Goal: Task Accomplishment & Management: Complete application form

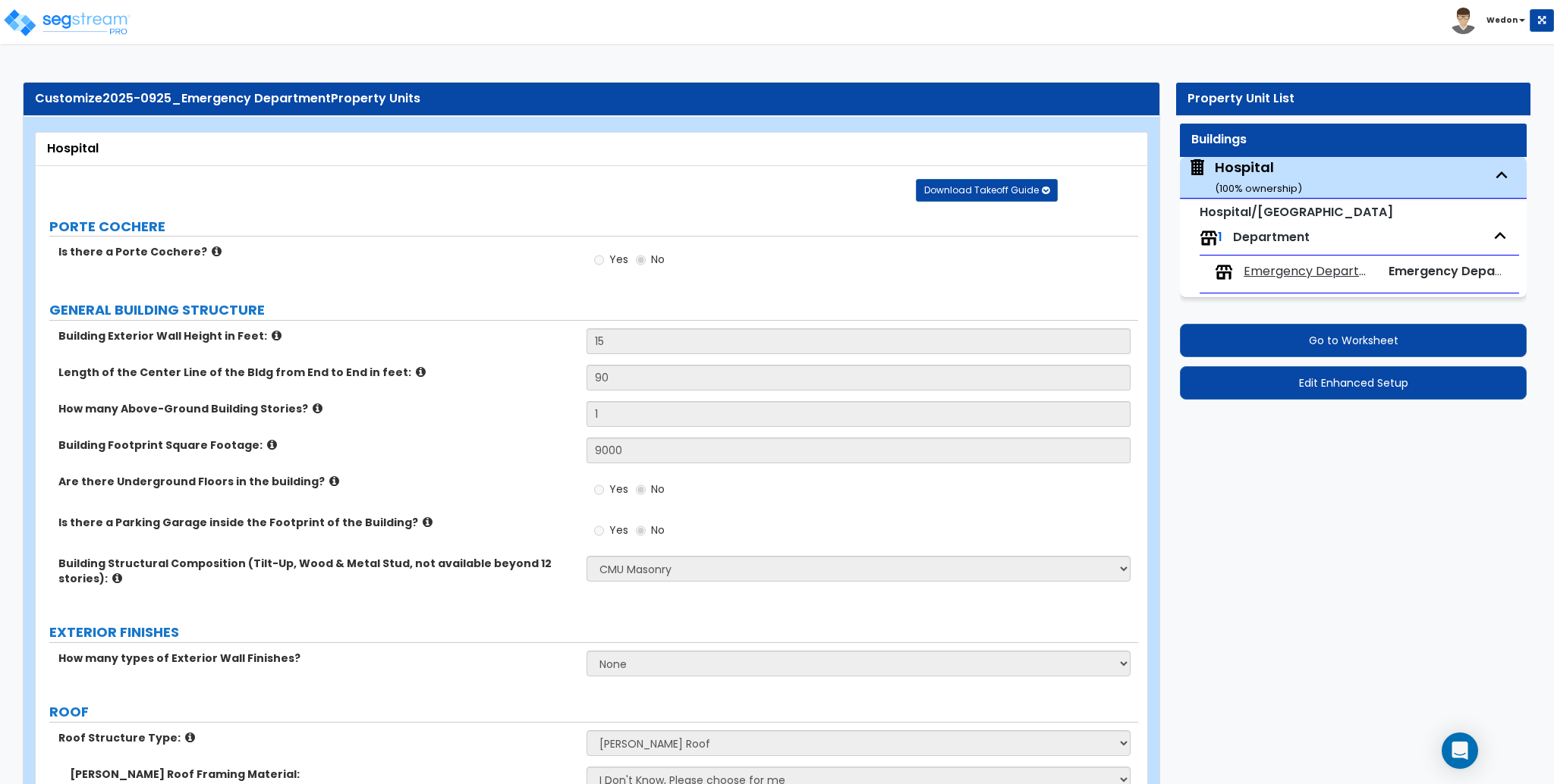
select select "6"
select select "1"
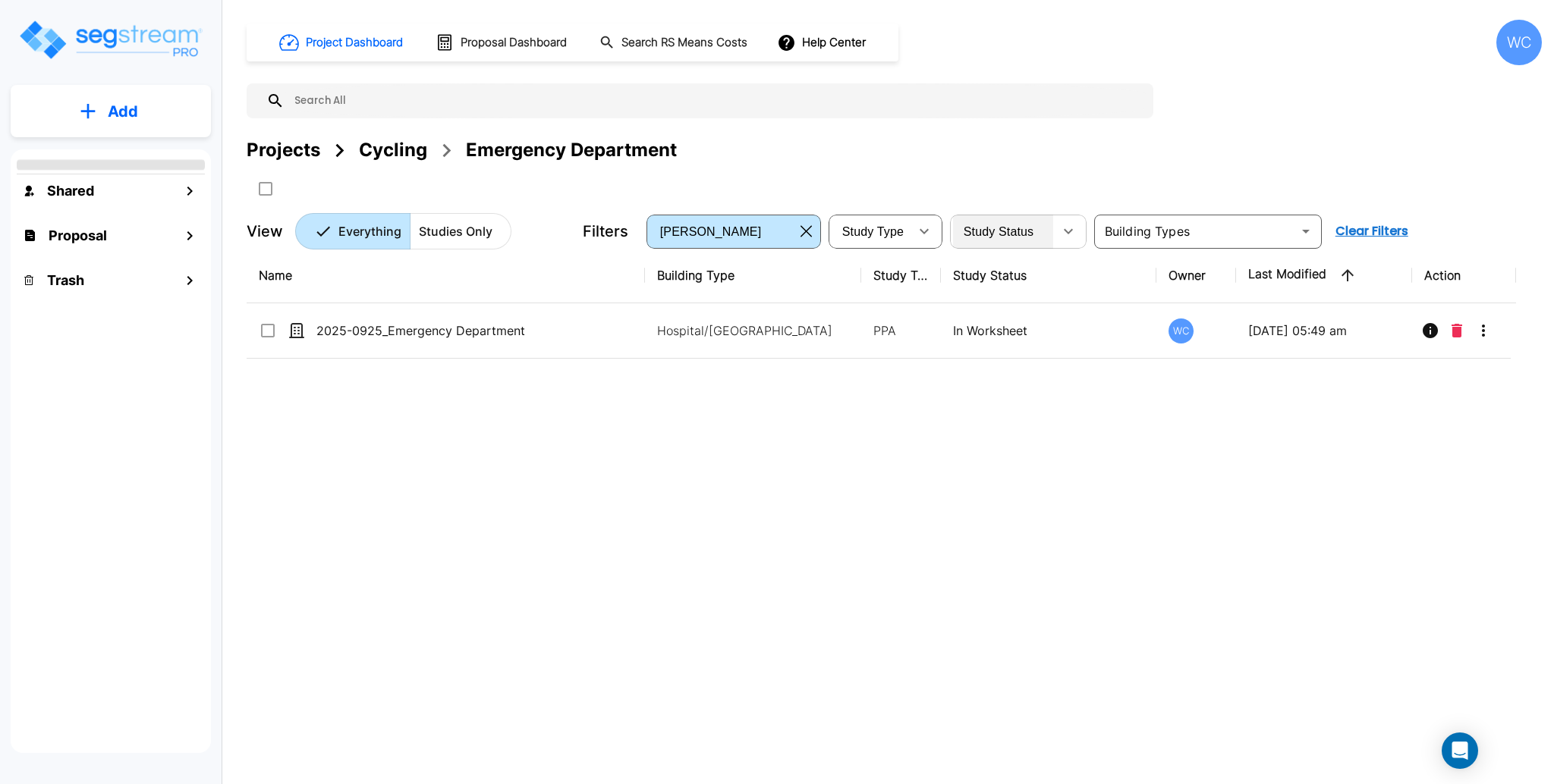
click at [1021, 233] on span "Study Status" at bounding box center [999, 231] width 71 height 13
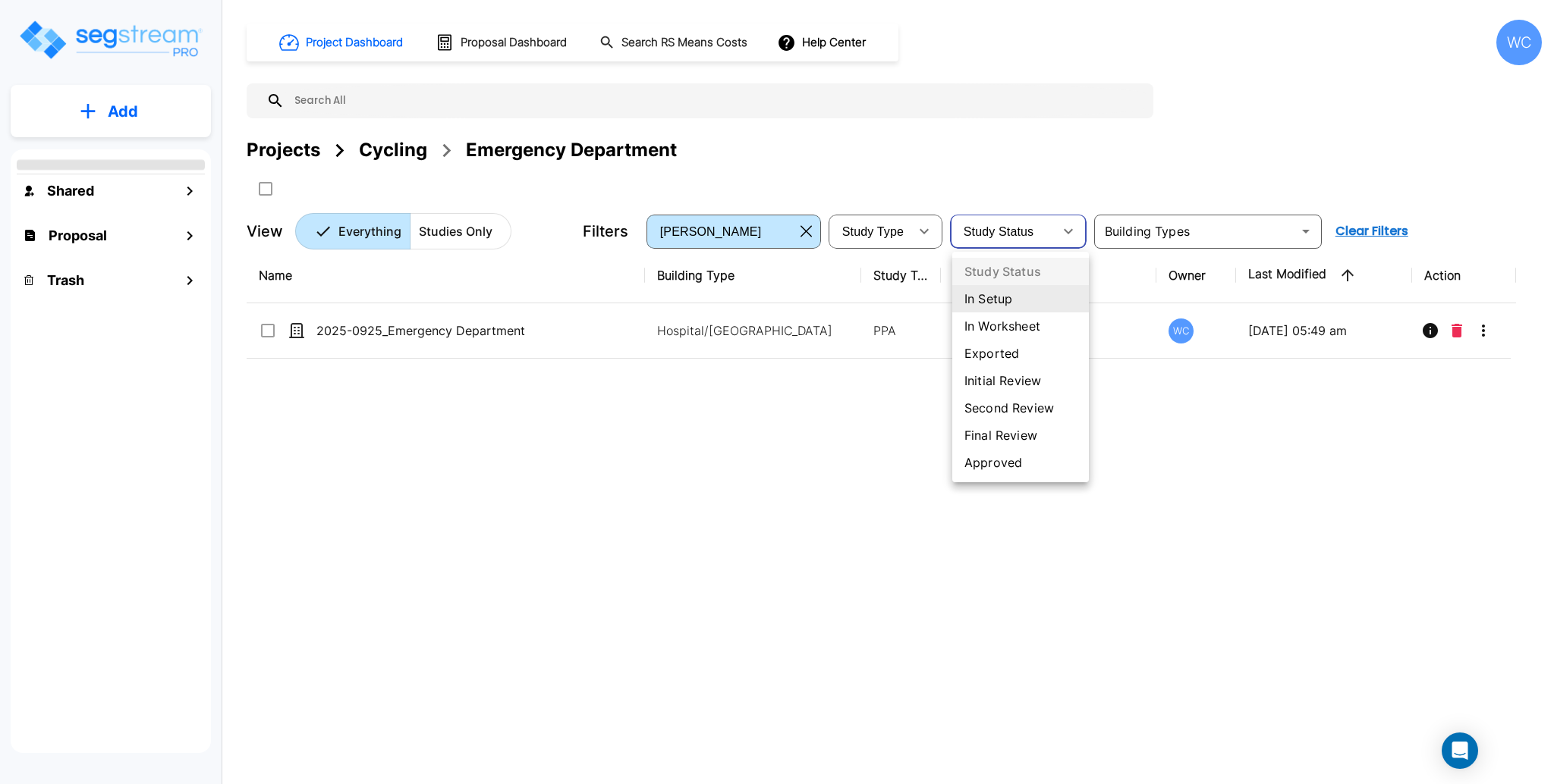
click at [1024, 293] on ul "Study Status In Setup In Worksheet Exported Initial Review Second Review Final …" at bounding box center [1021, 367] width 137 height 230
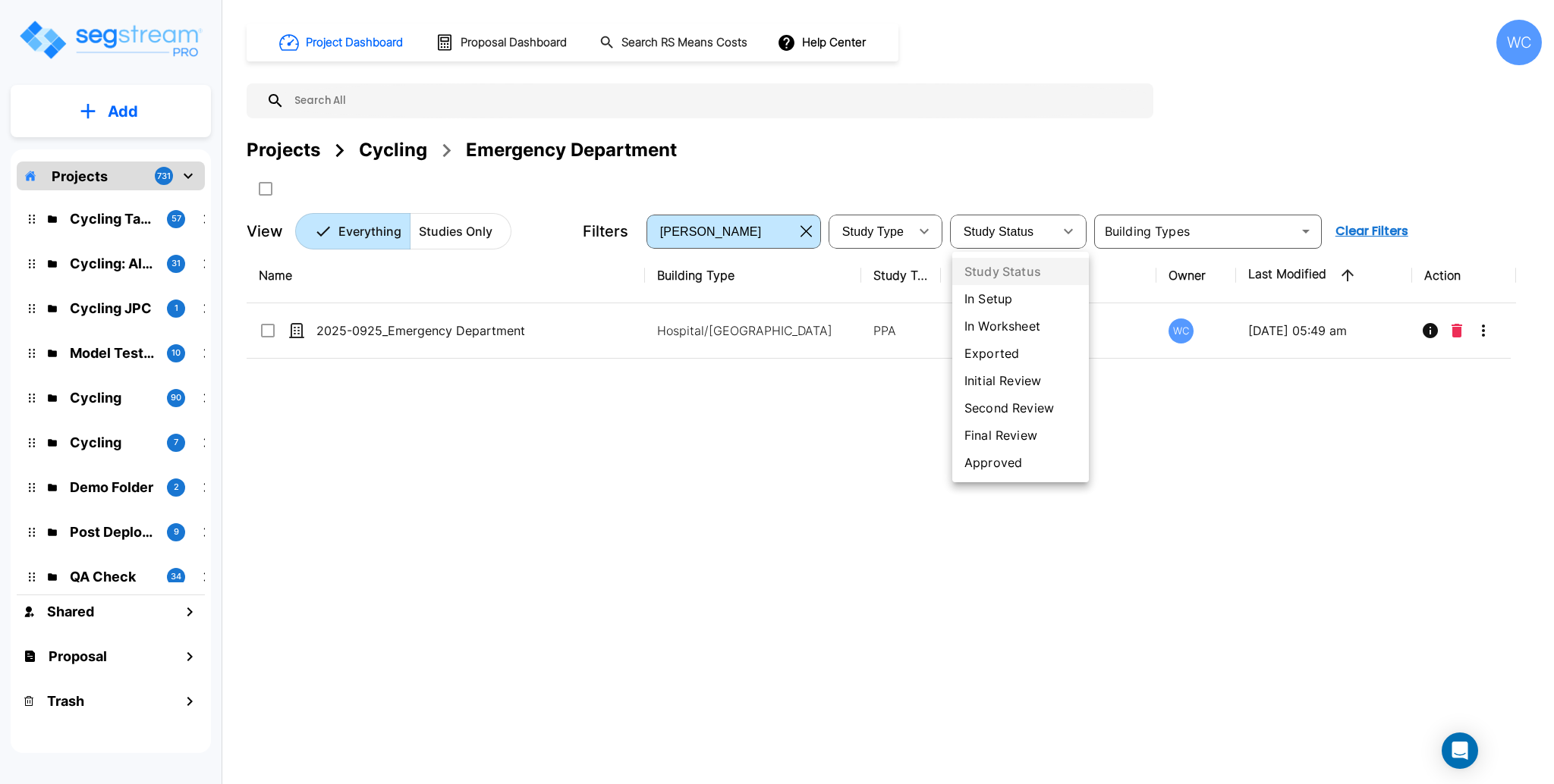
click at [1004, 299] on li "In Setup" at bounding box center [1021, 299] width 137 height 28
click at [1002, 299] on li "In Setup" at bounding box center [1021, 299] width 137 height 28
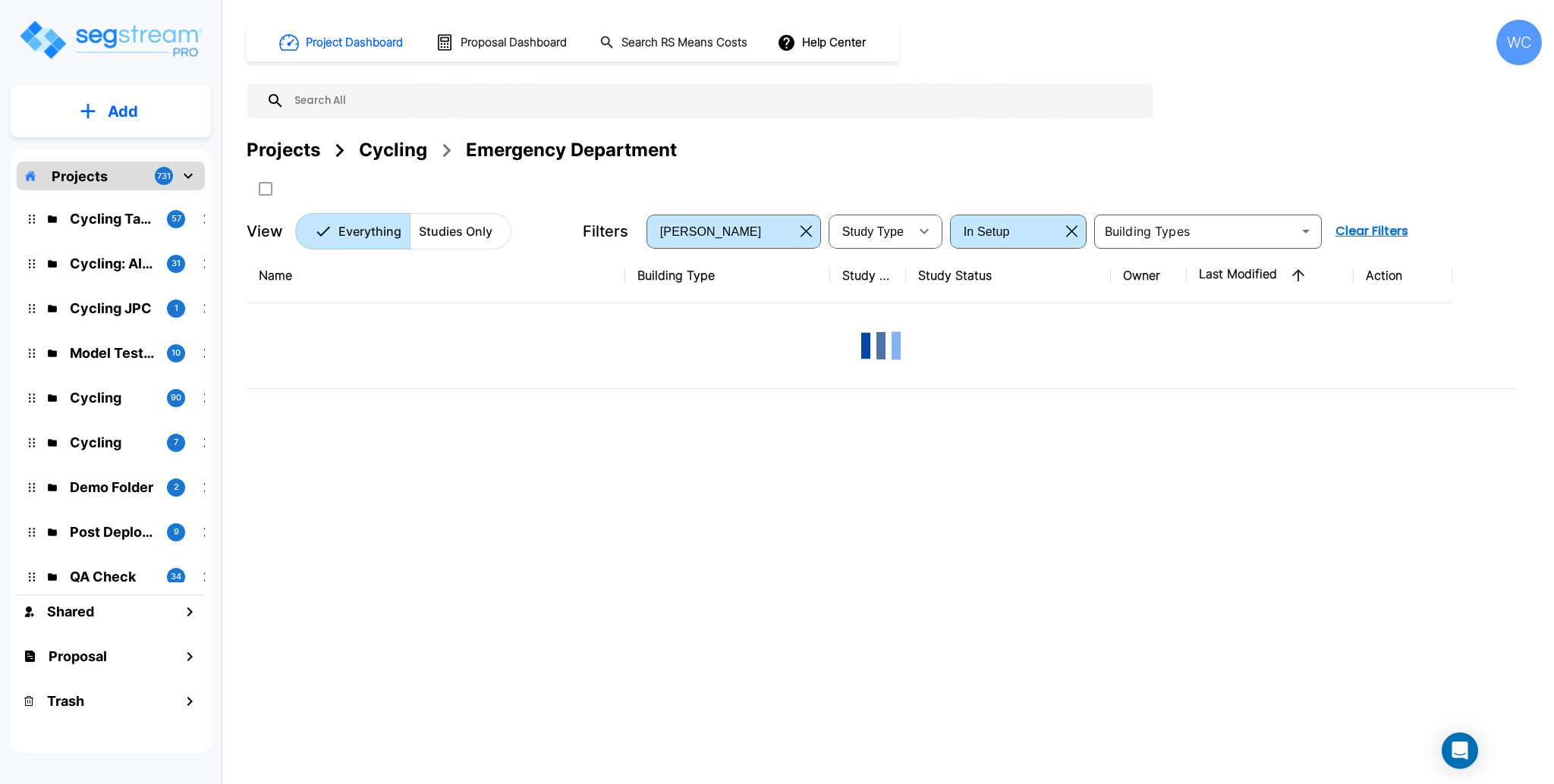
type input "in_setup"
click at [283, 149] on div "Projects" at bounding box center [283, 151] width 74 height 28
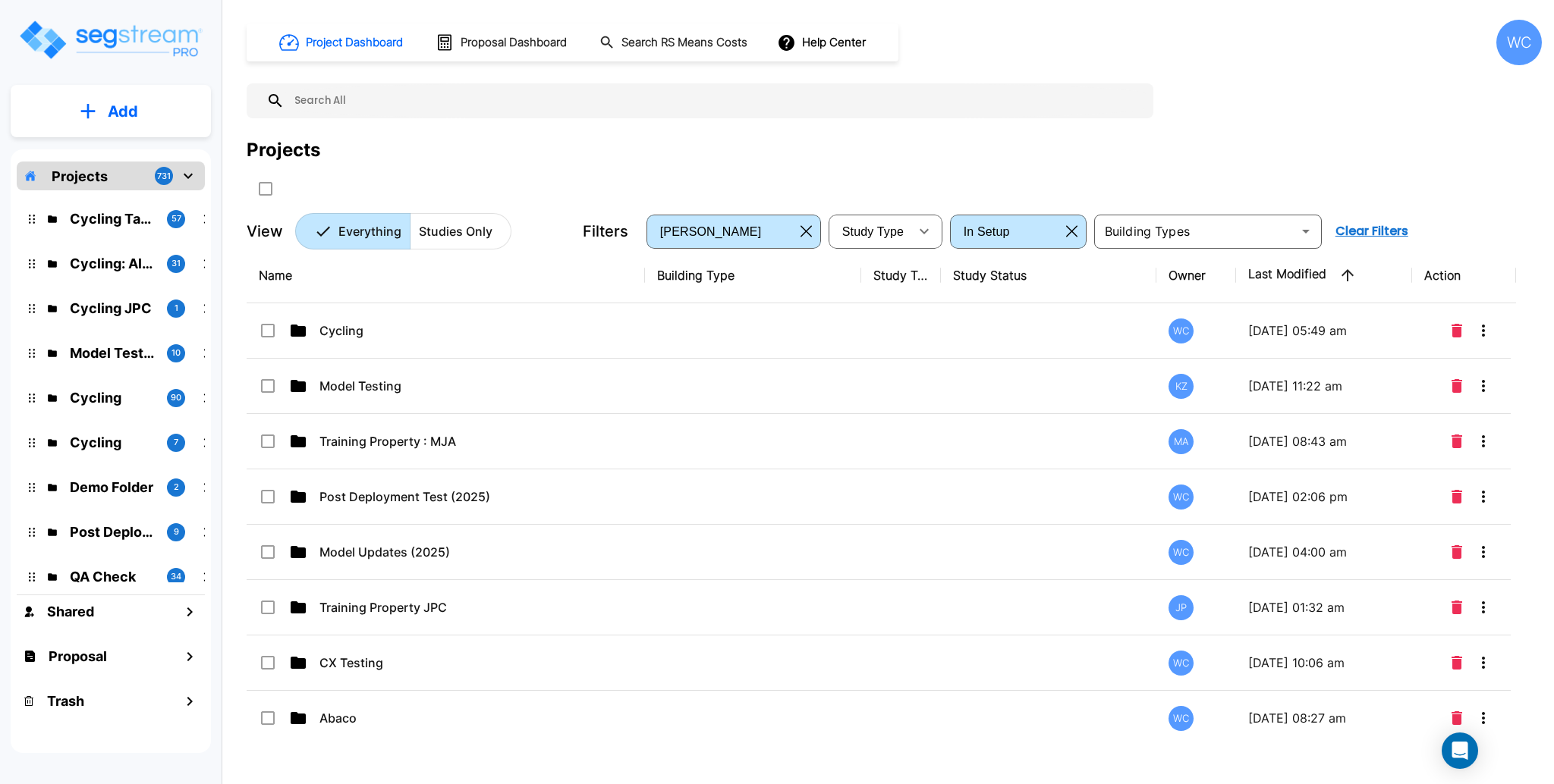
click at [438, 226] on p "Studies Only" at bounding box center [456, 231] width 74 height 19
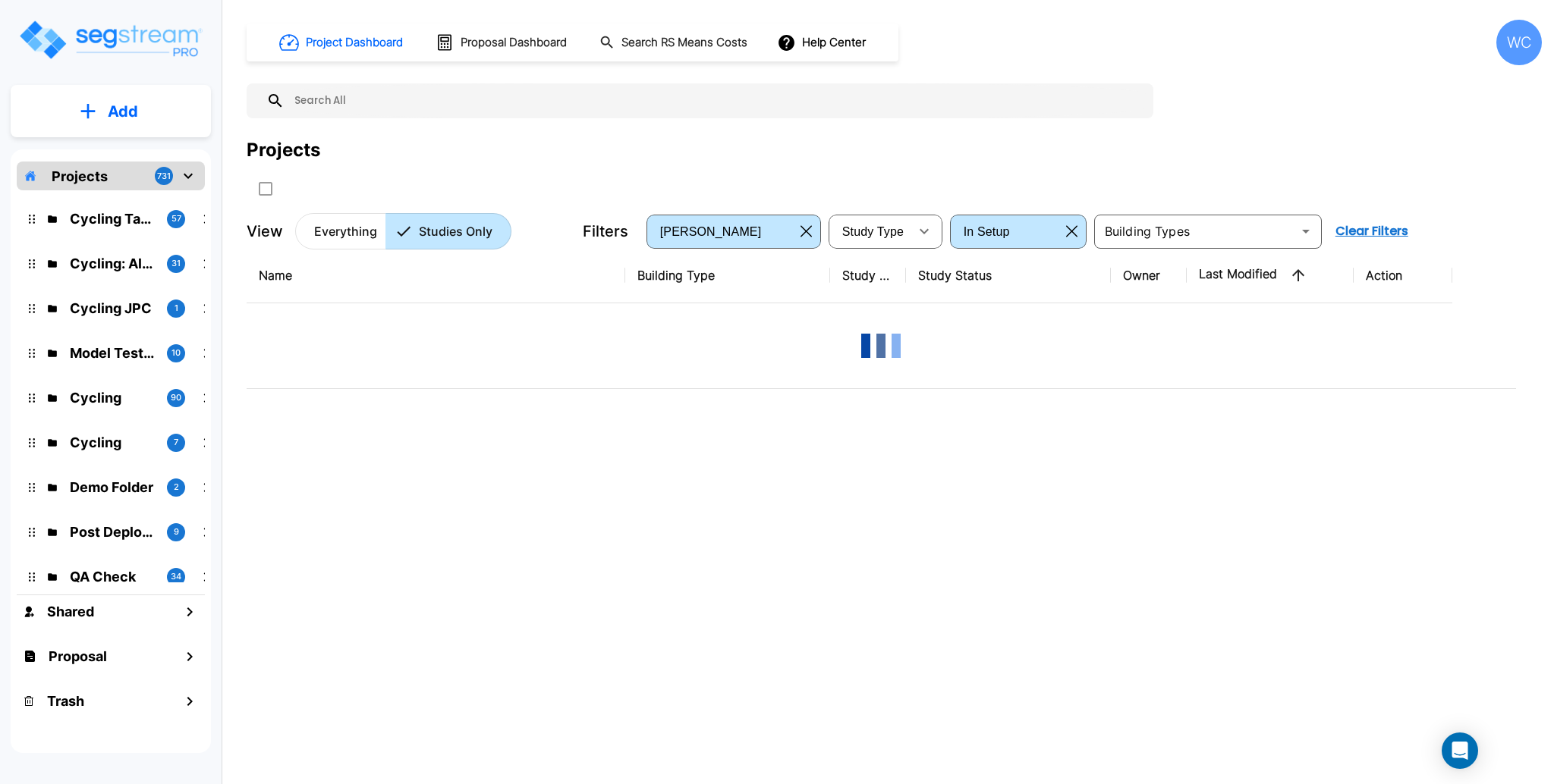
click at [1240, 159] on div "Projects" at bounding box center [895, 151] width 1295 height 28
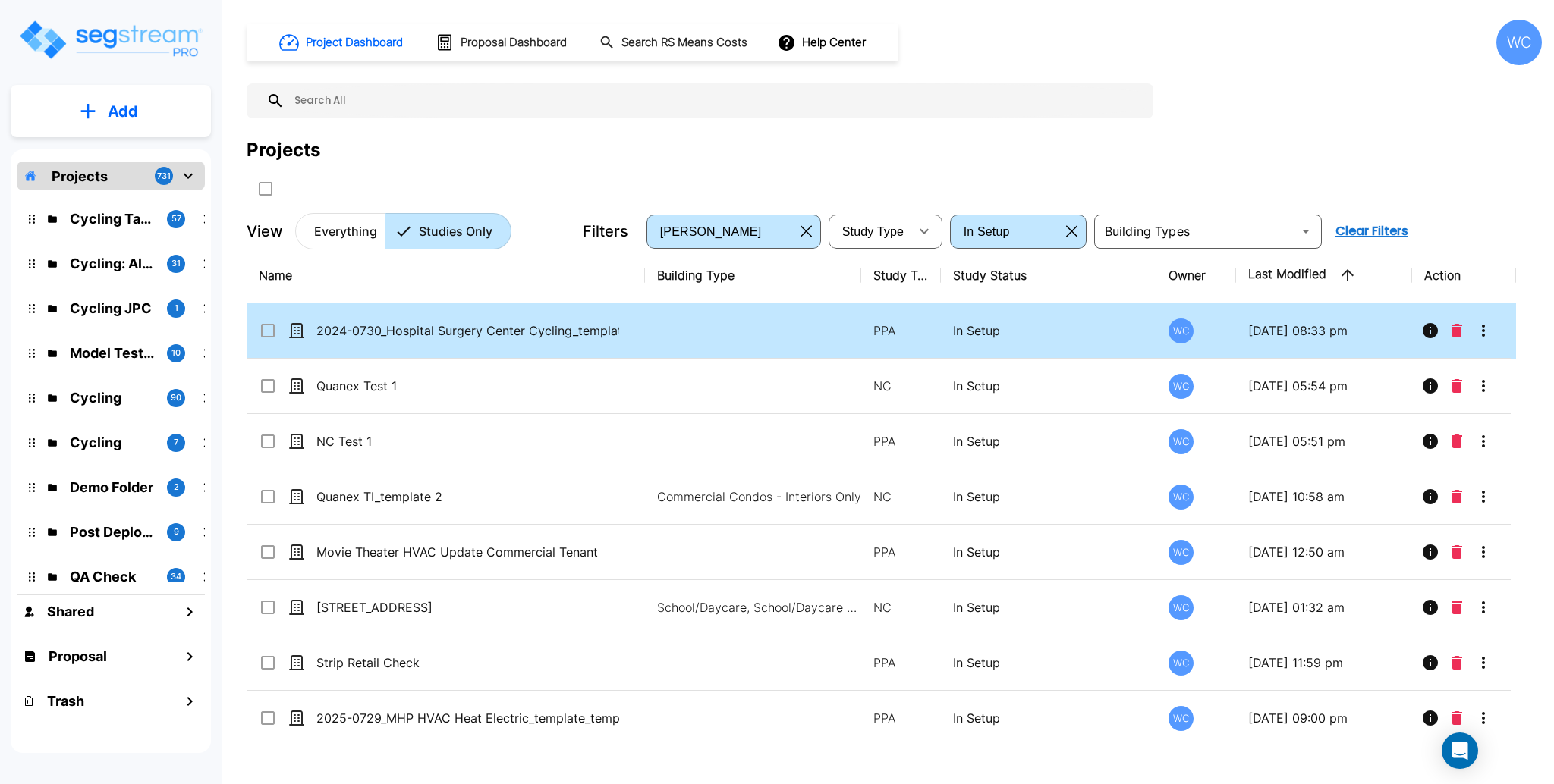
click at [661, 333] on td at bounding box center [753, 331] width 216 height 55
checkbox input "true"
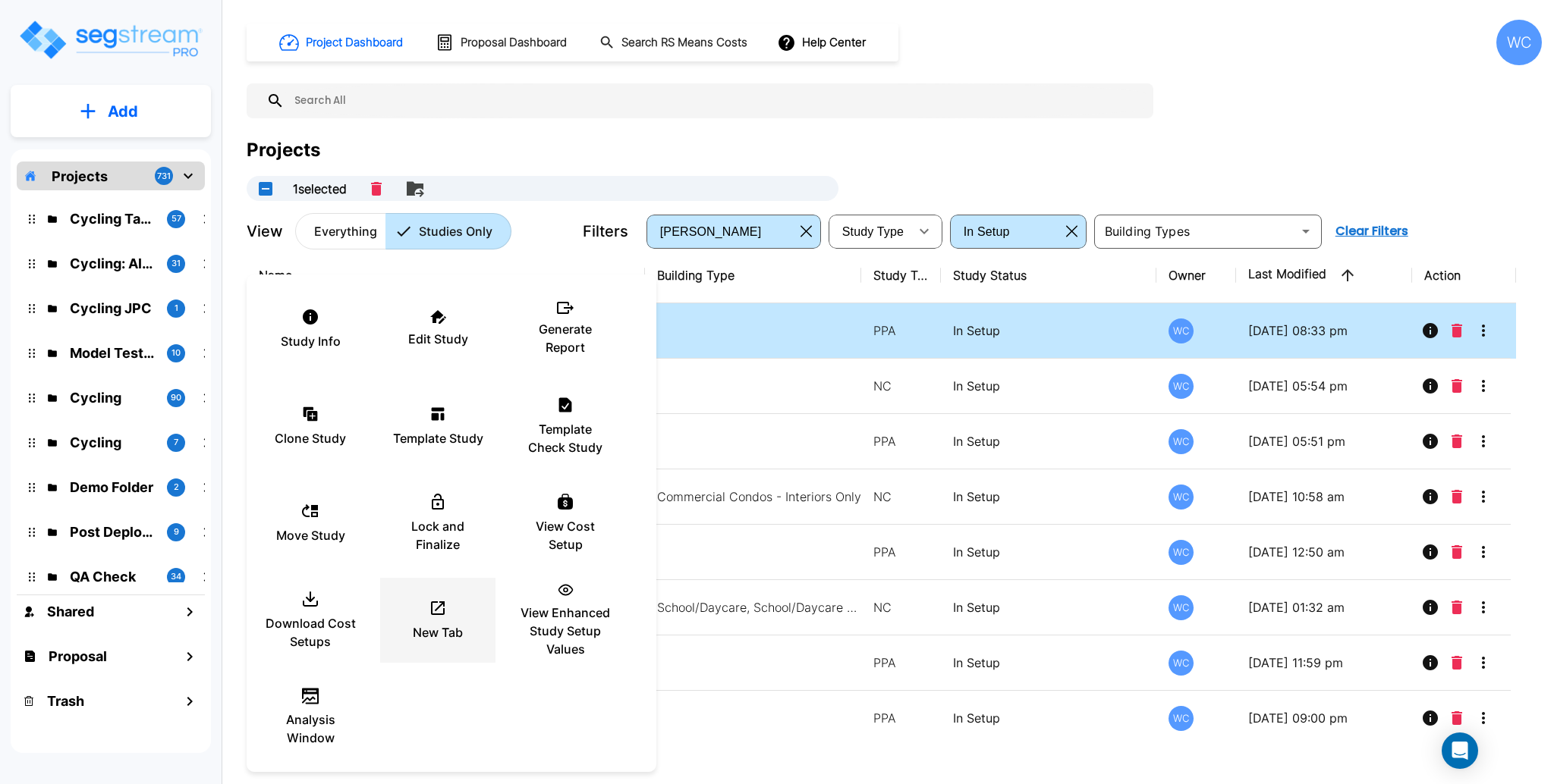
click at [448, 612] on div "New Tab" at bounding box center [438, 620] width 92 height 76
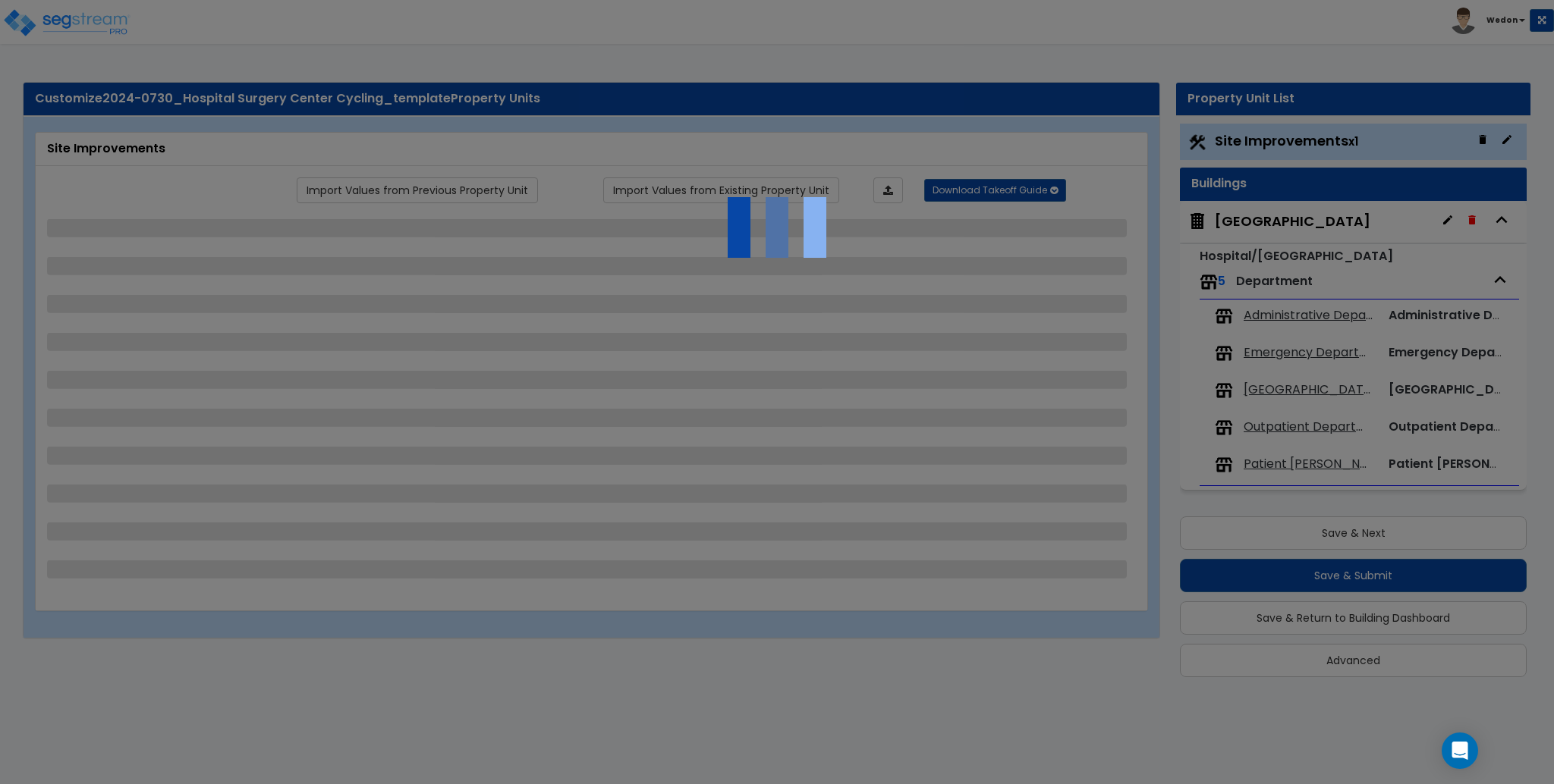
select select "2"
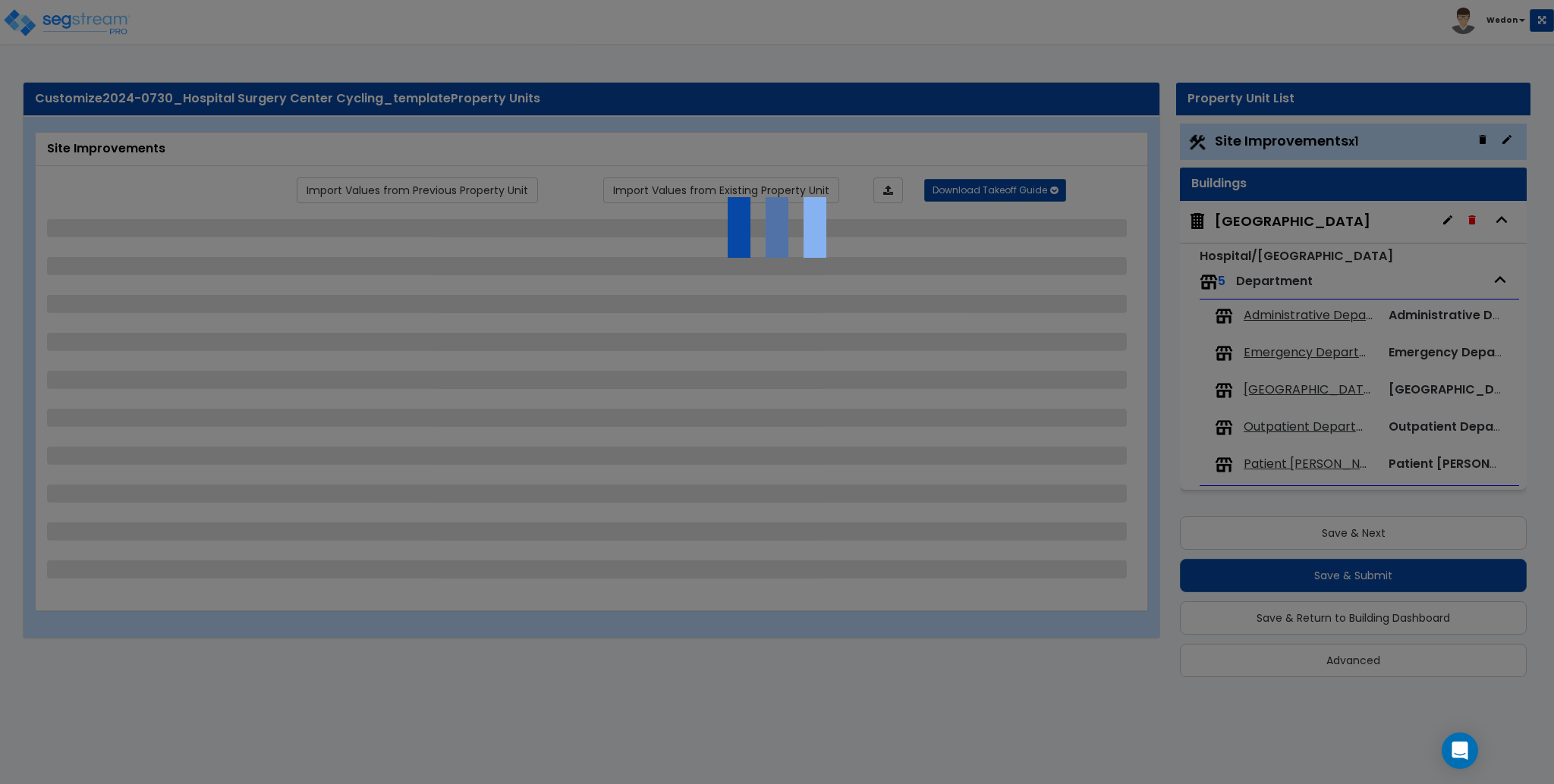
select select "2"
select select "1"
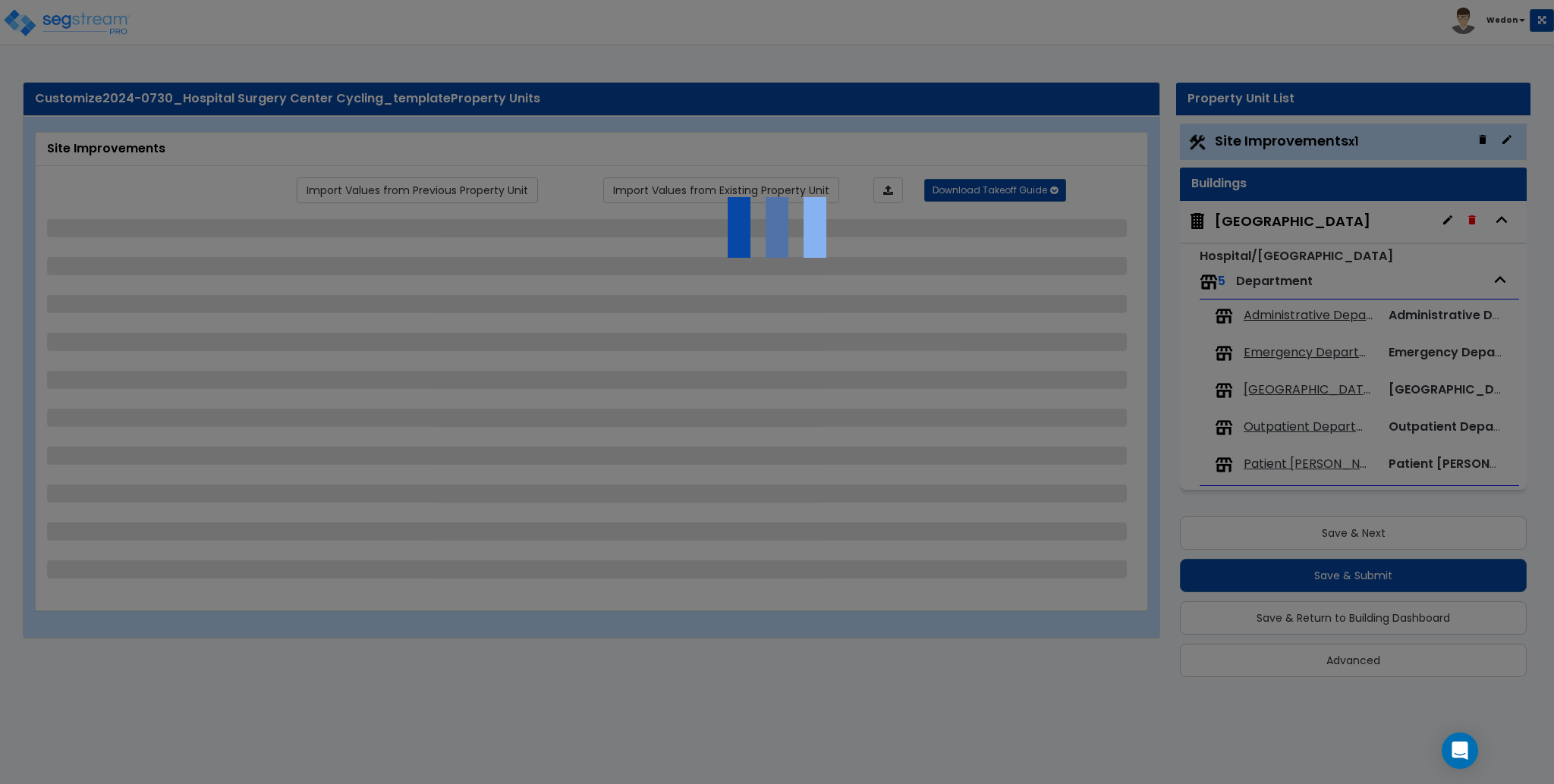
select select "1"
select select "2"
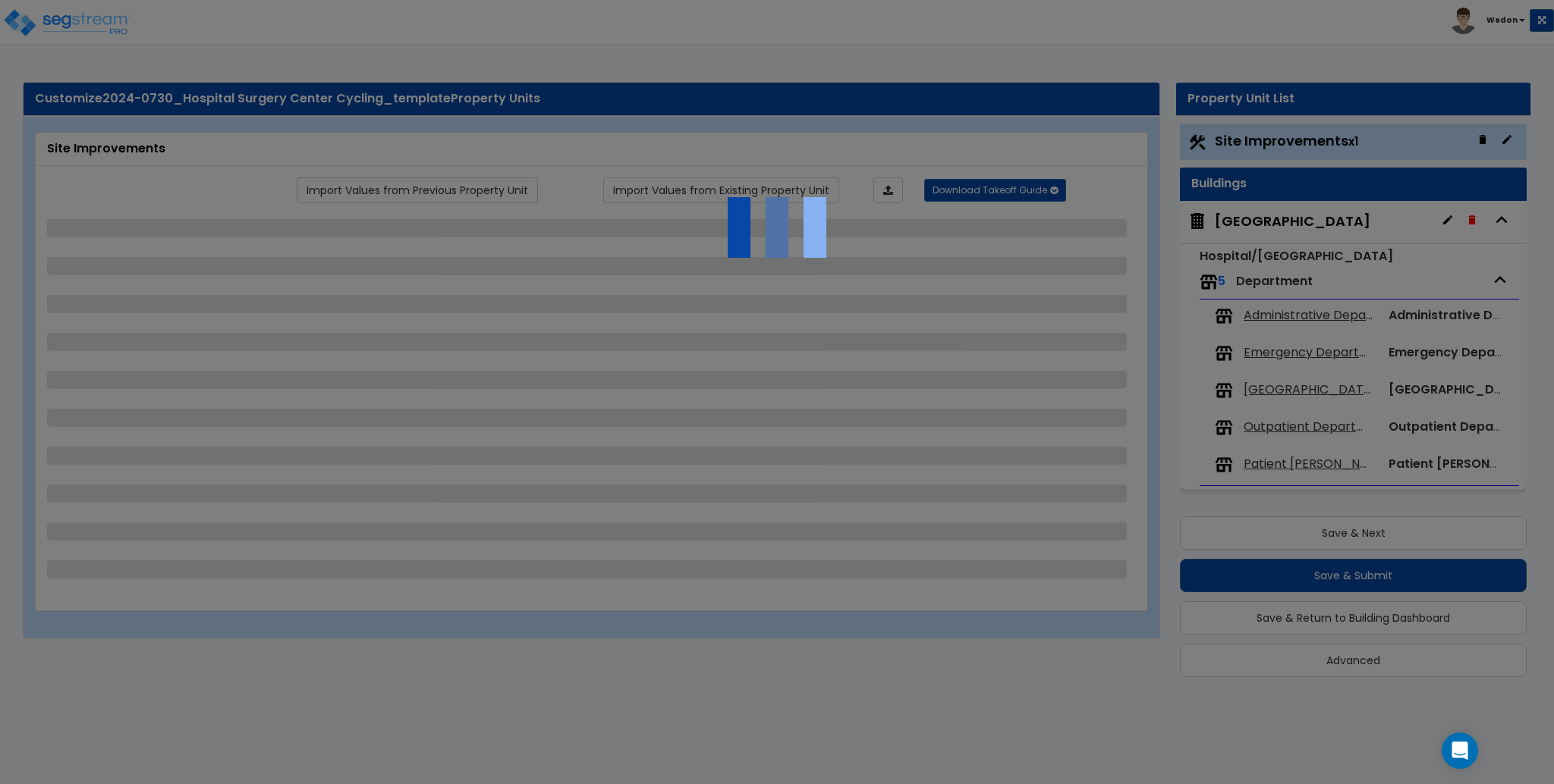
select select "1"
select select "3"
select select "2"
select select "3"
select select "2"
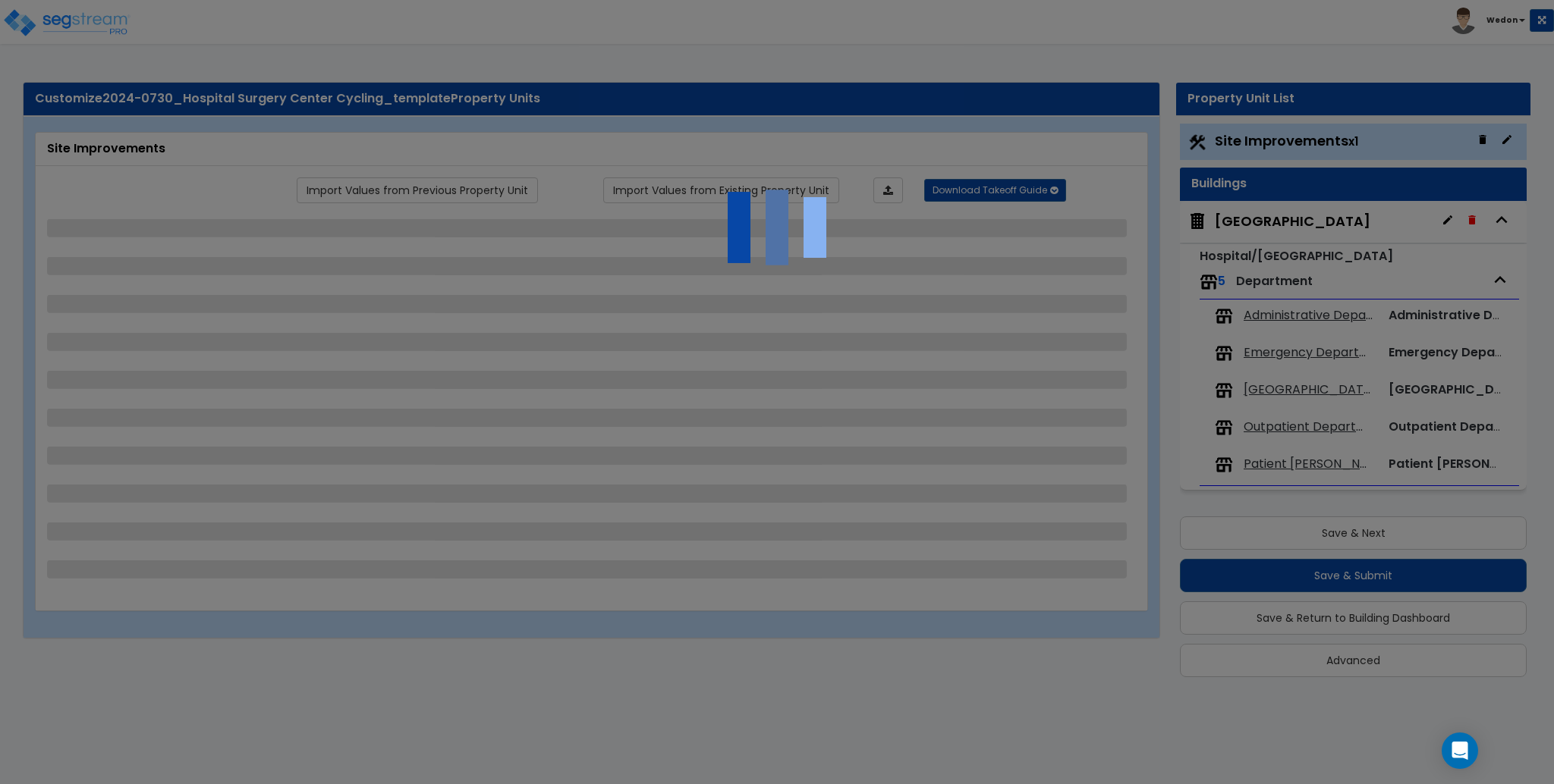
select select "2"
select select "1"
select select "3"
select select "1"
select select "2"
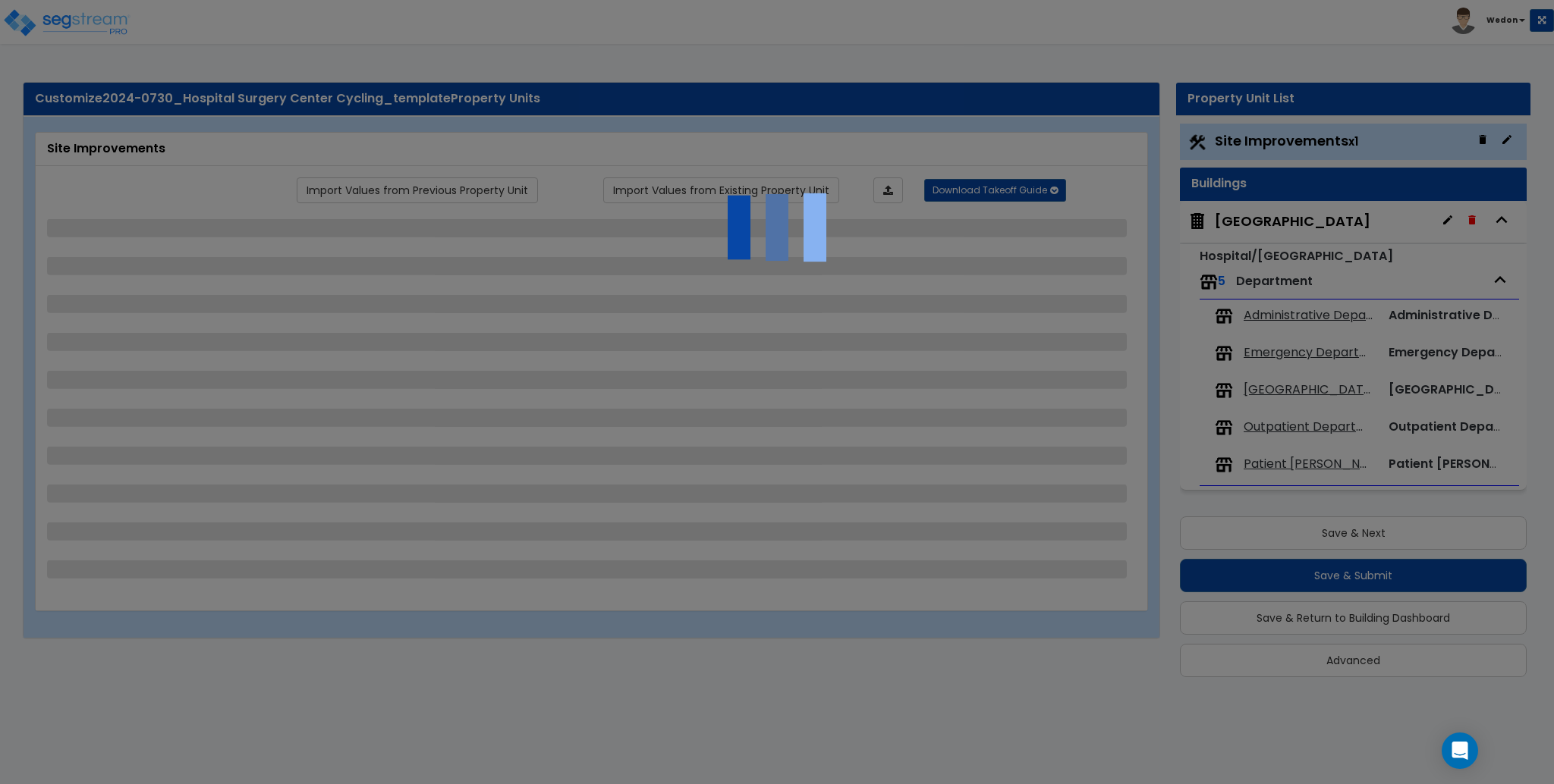
select select "3"
select select "2"
select select "3"
select select "1"
select select "5"
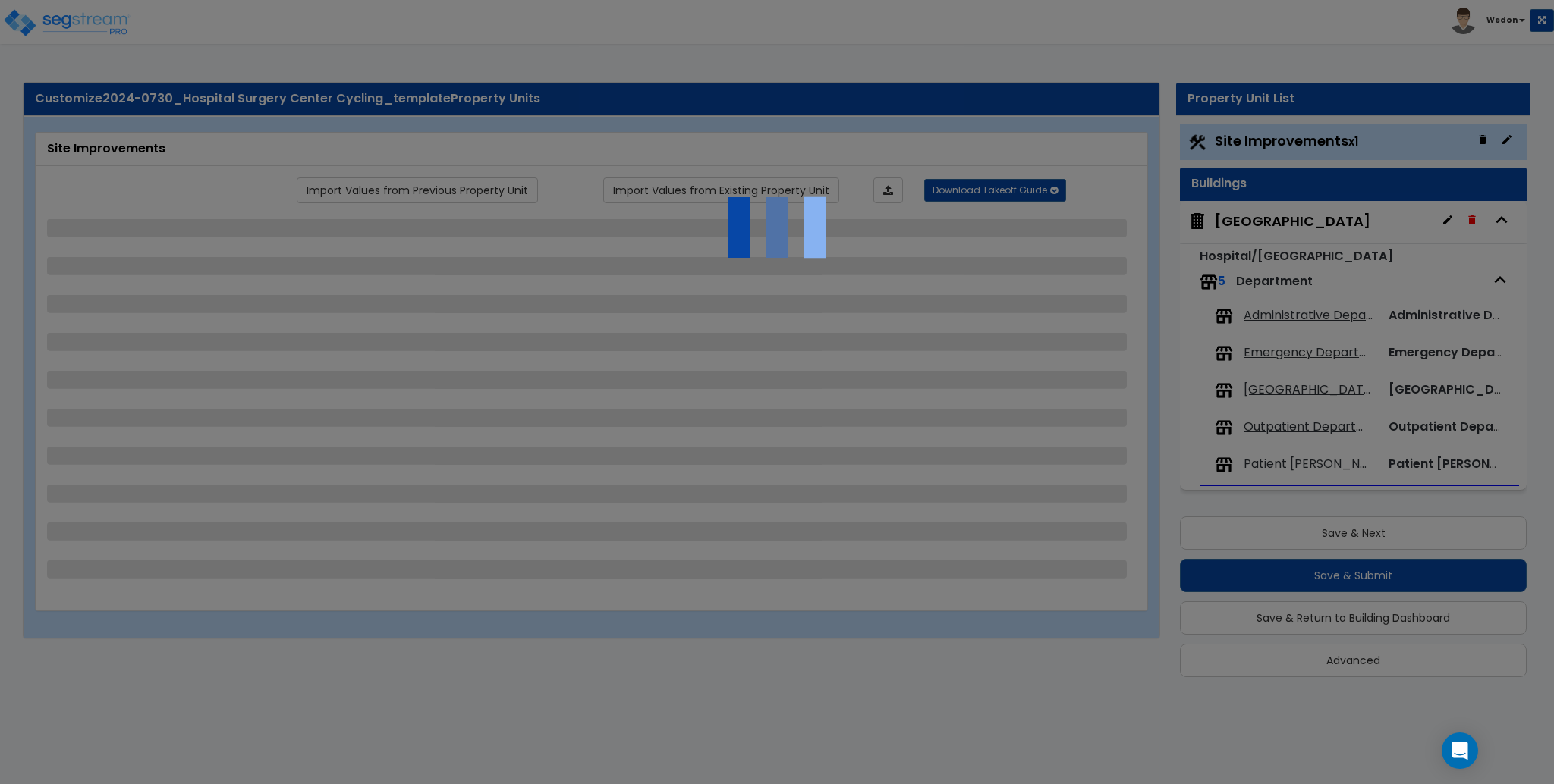
select select "7"
select select "3"
select select "2"
select select "7"
select select "3"
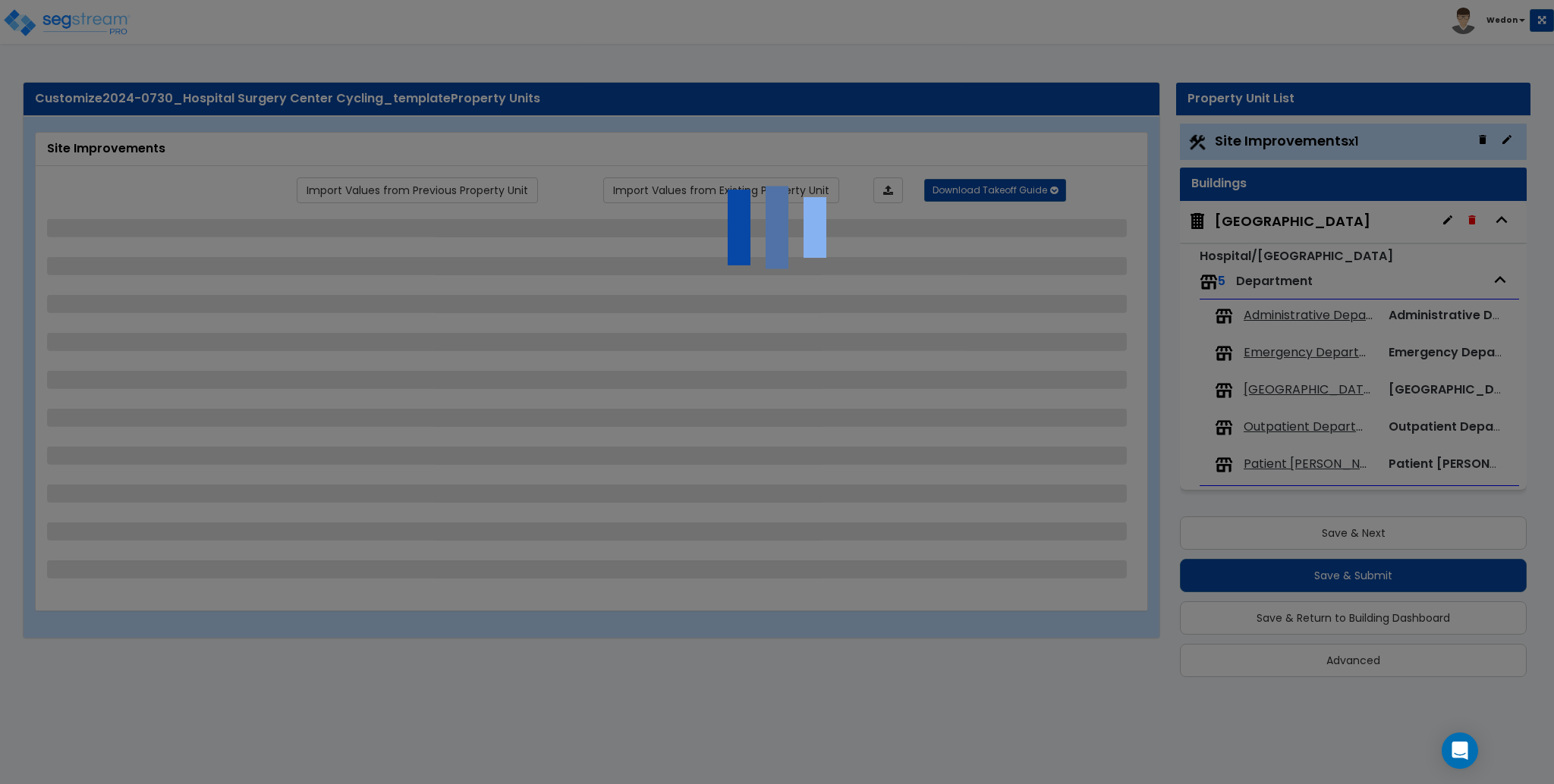
select select "2"
select select "3"
select select "1"
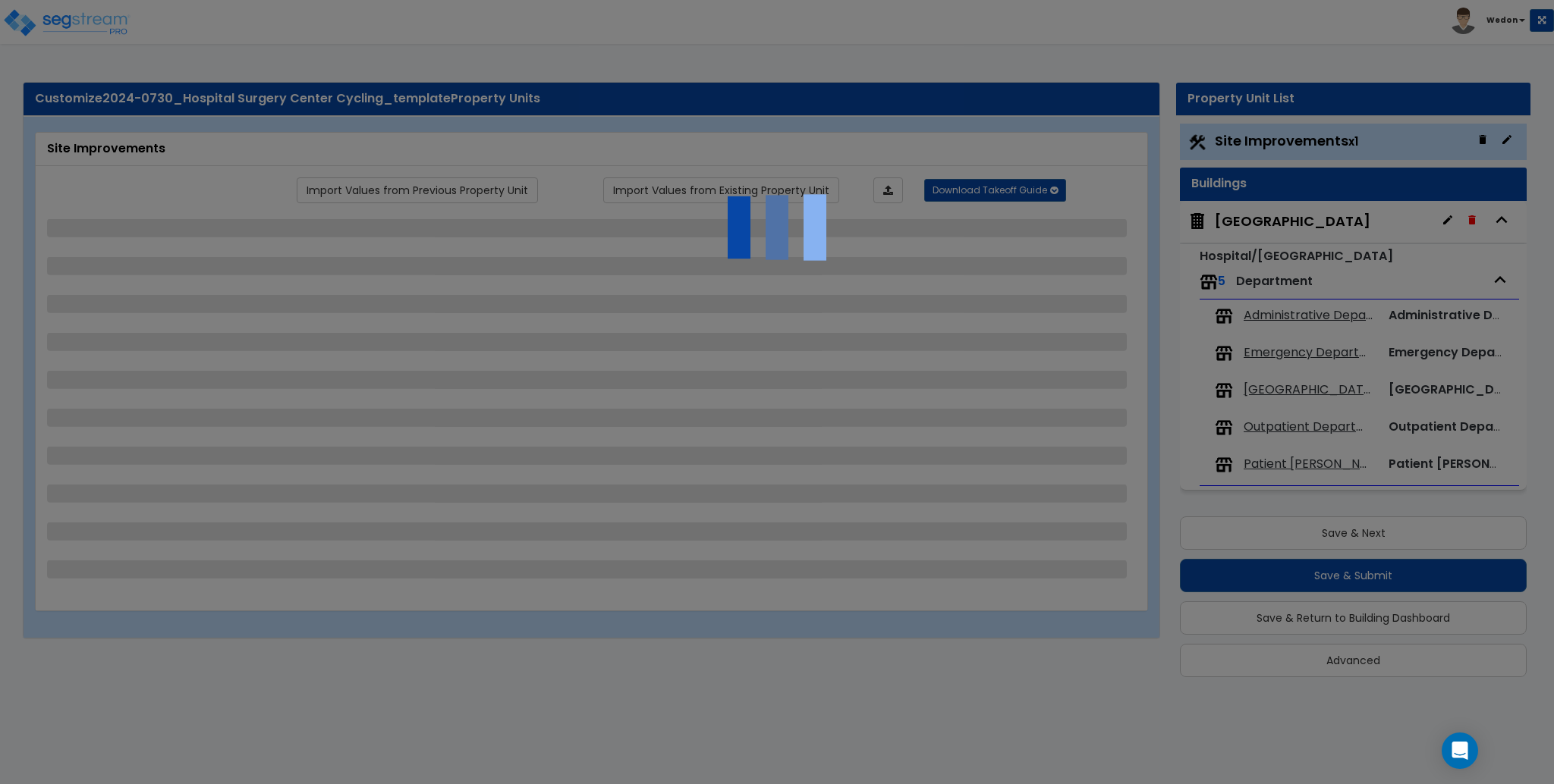
select select "2"
select select "7"
select select "1"
select select "2"
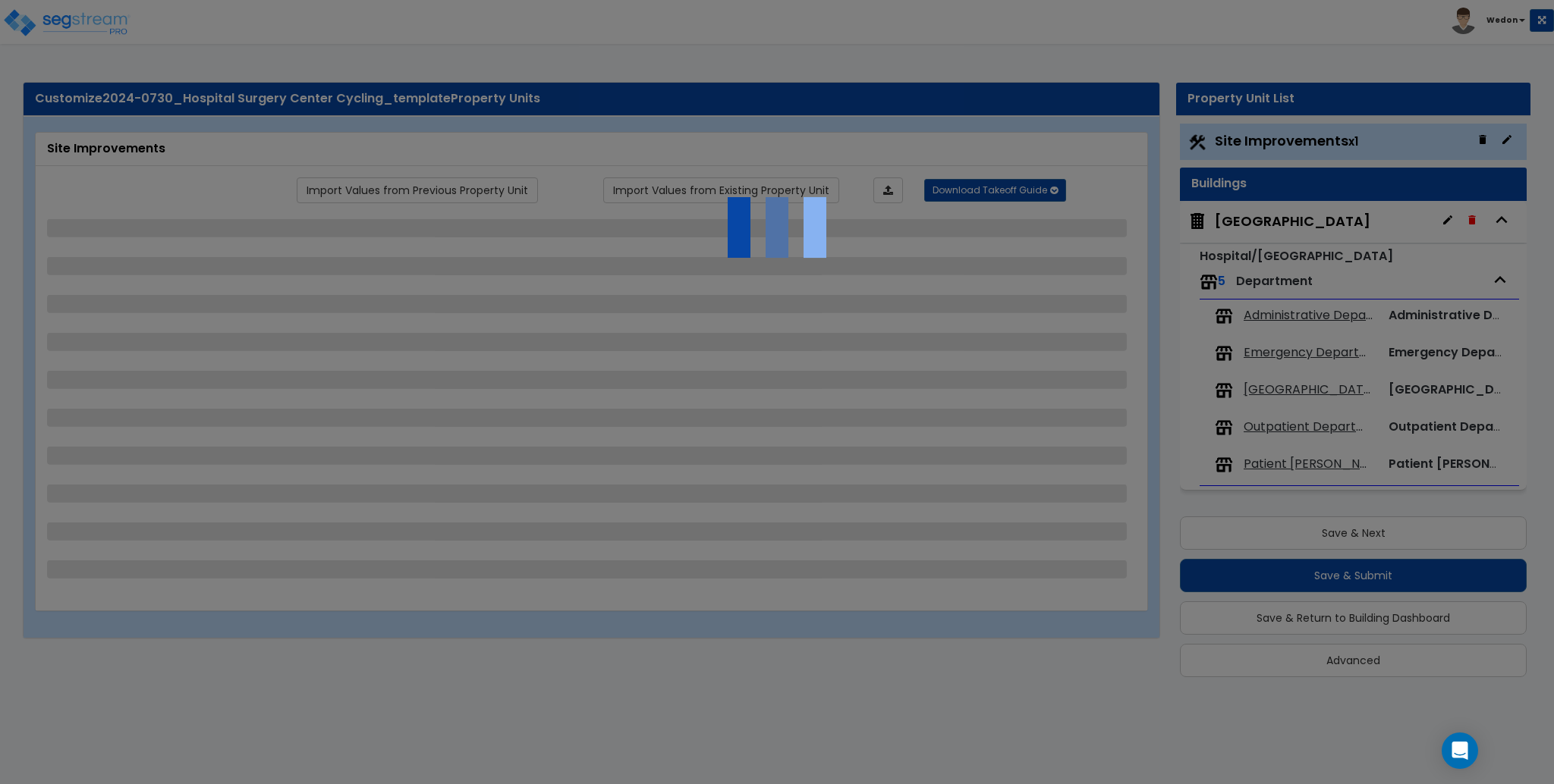
select select "1"
select select "4"
select select "2"
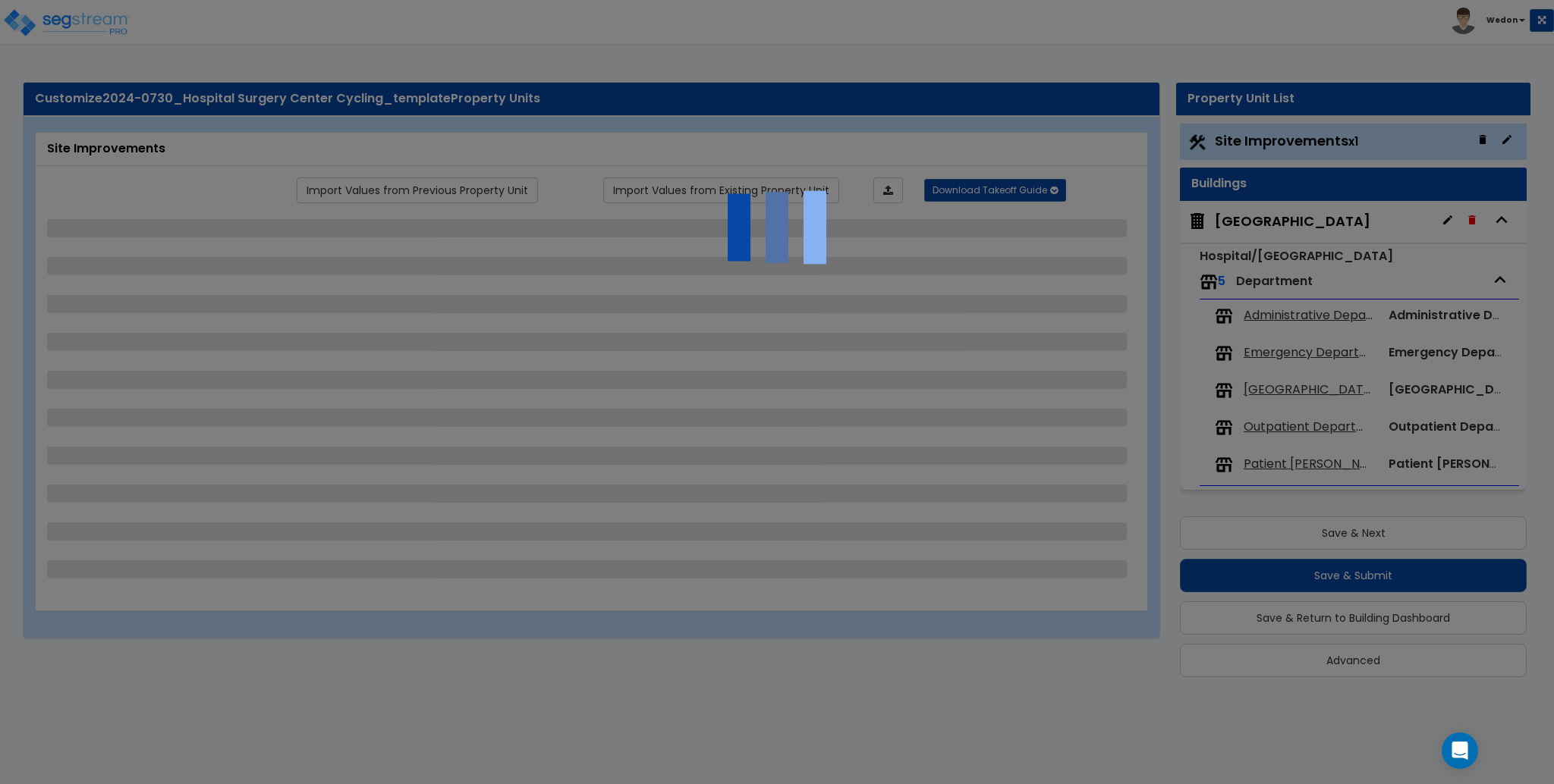
select select "1"
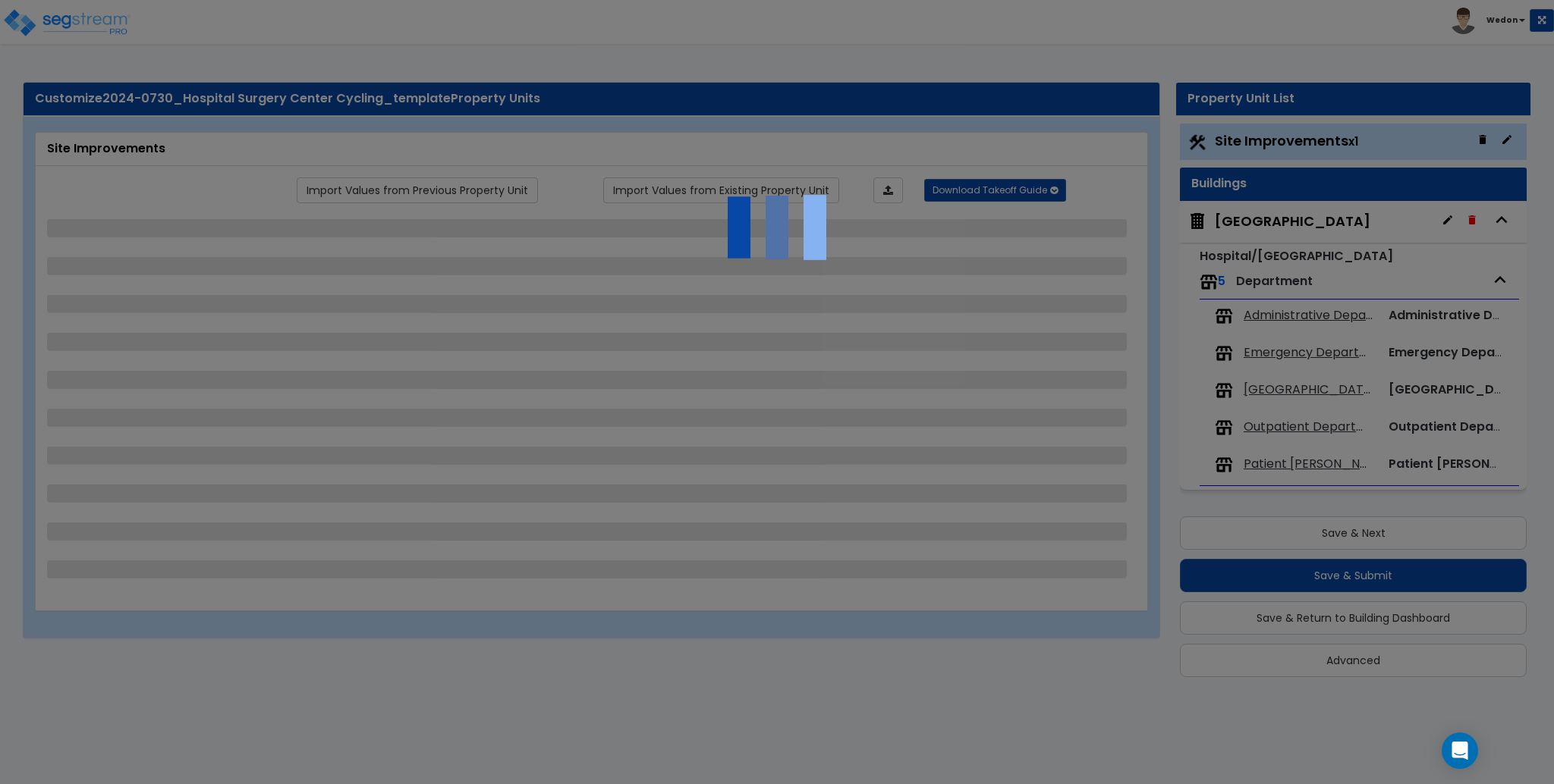
select select "2"
select select "3"
select select "2"
select select "4"
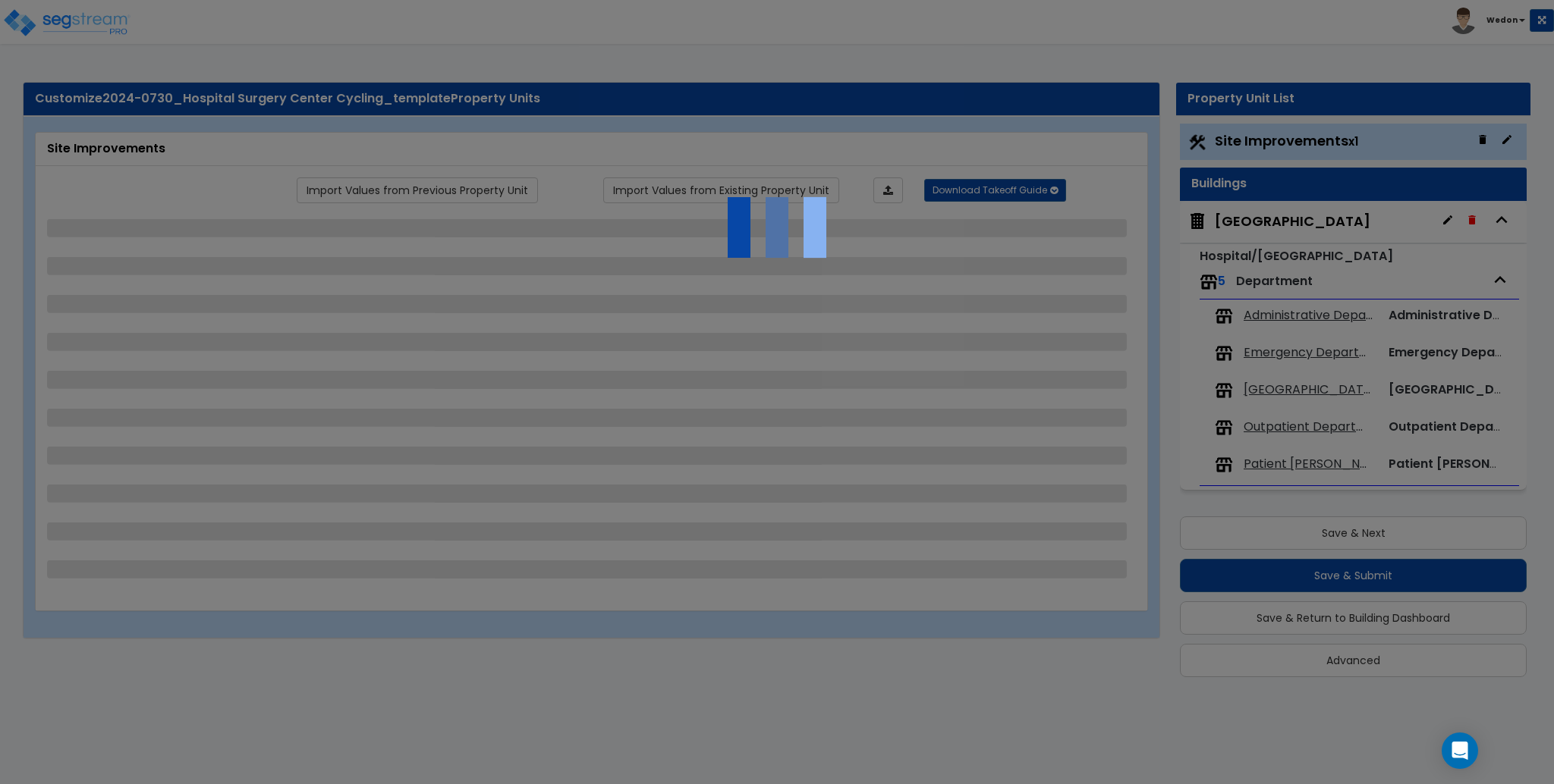
select select "3"
select select "2"
select select "1"
select select "3"
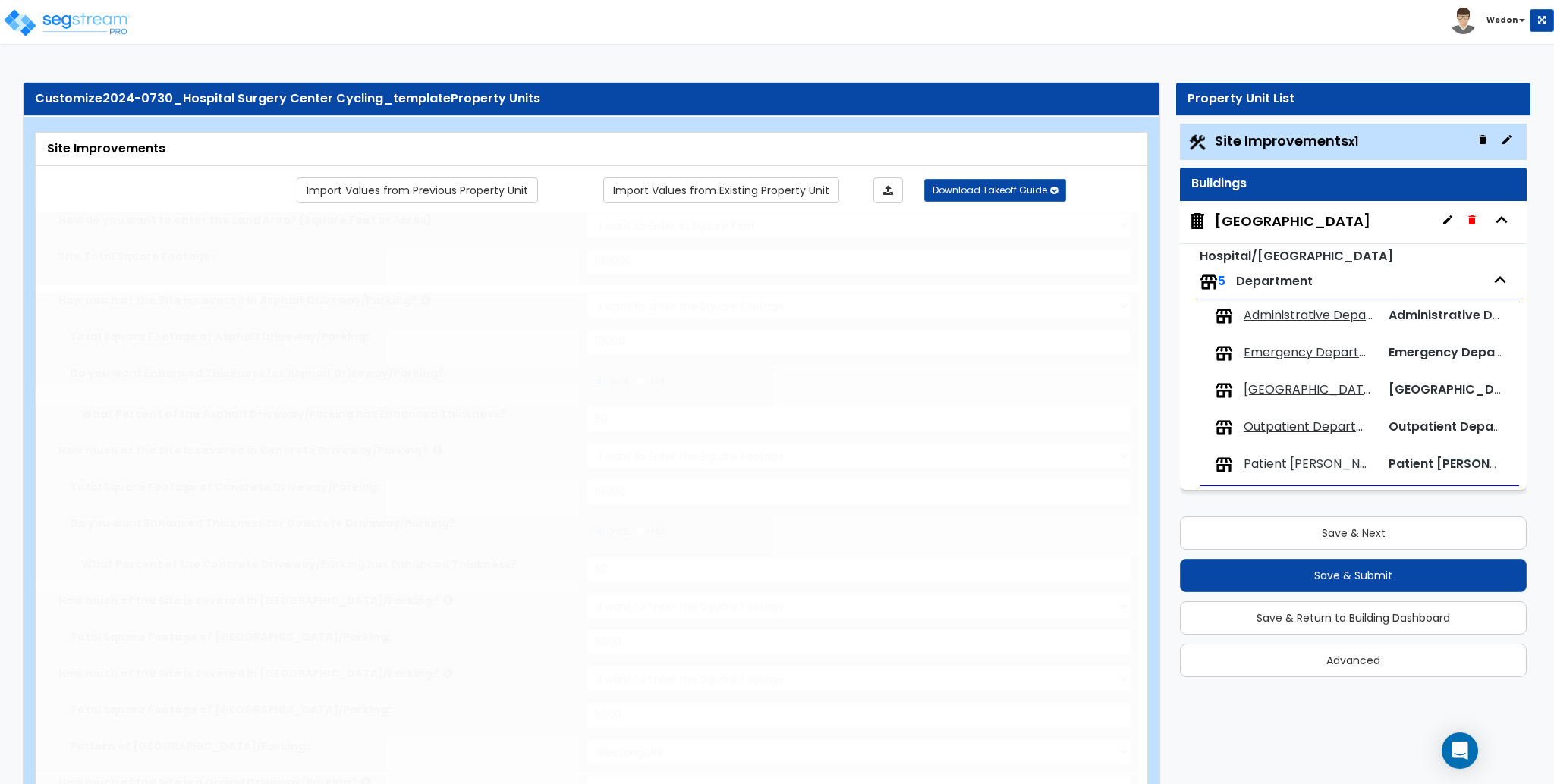
radio input "true"
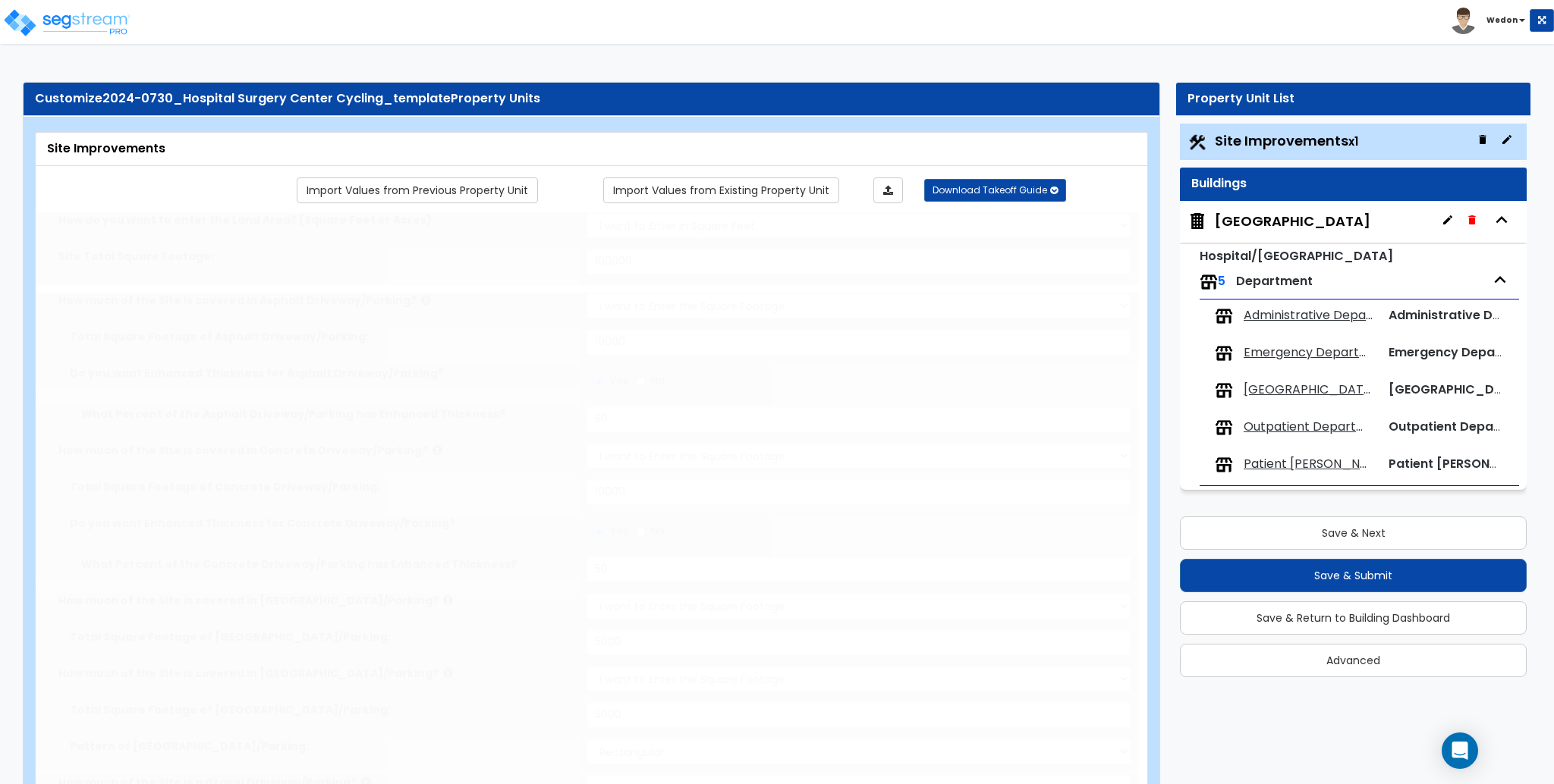
radio input "true"
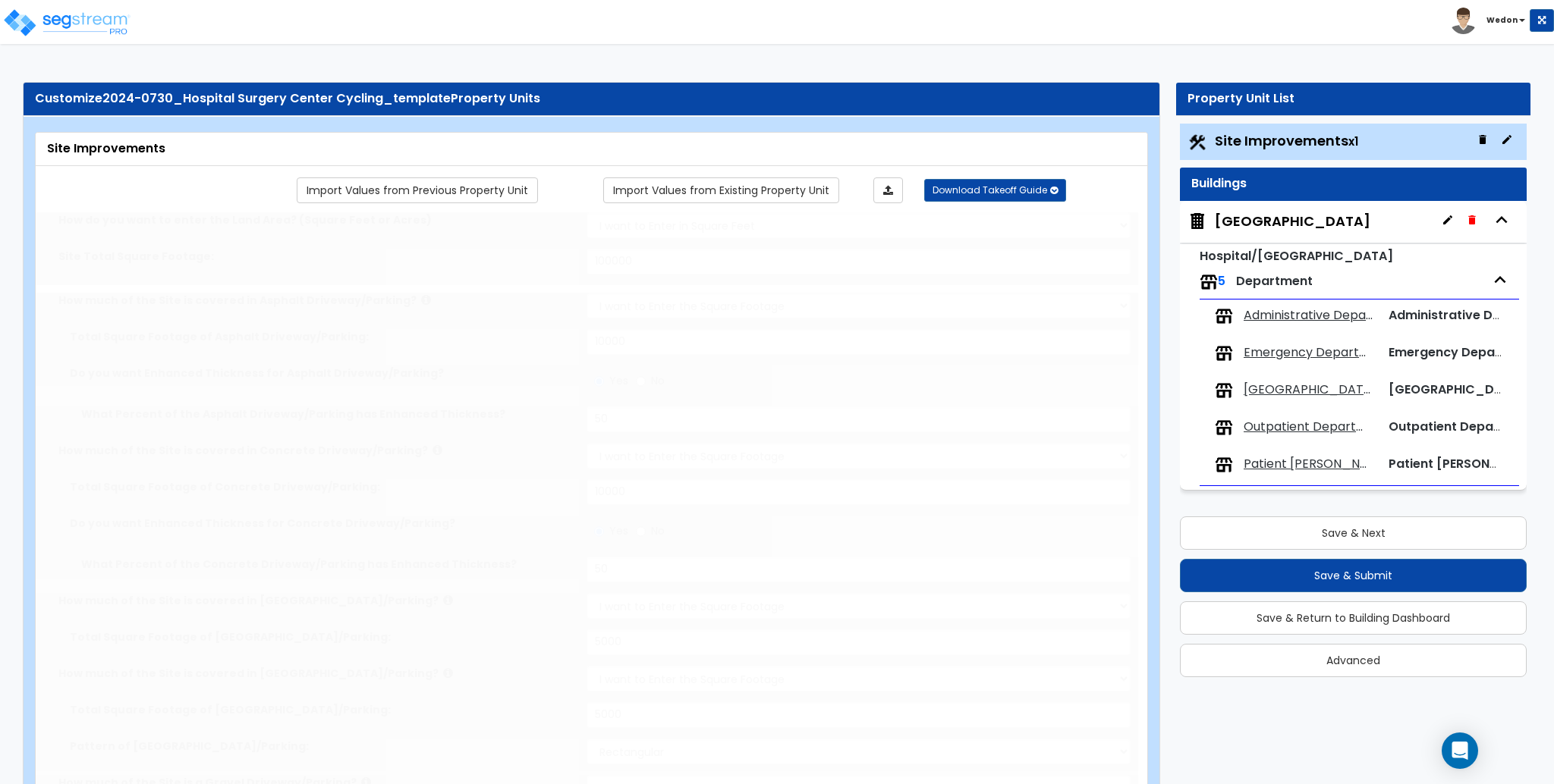
radio input "true"
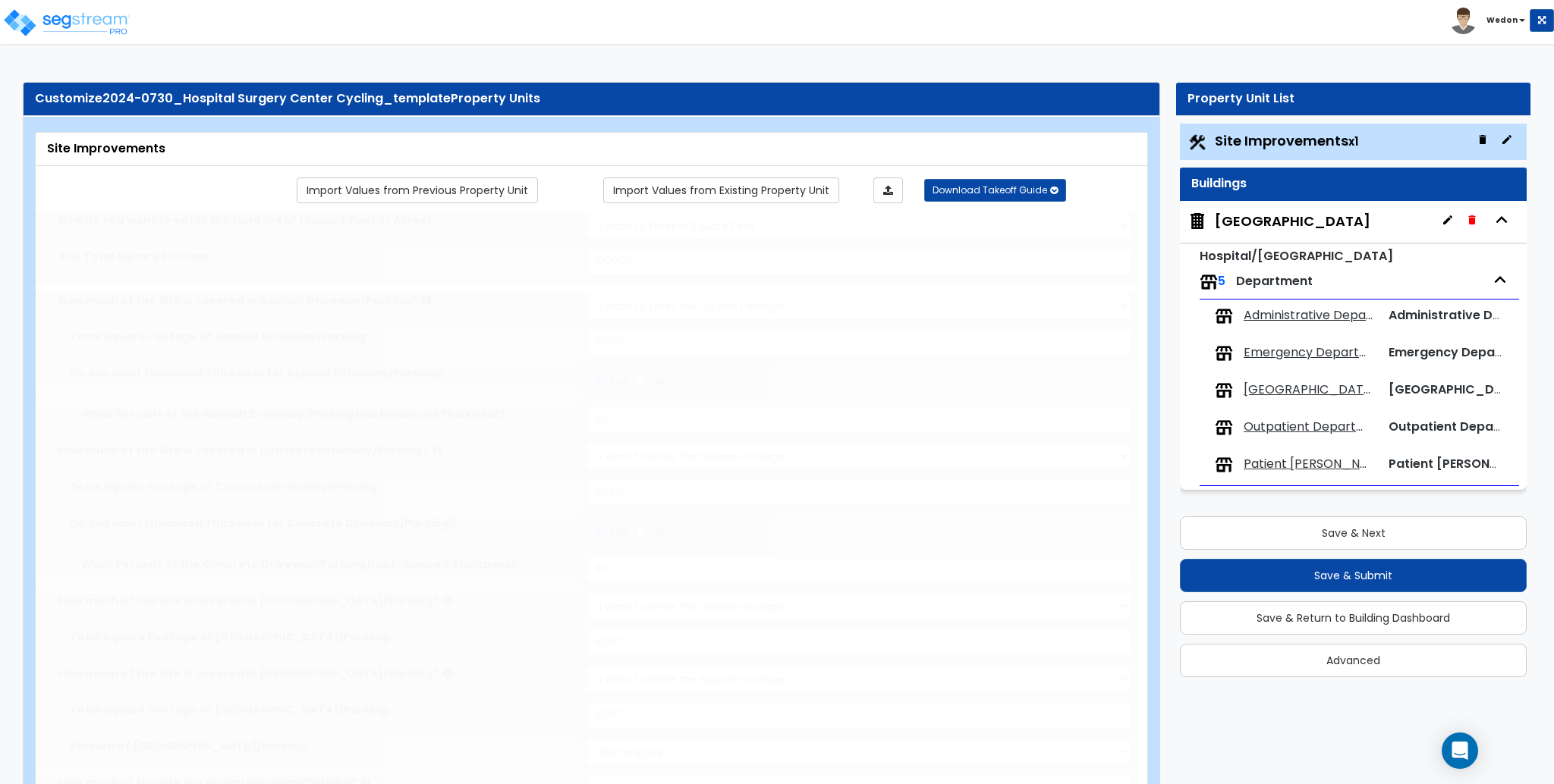
radio input "true"
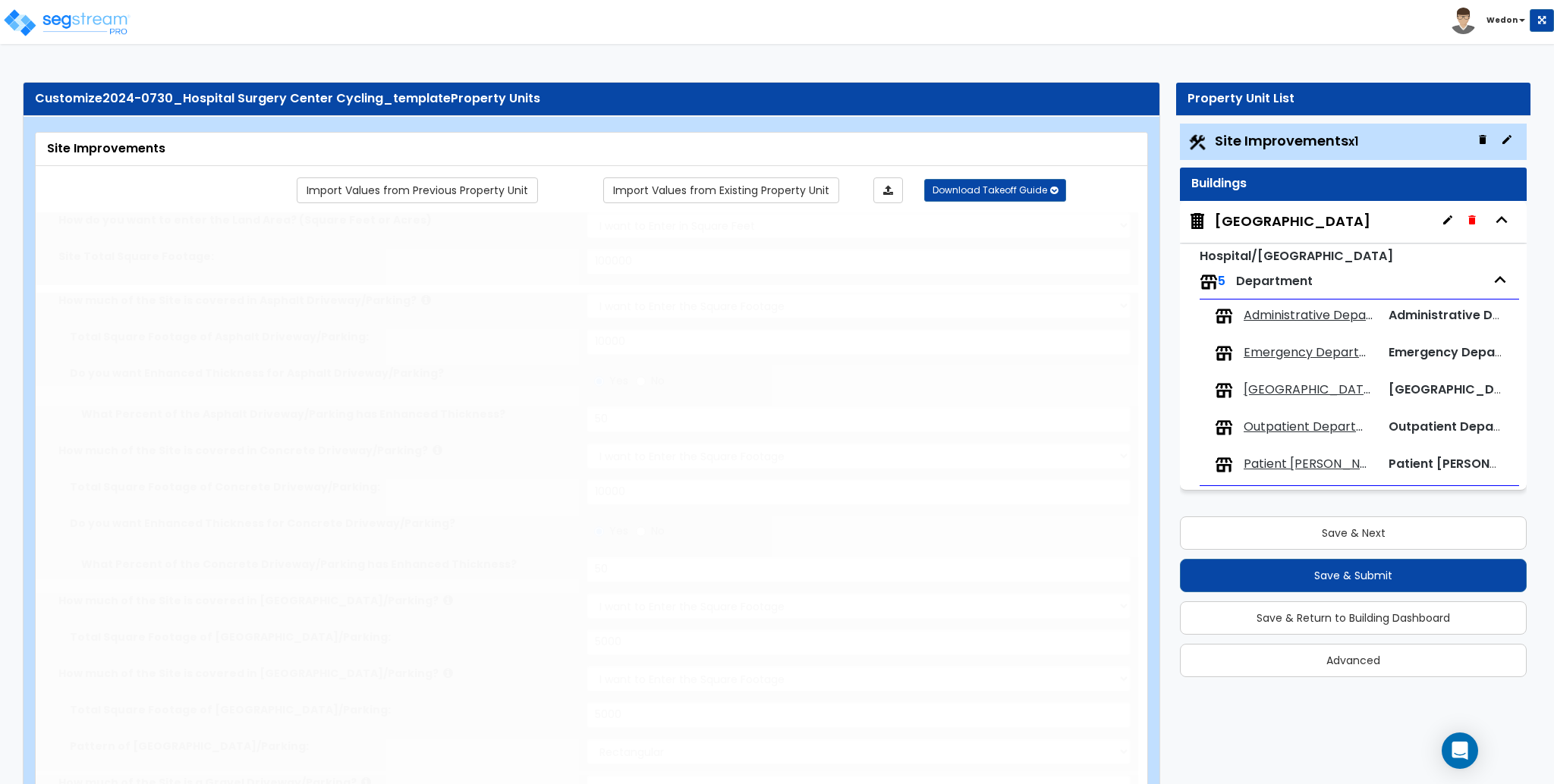
radio input "true"
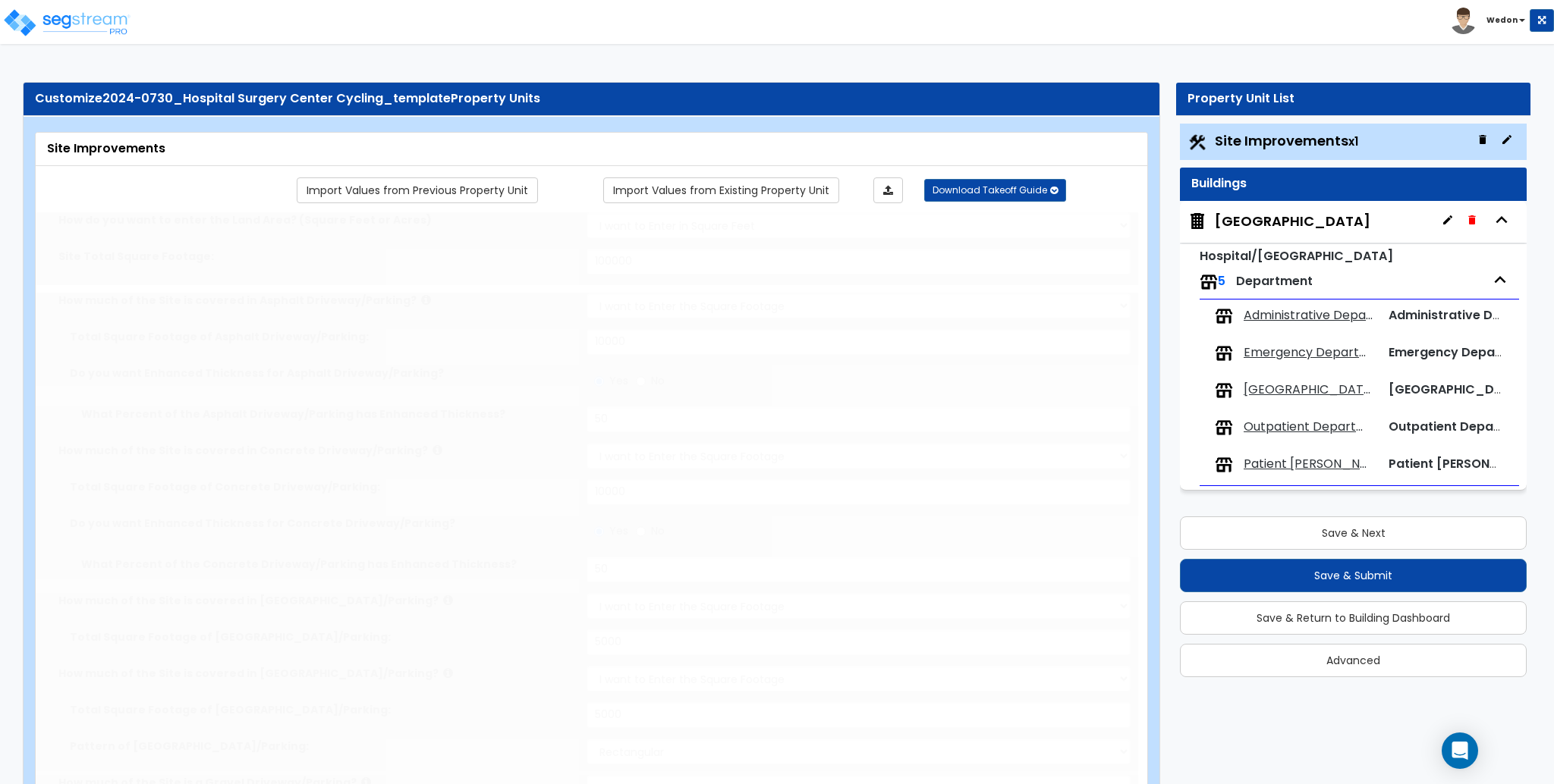
radio input "true"
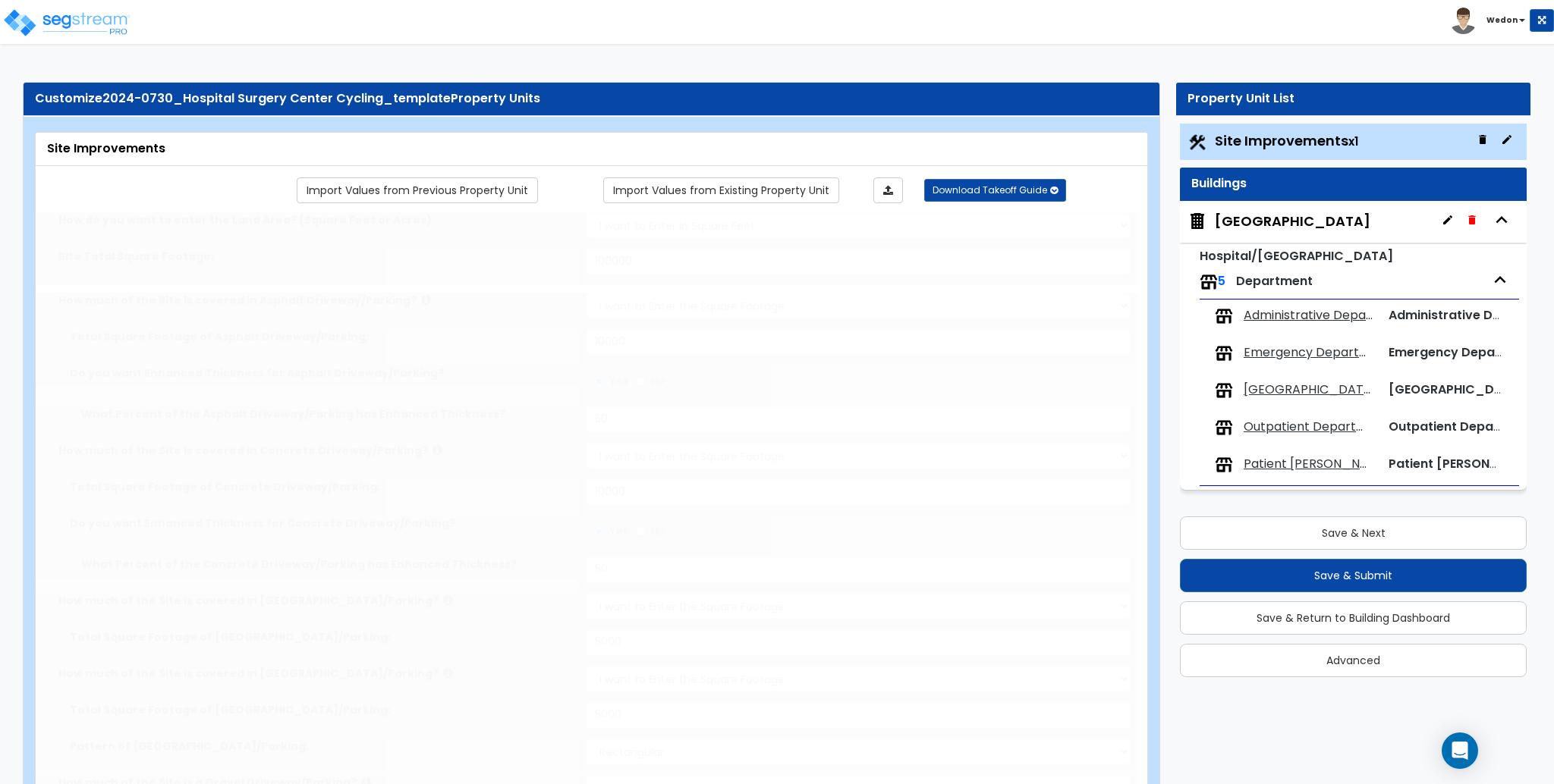
radio input "true"
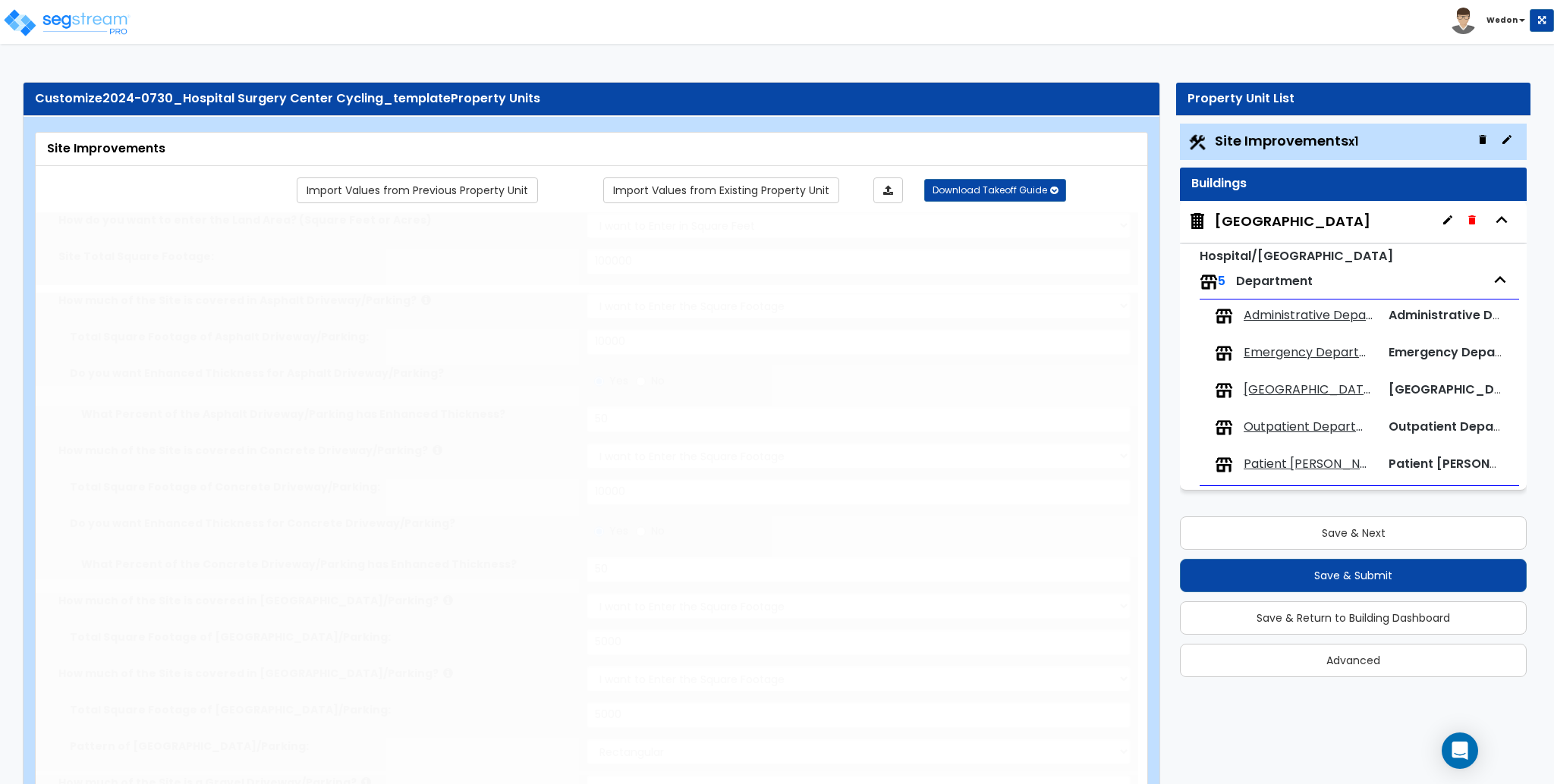
radio input "true"
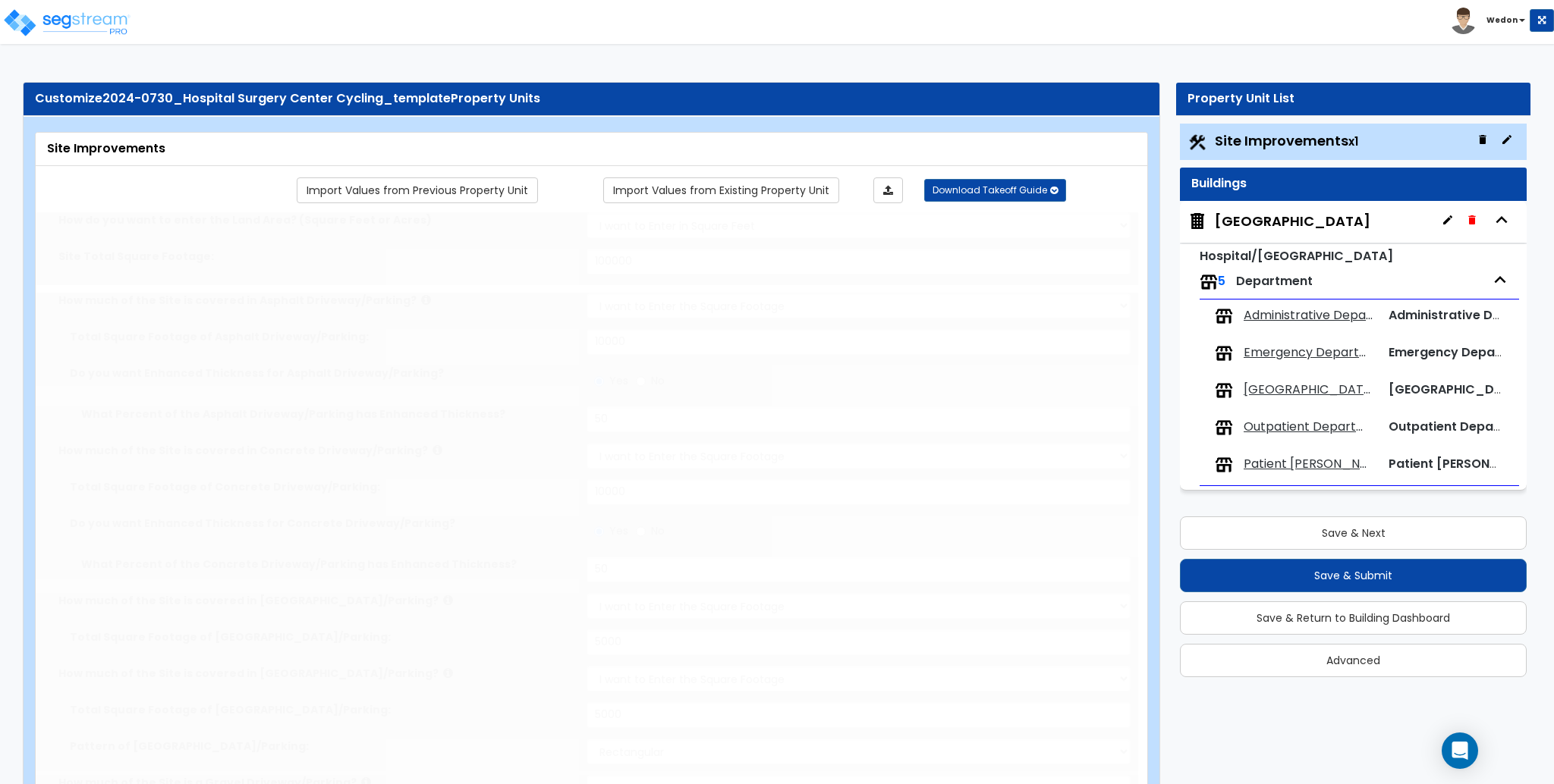
radio input "true"
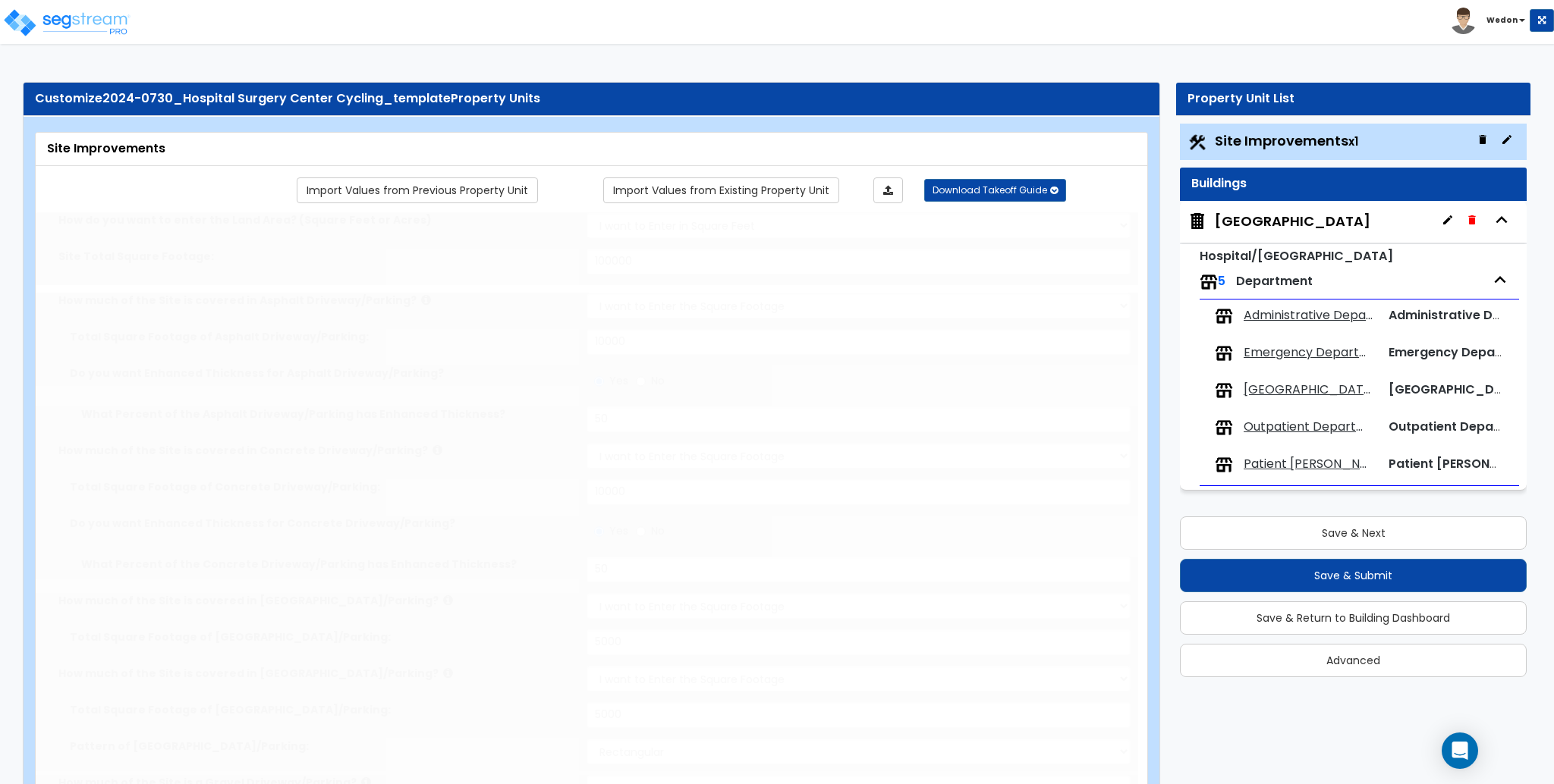
radio input "true"
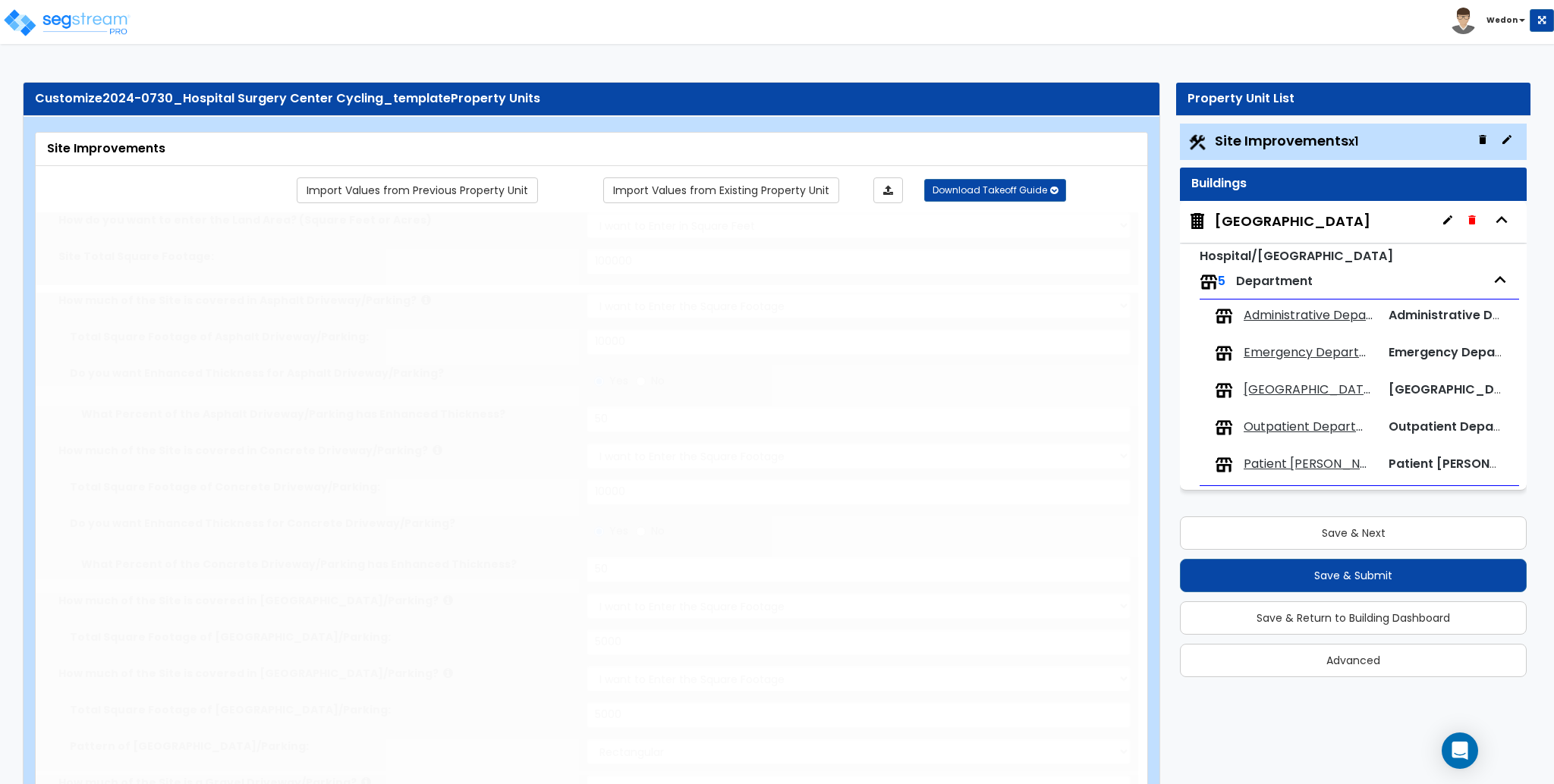
radio input "true"
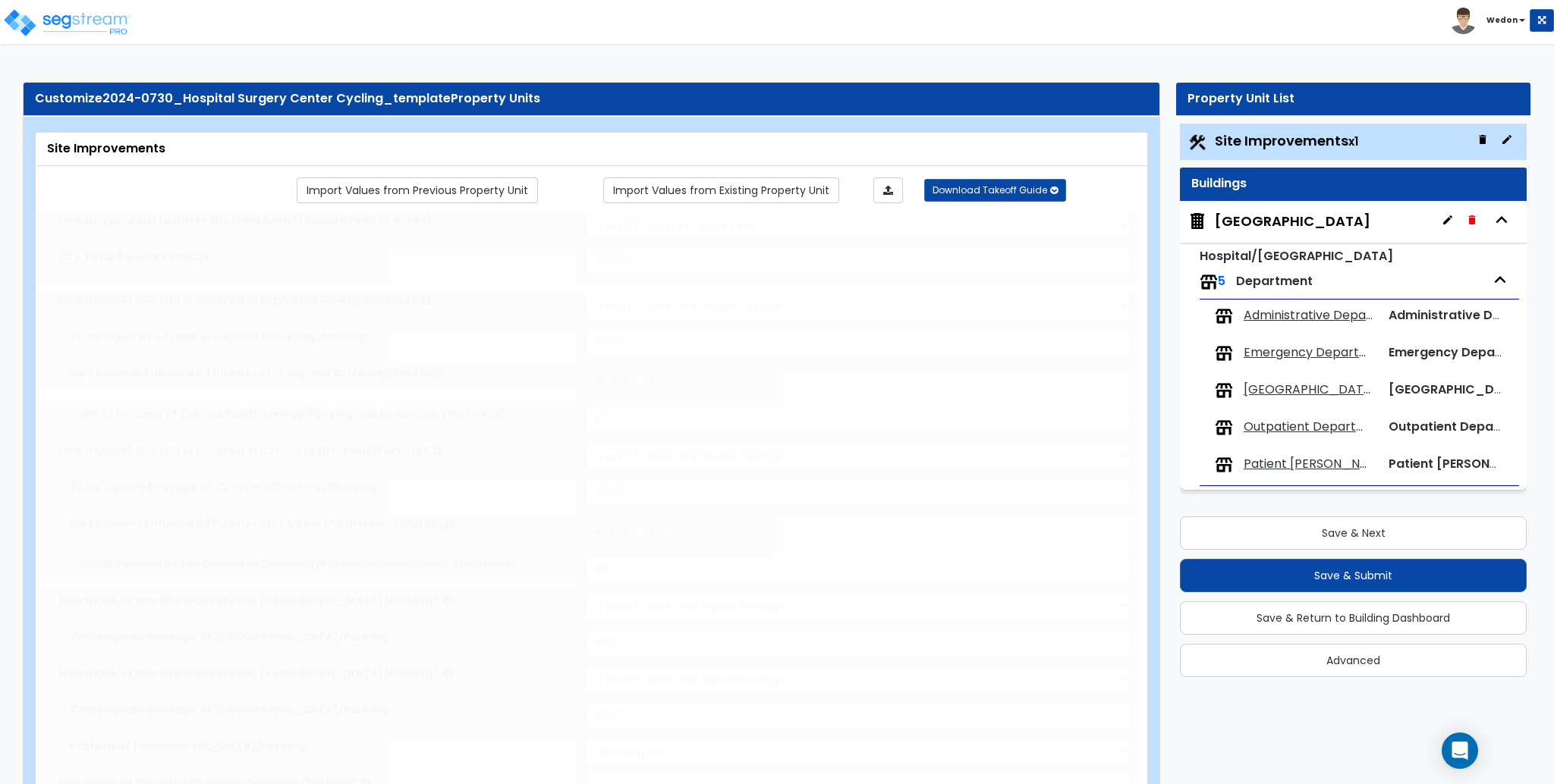
radio input "true"
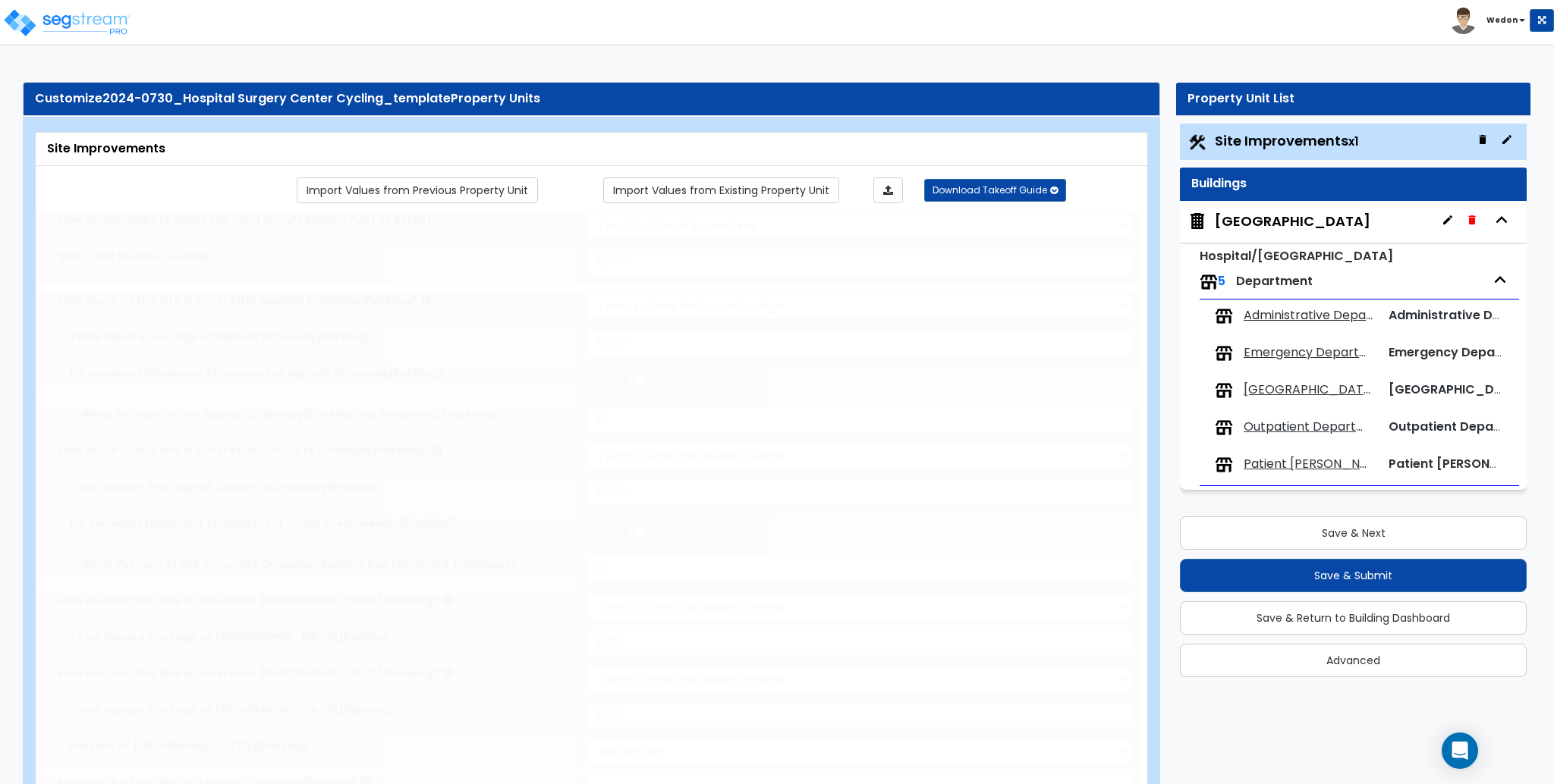
radio input "true"
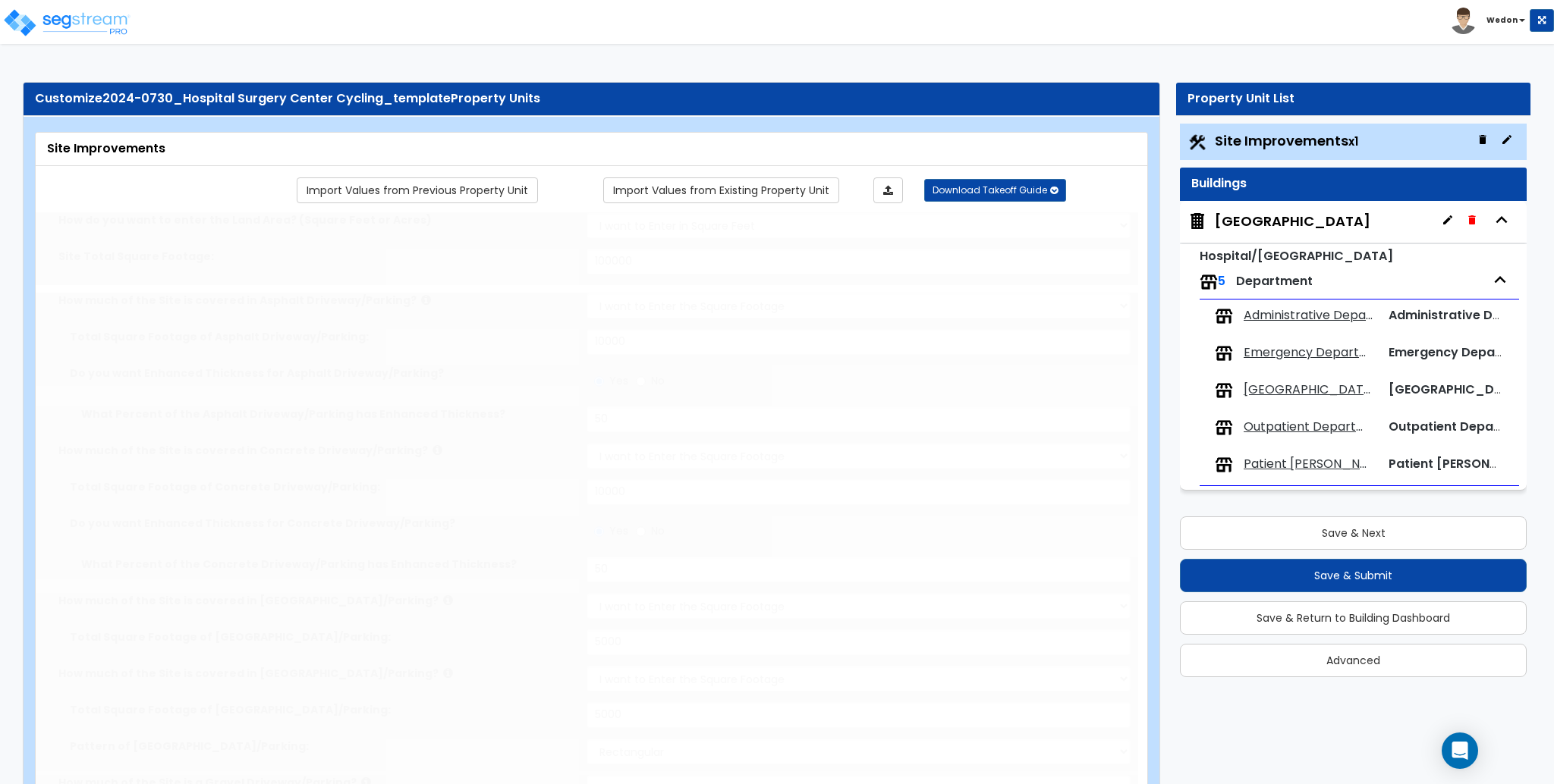
radio input "true"
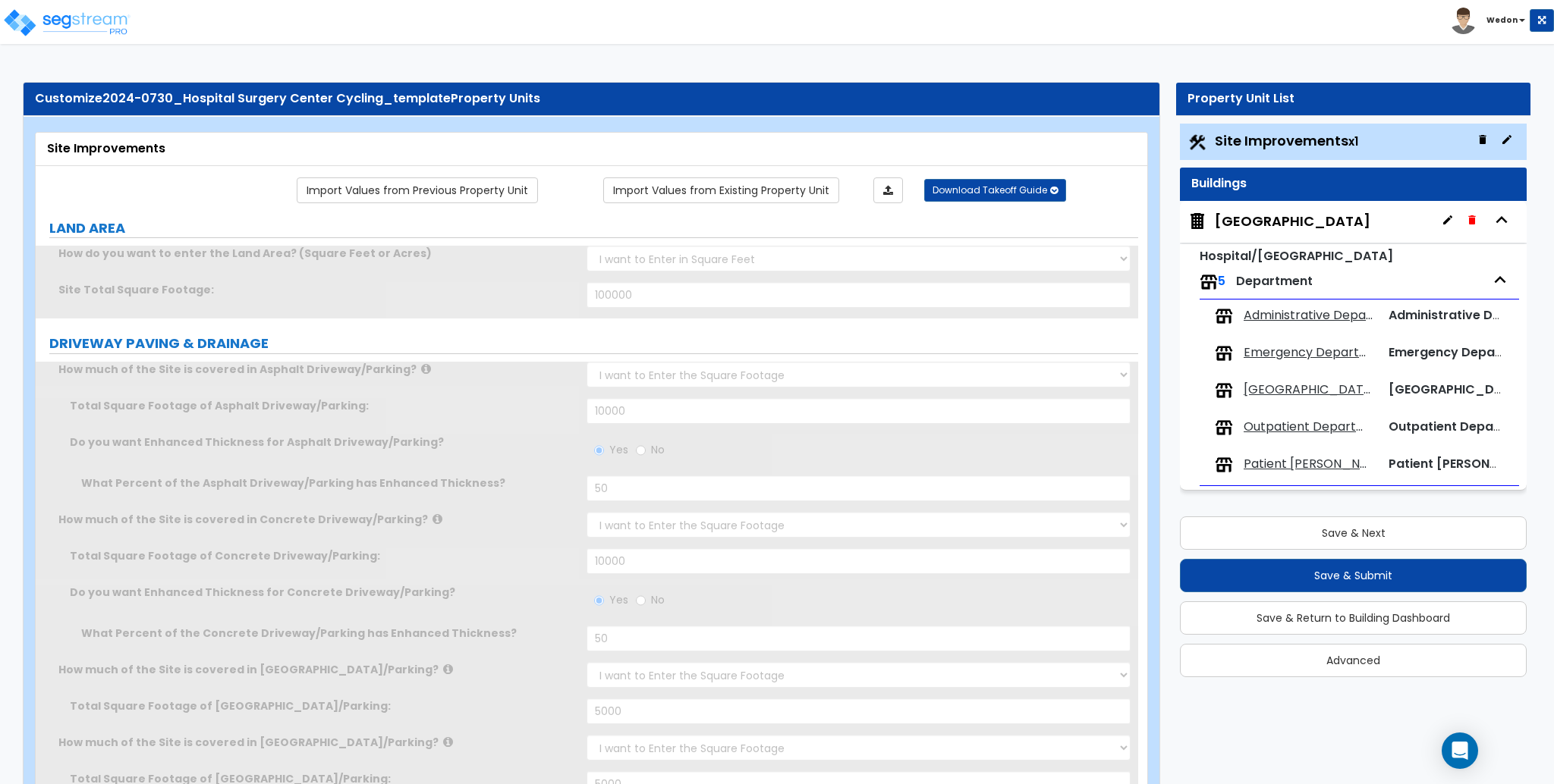
radio input "true"
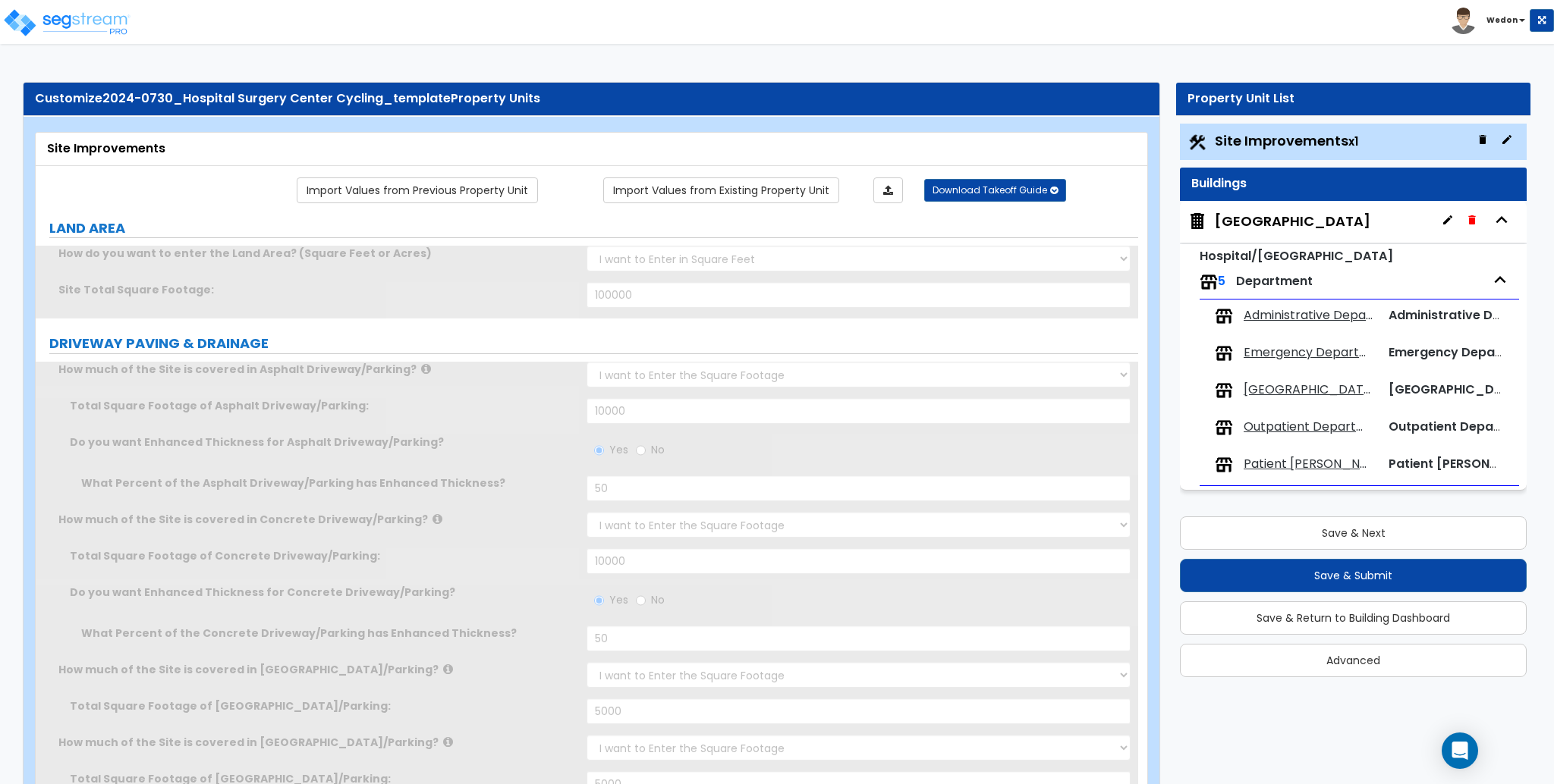
radio input "true"
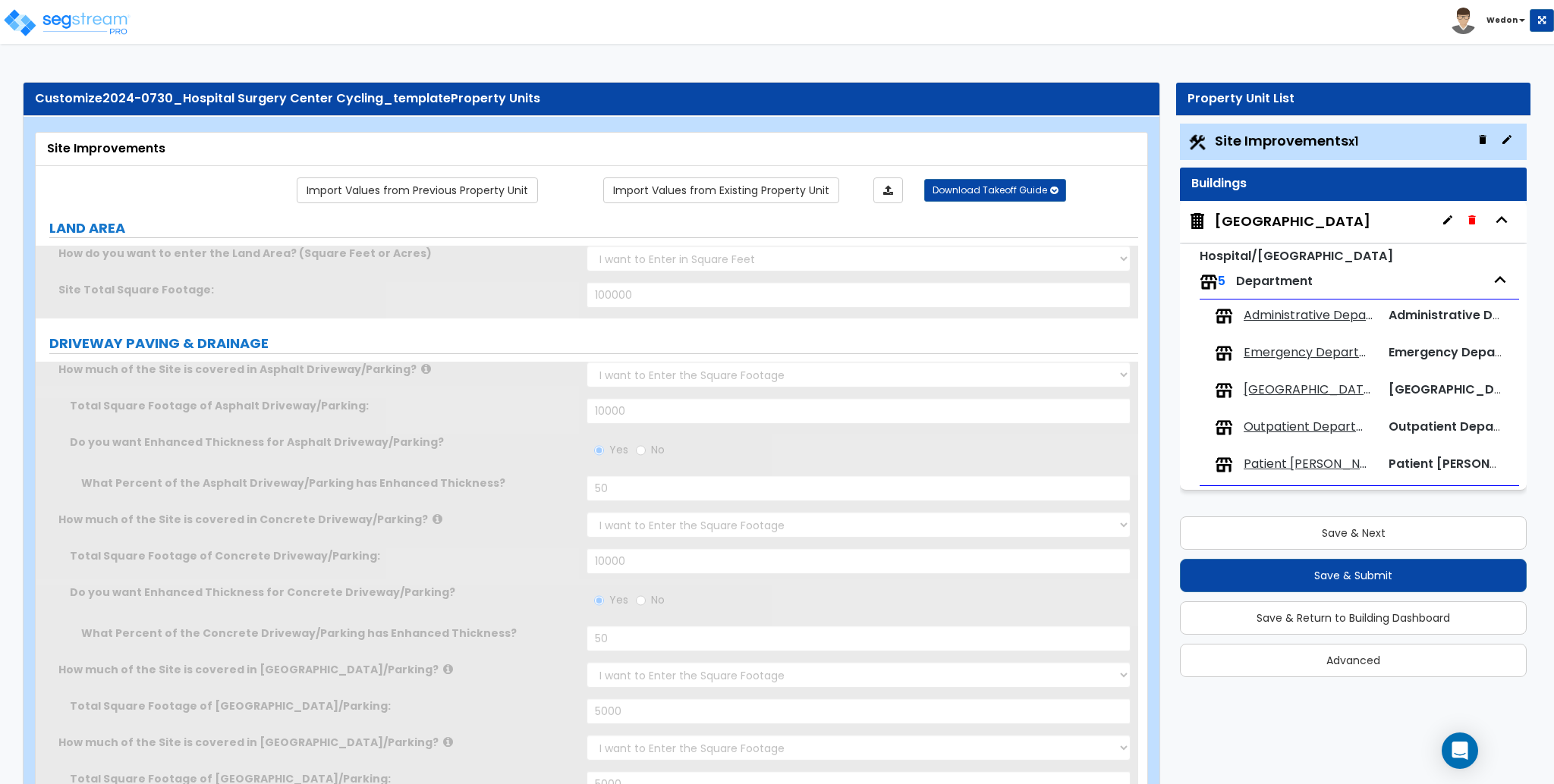
radio input "true"
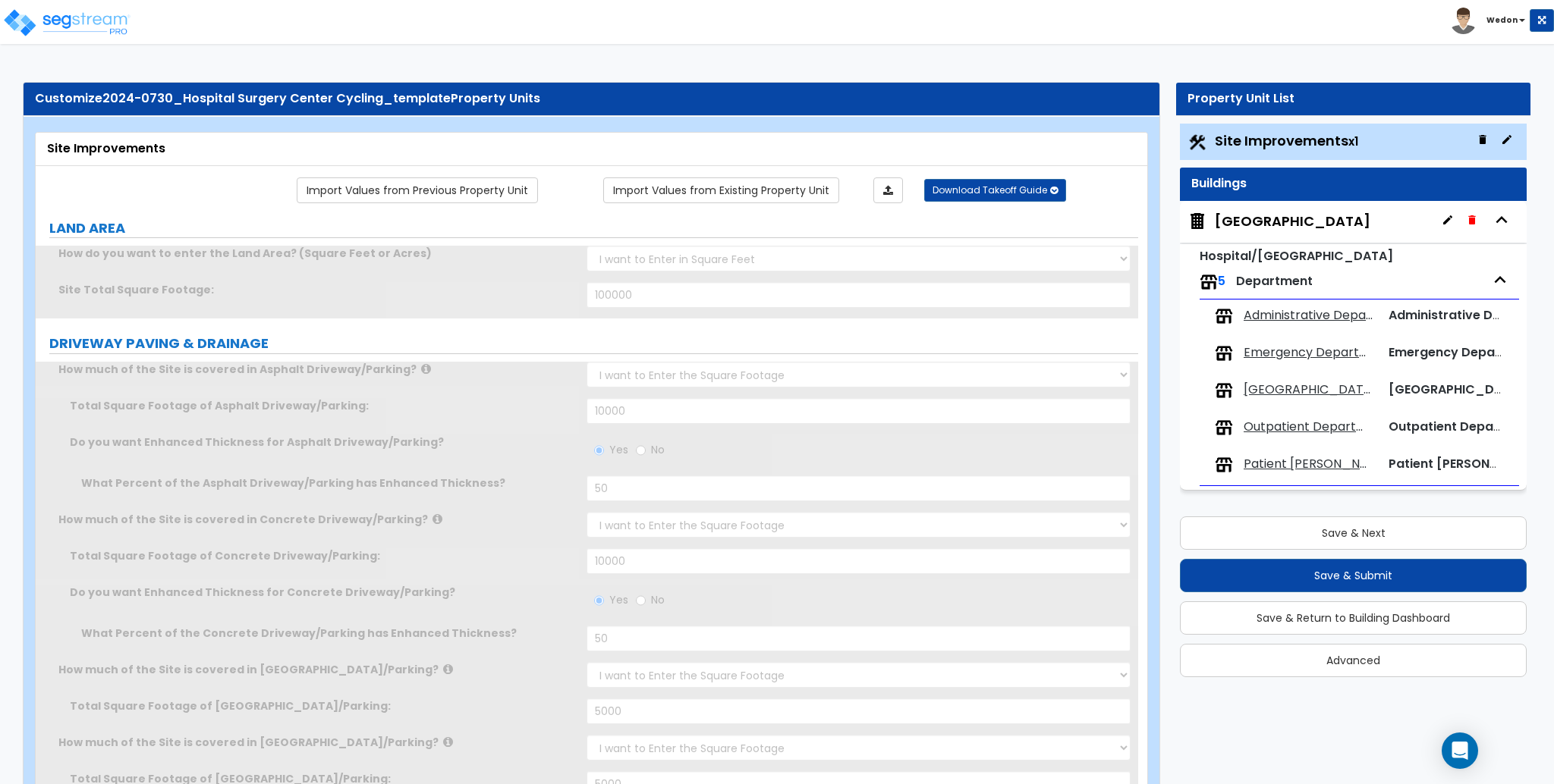
radio input "true"
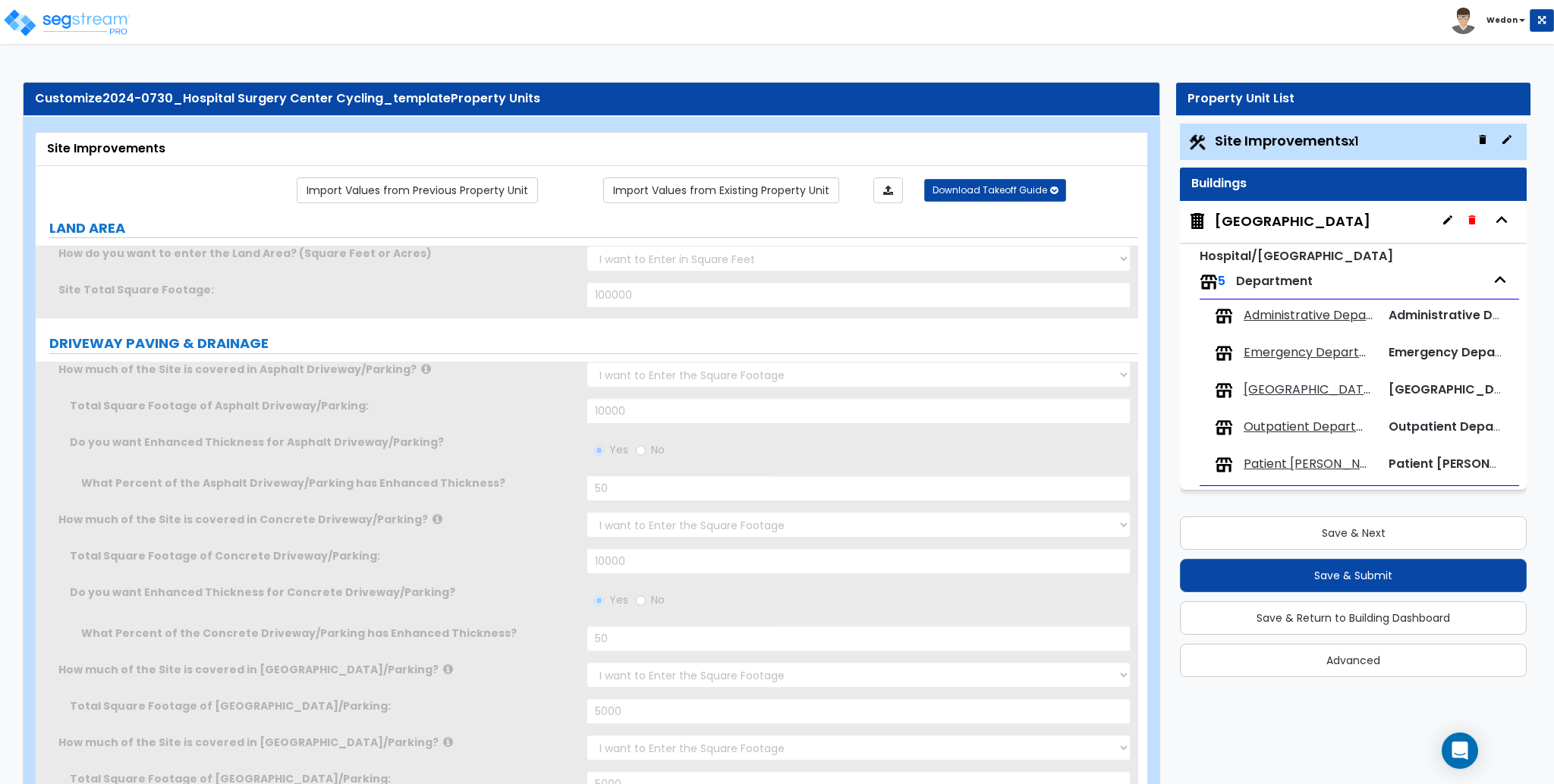
radio input "true"
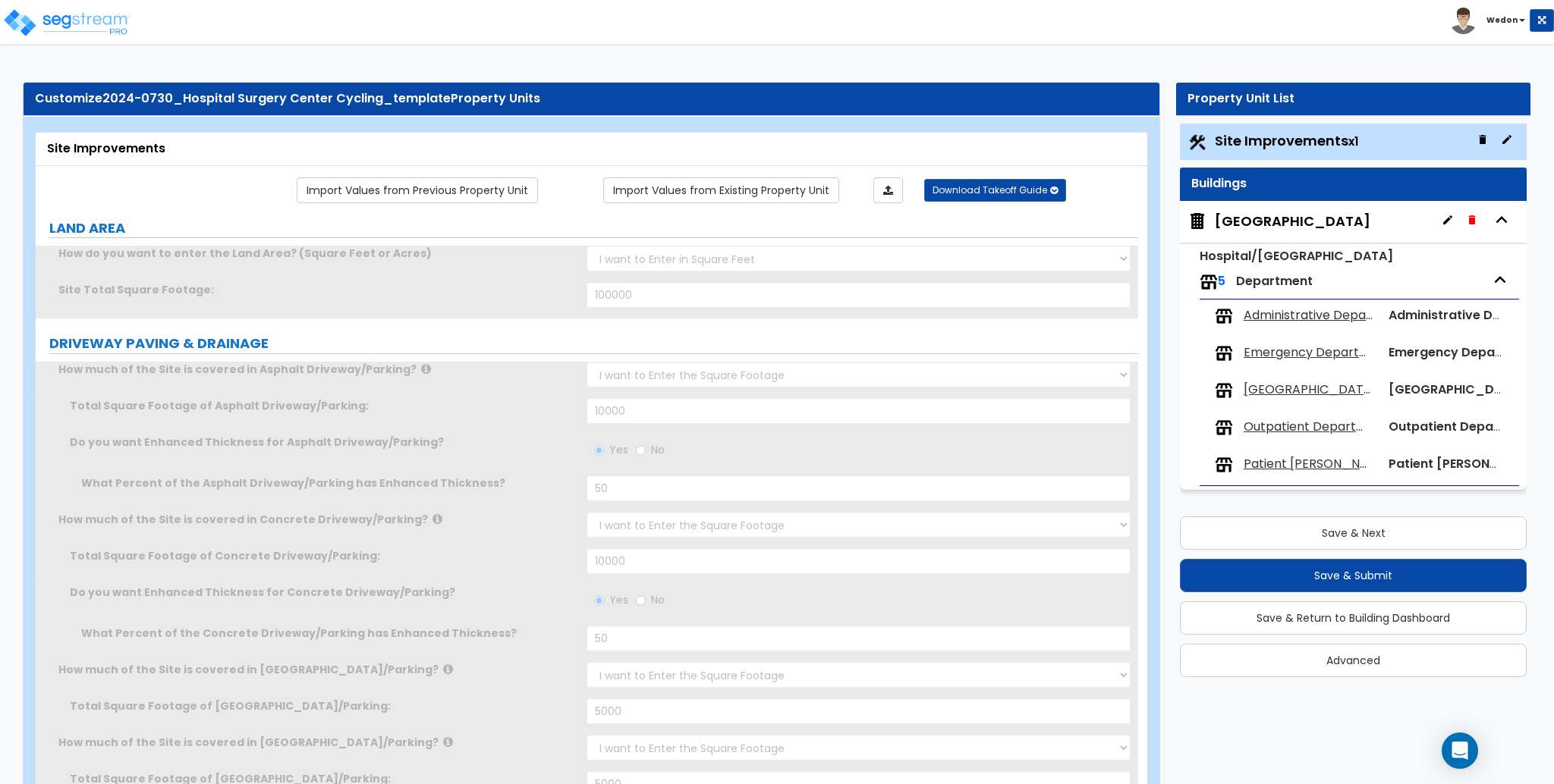
radio input "true"
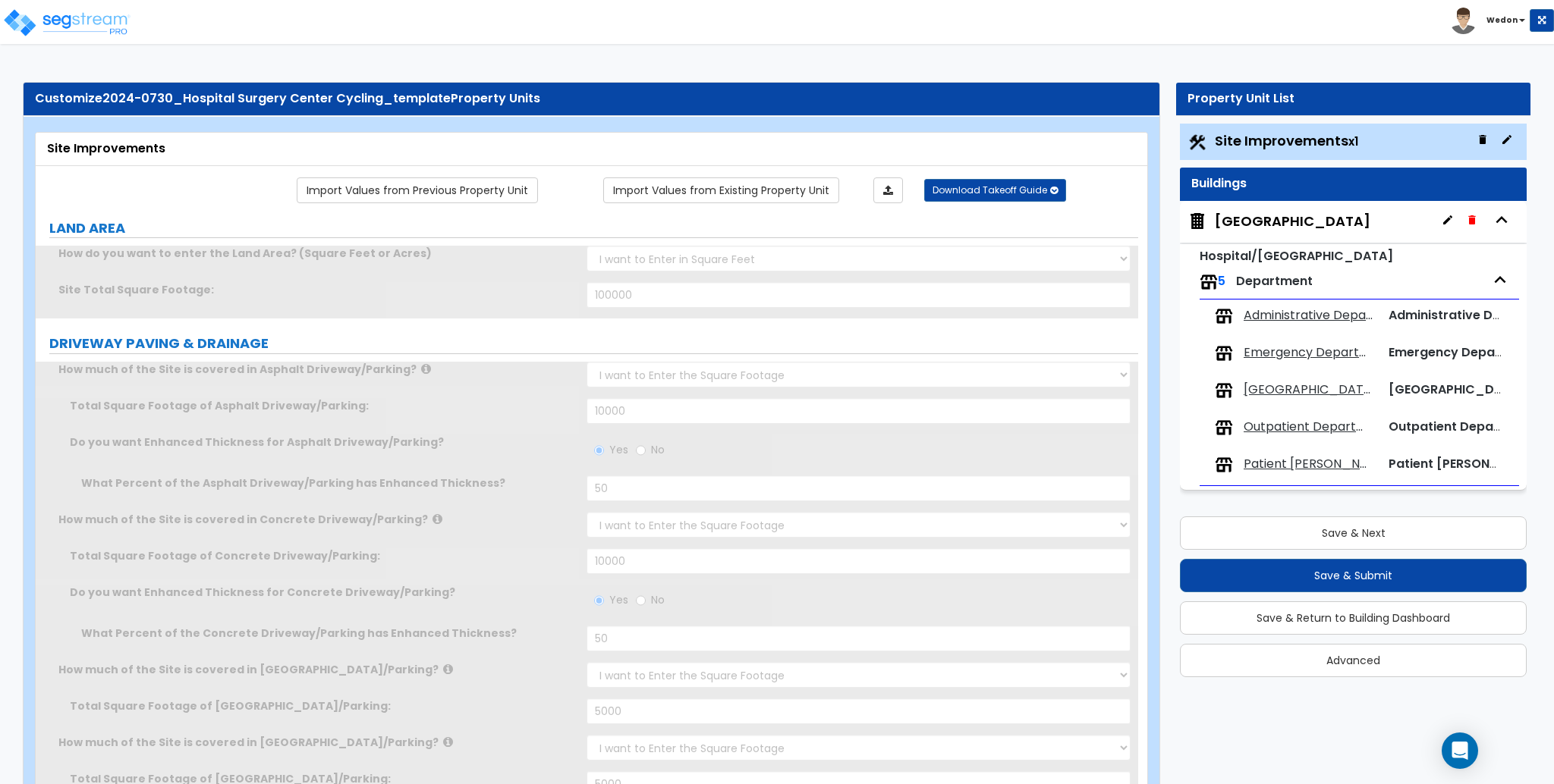
radio input "true"
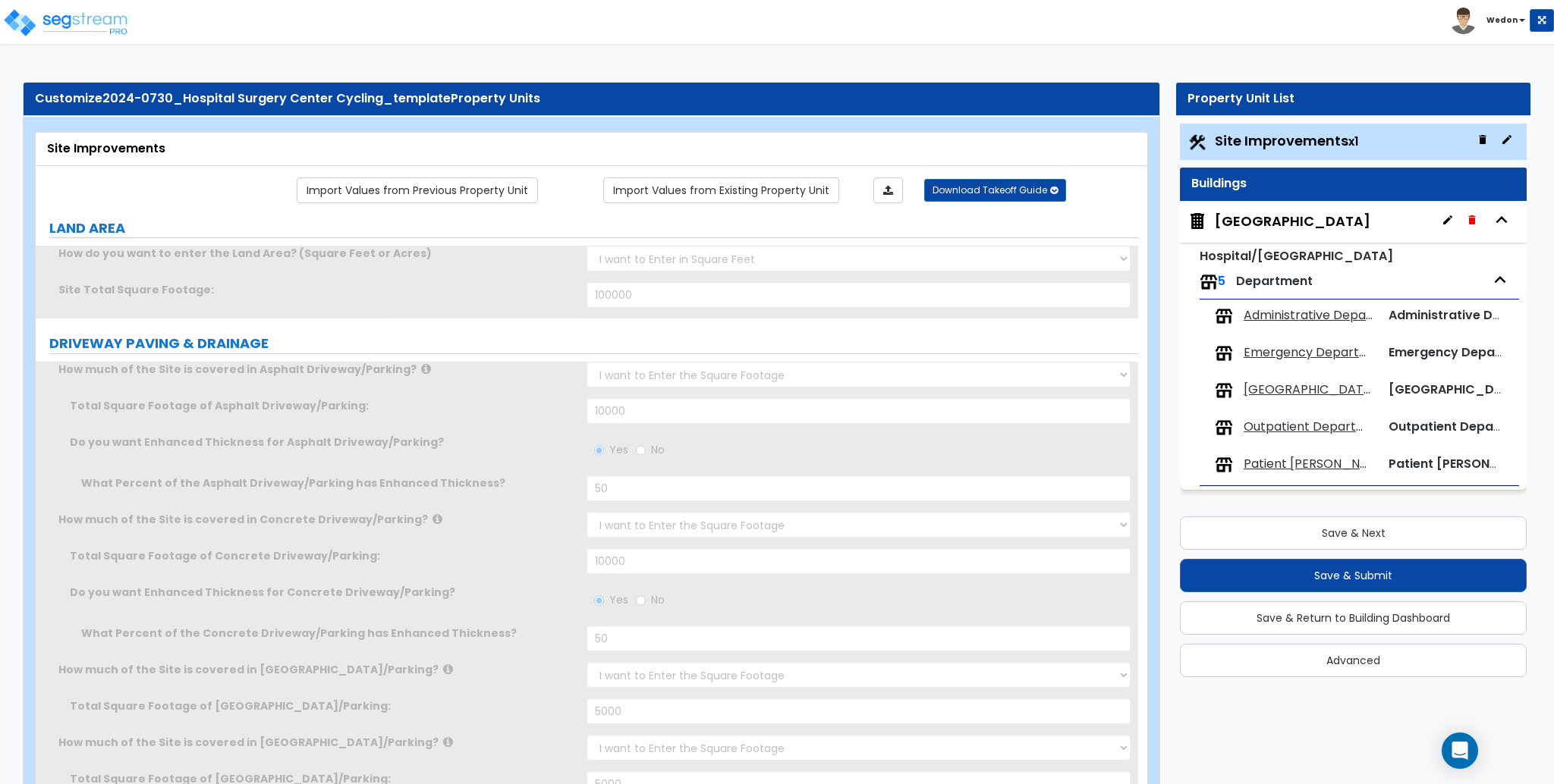
radio input "true"
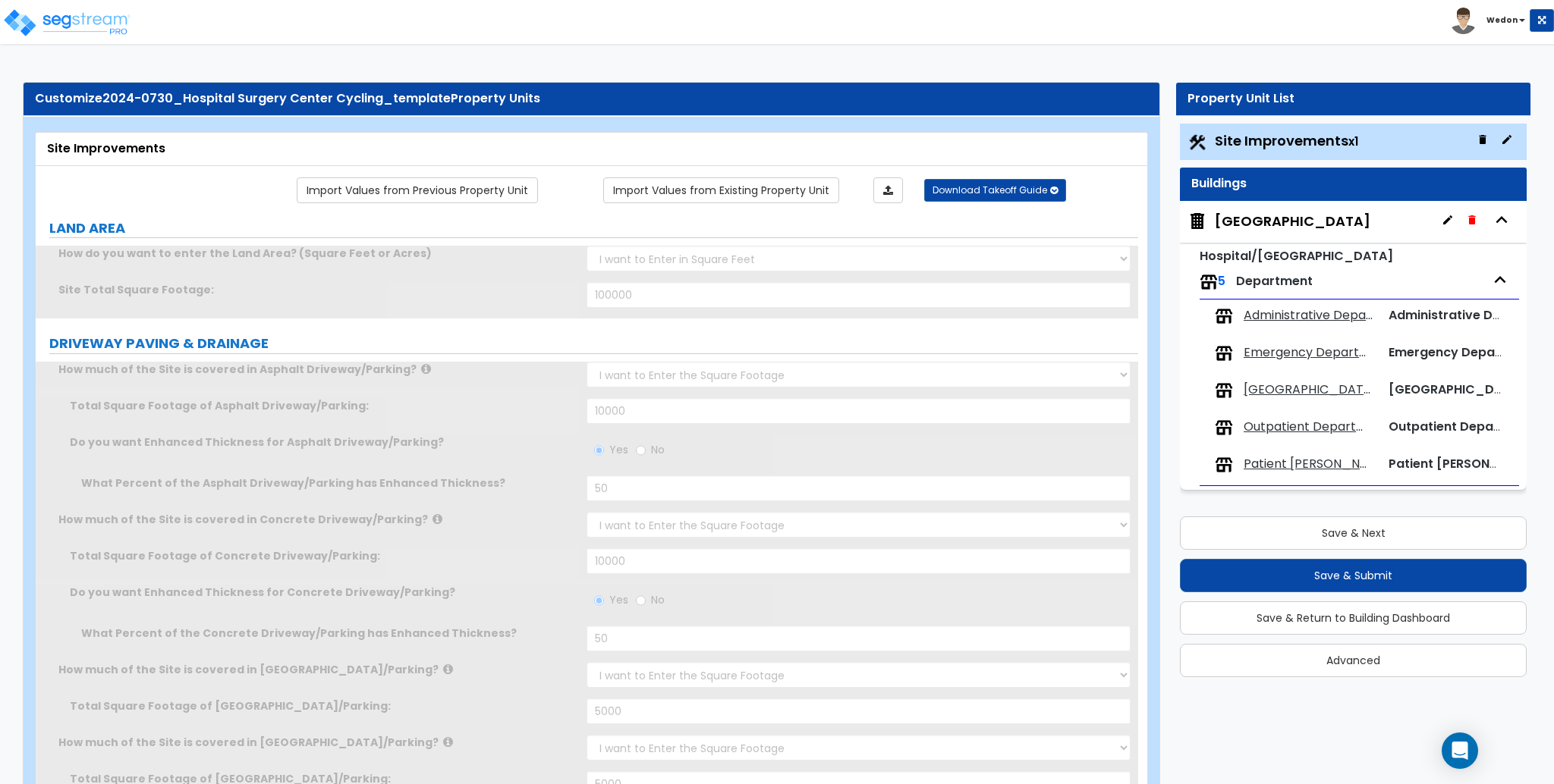
radio input "true"
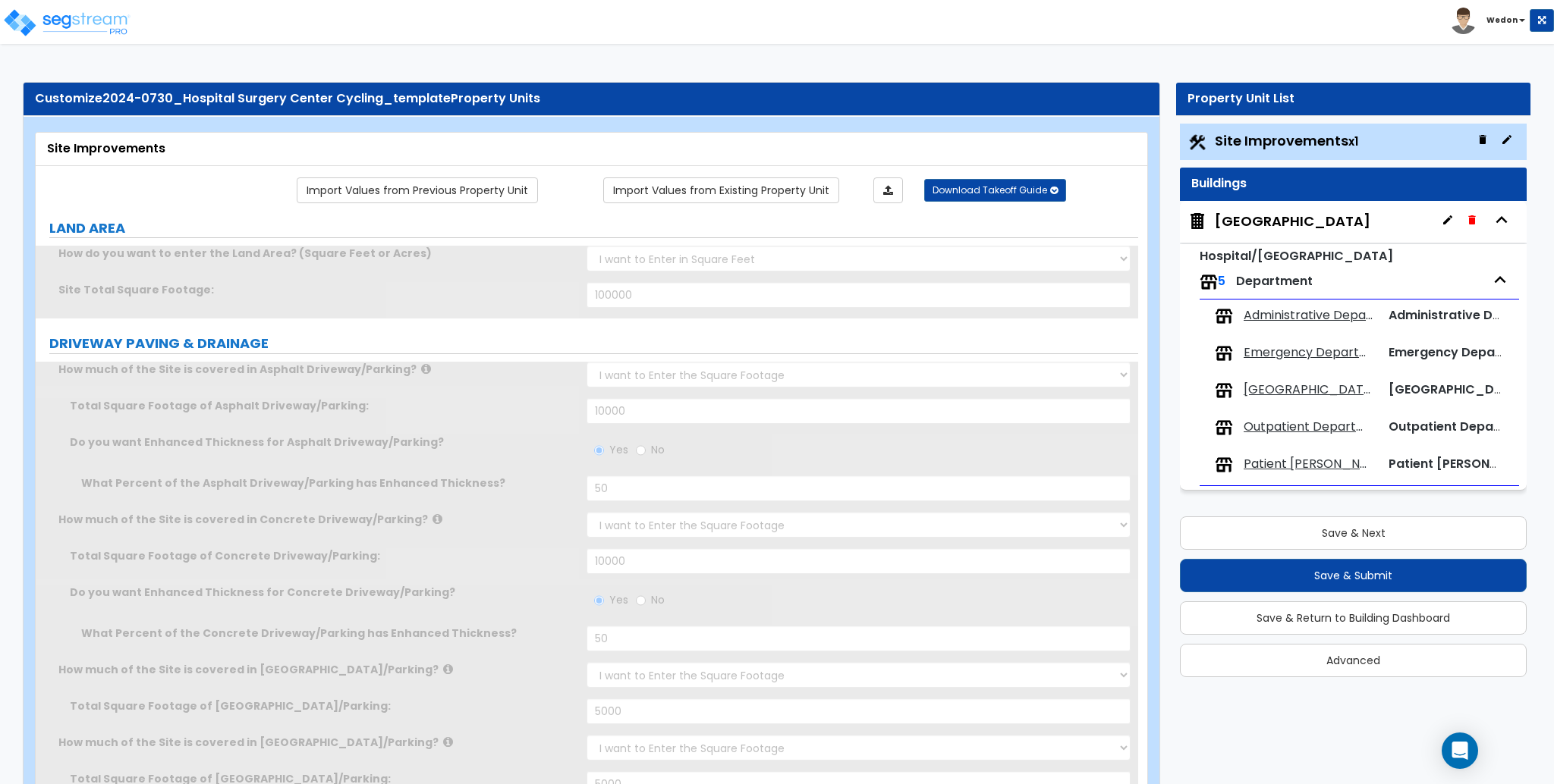
radio input "true"
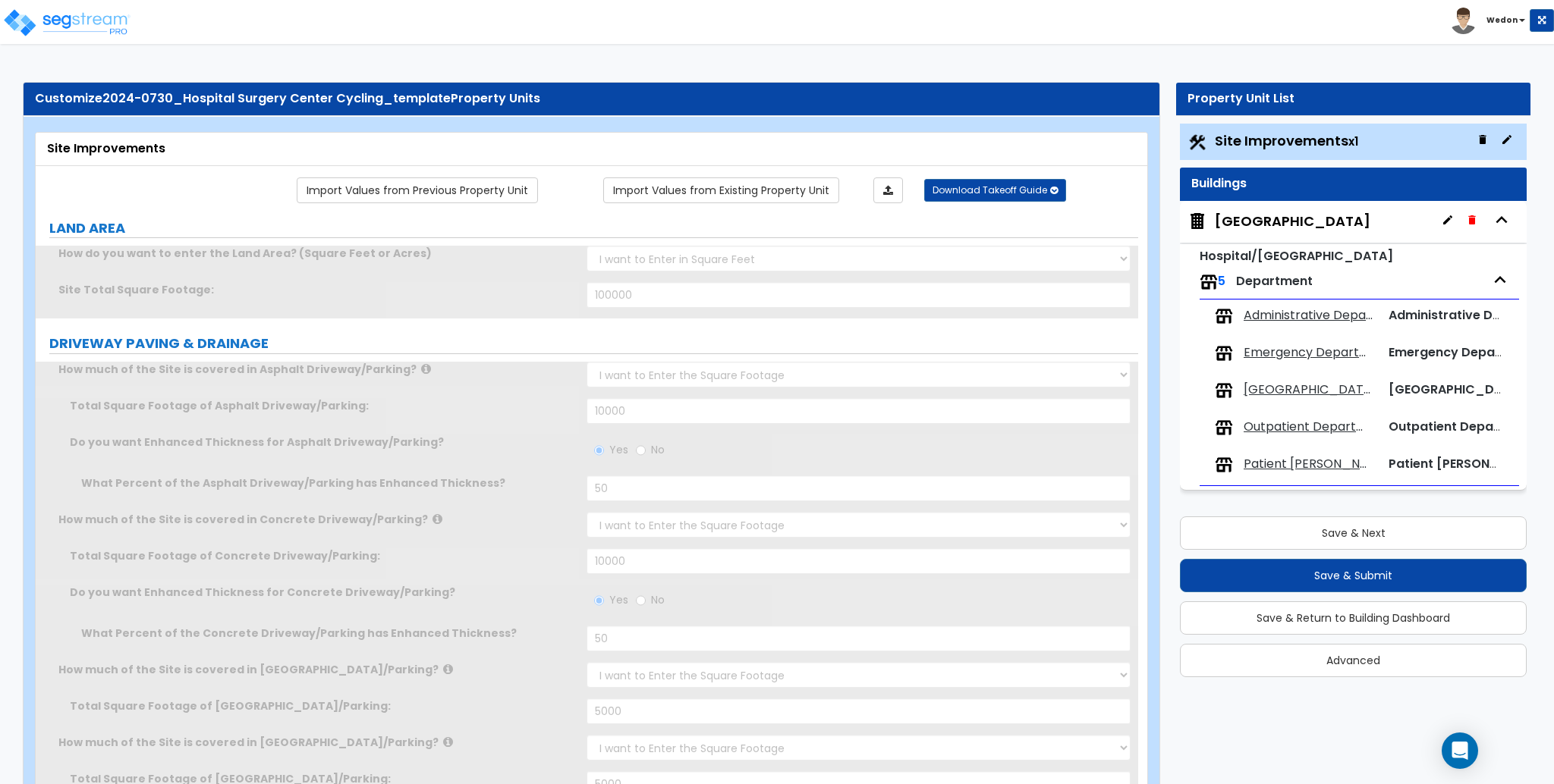
radio input "true"
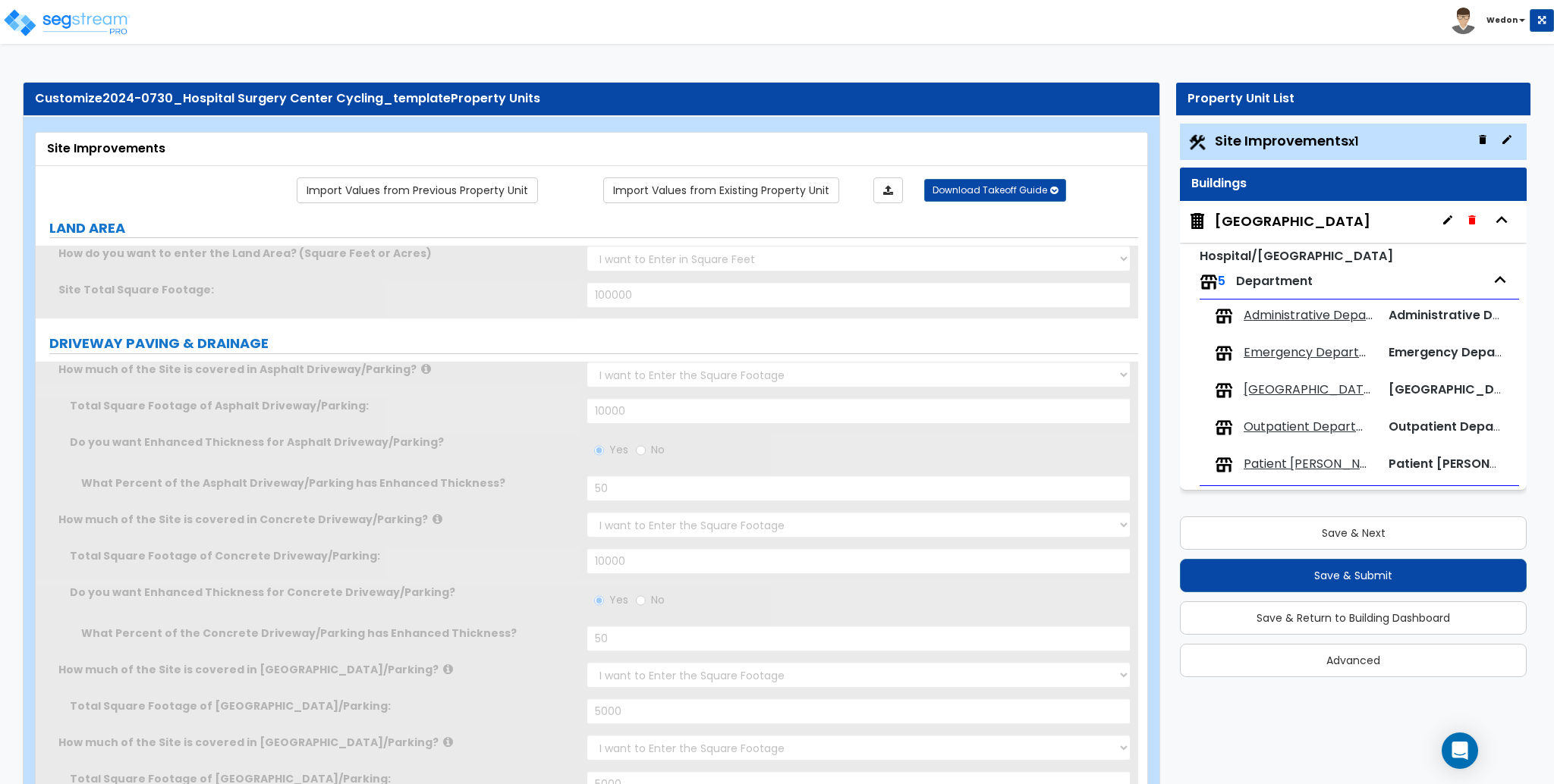
radio input "true"
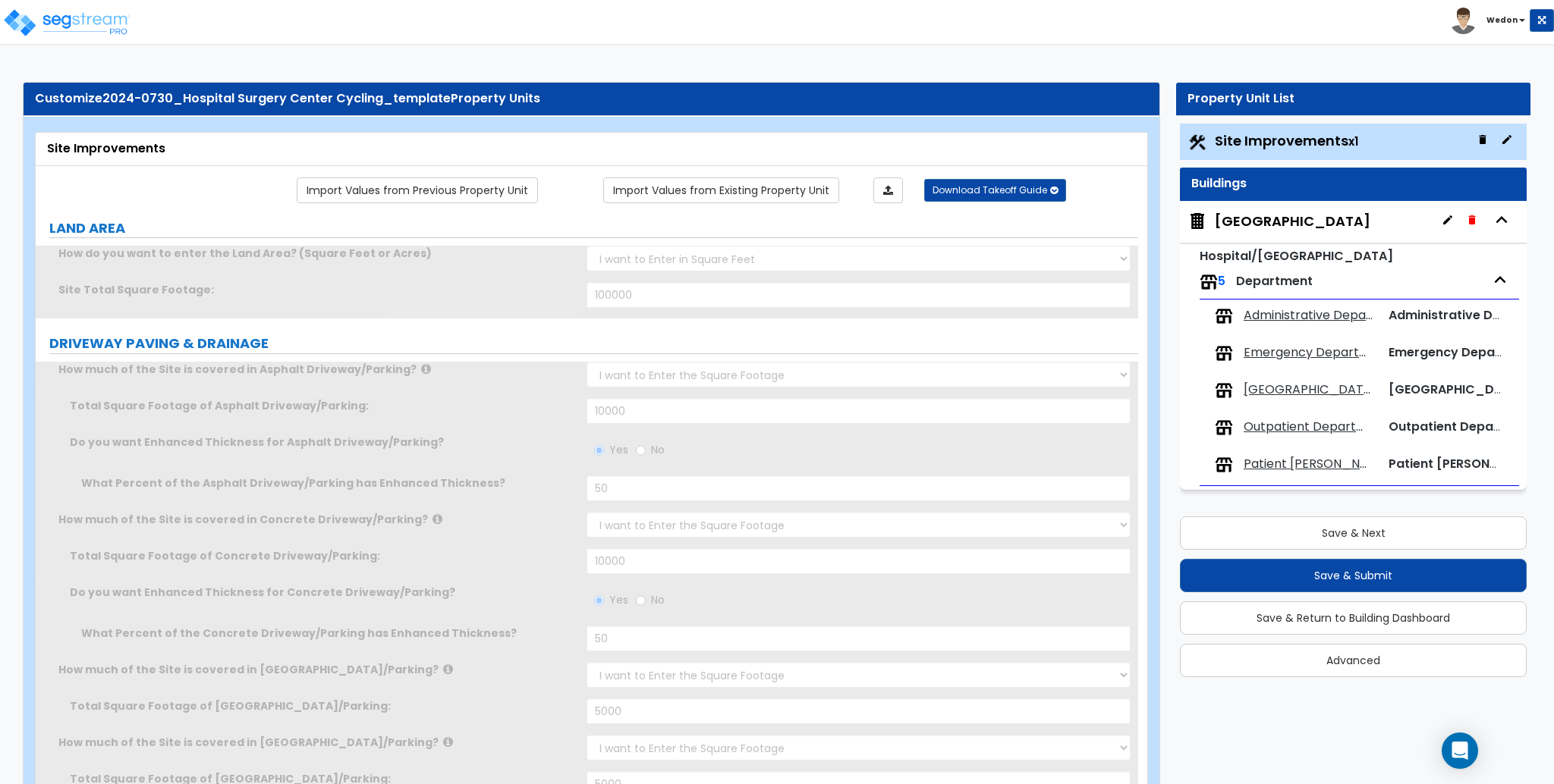
radio input "true"
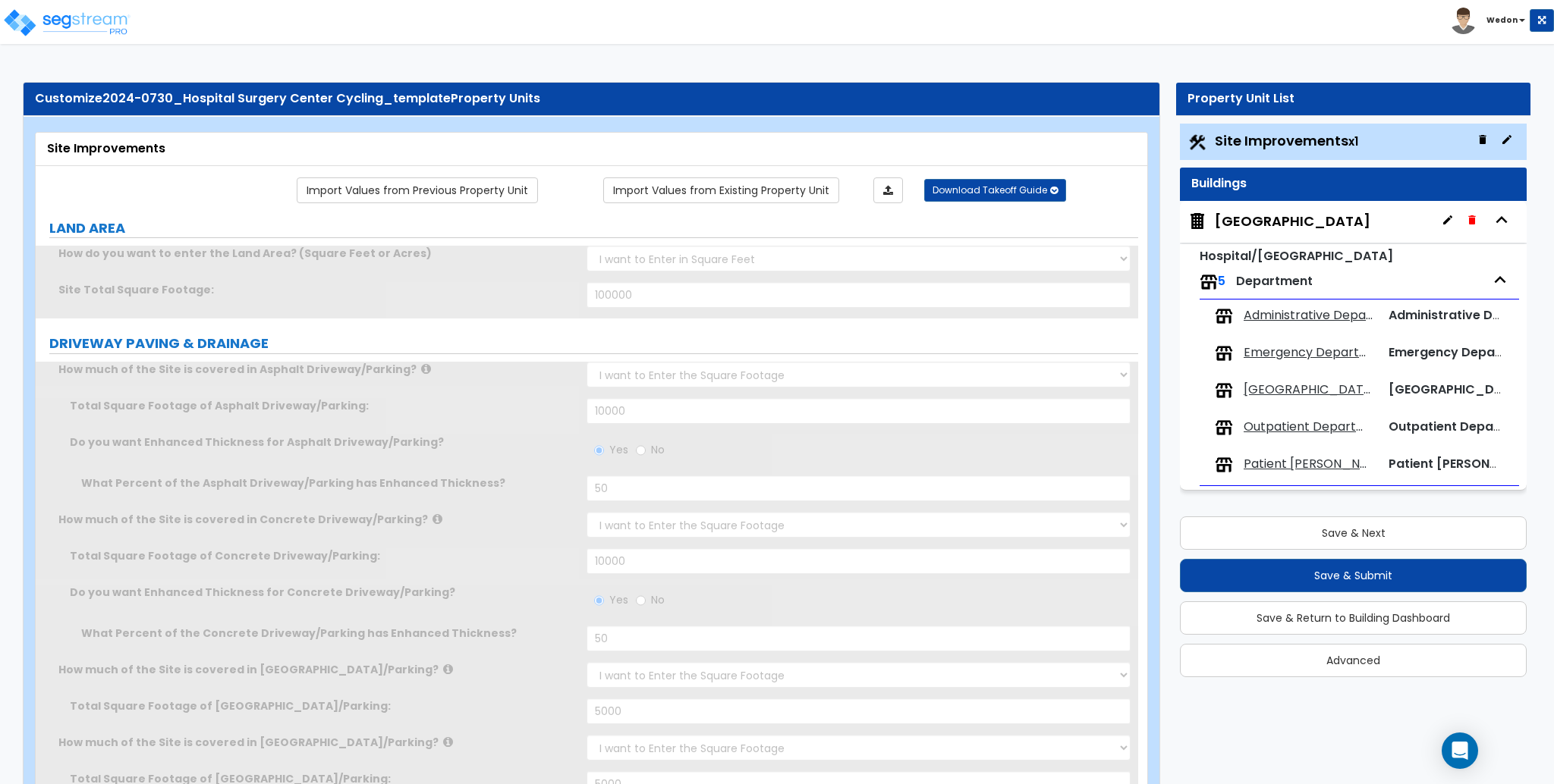
radio input "true"
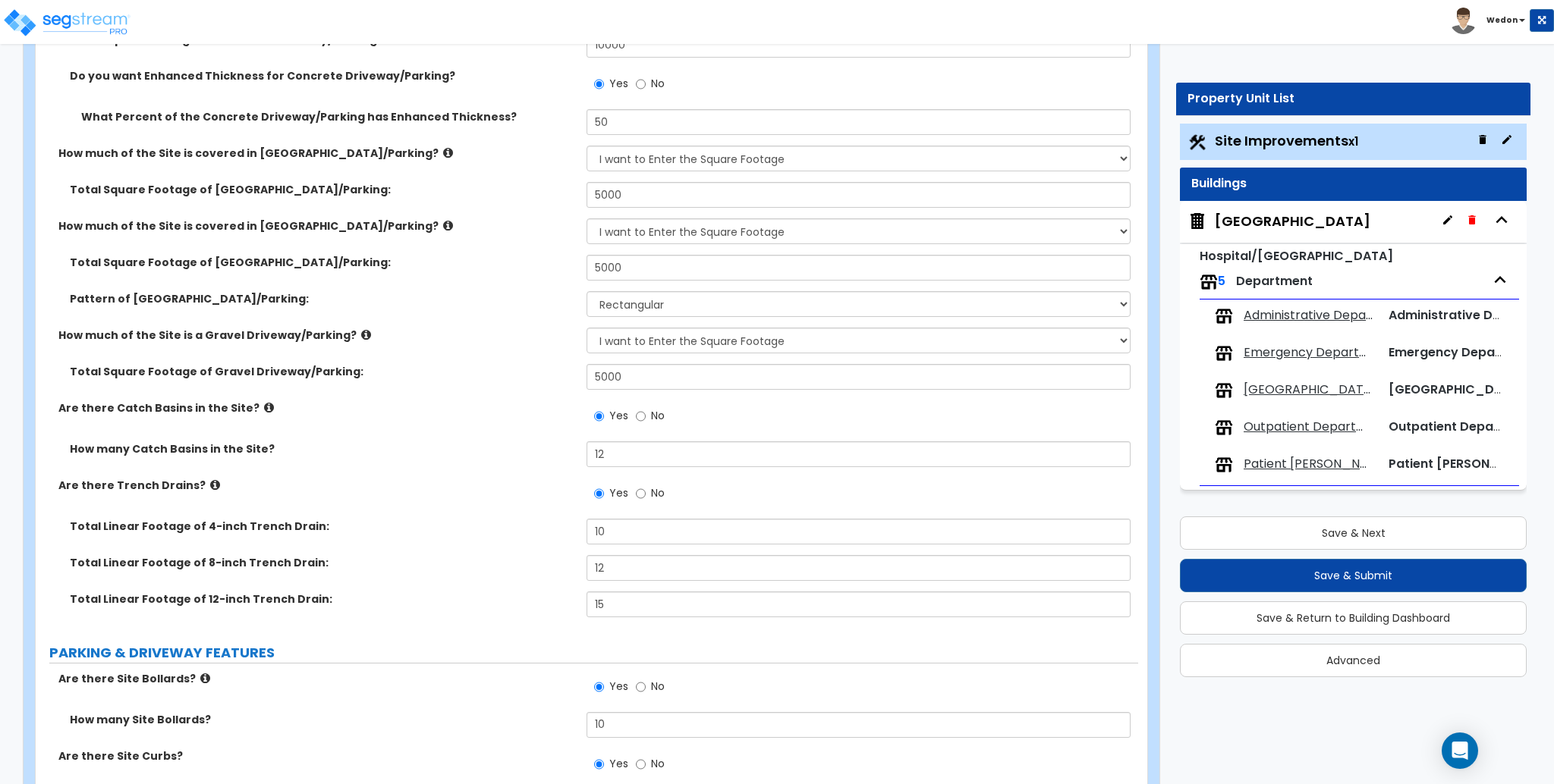
scroll to position [607, 0]
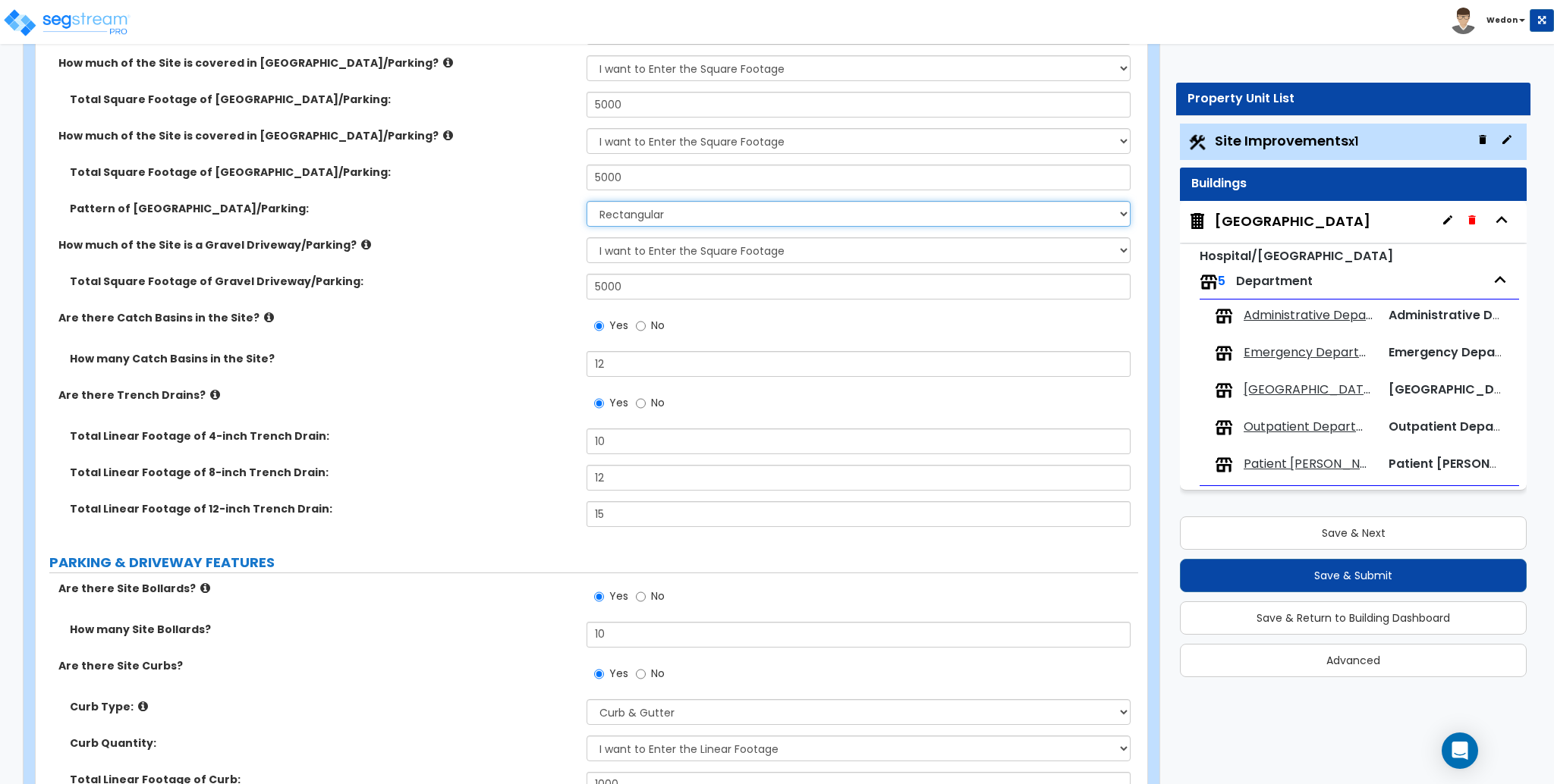
click at [658, 206] on select "Please Choose One Irregular Rectangular" at bounding box center [858, 213] width 543 height 26
click at [658, 211] on select "Please Choose One Irregular Rectangular" at bounding box center [858, 213] width 543 height 26
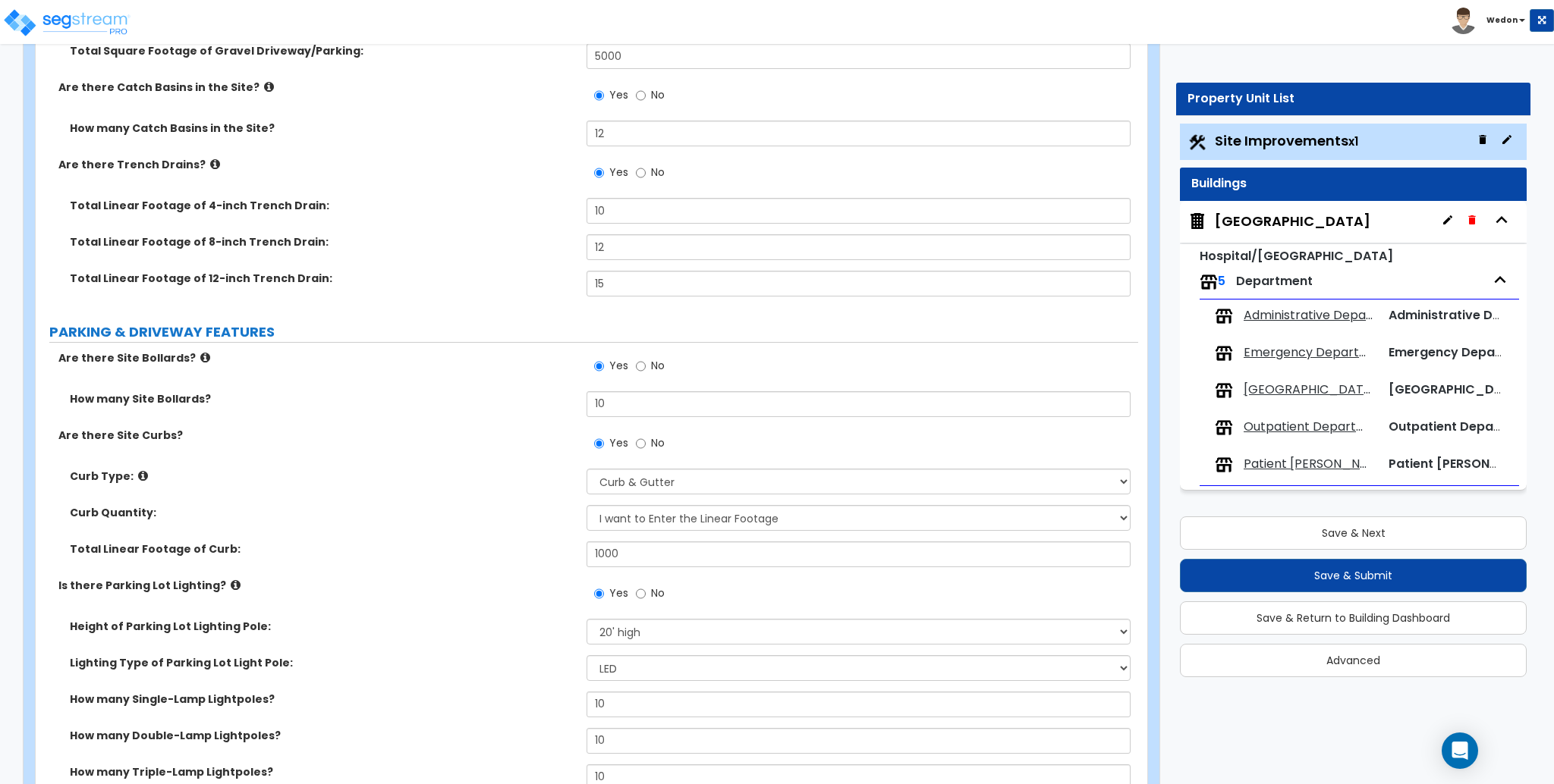
scroll to position [1011, 0]
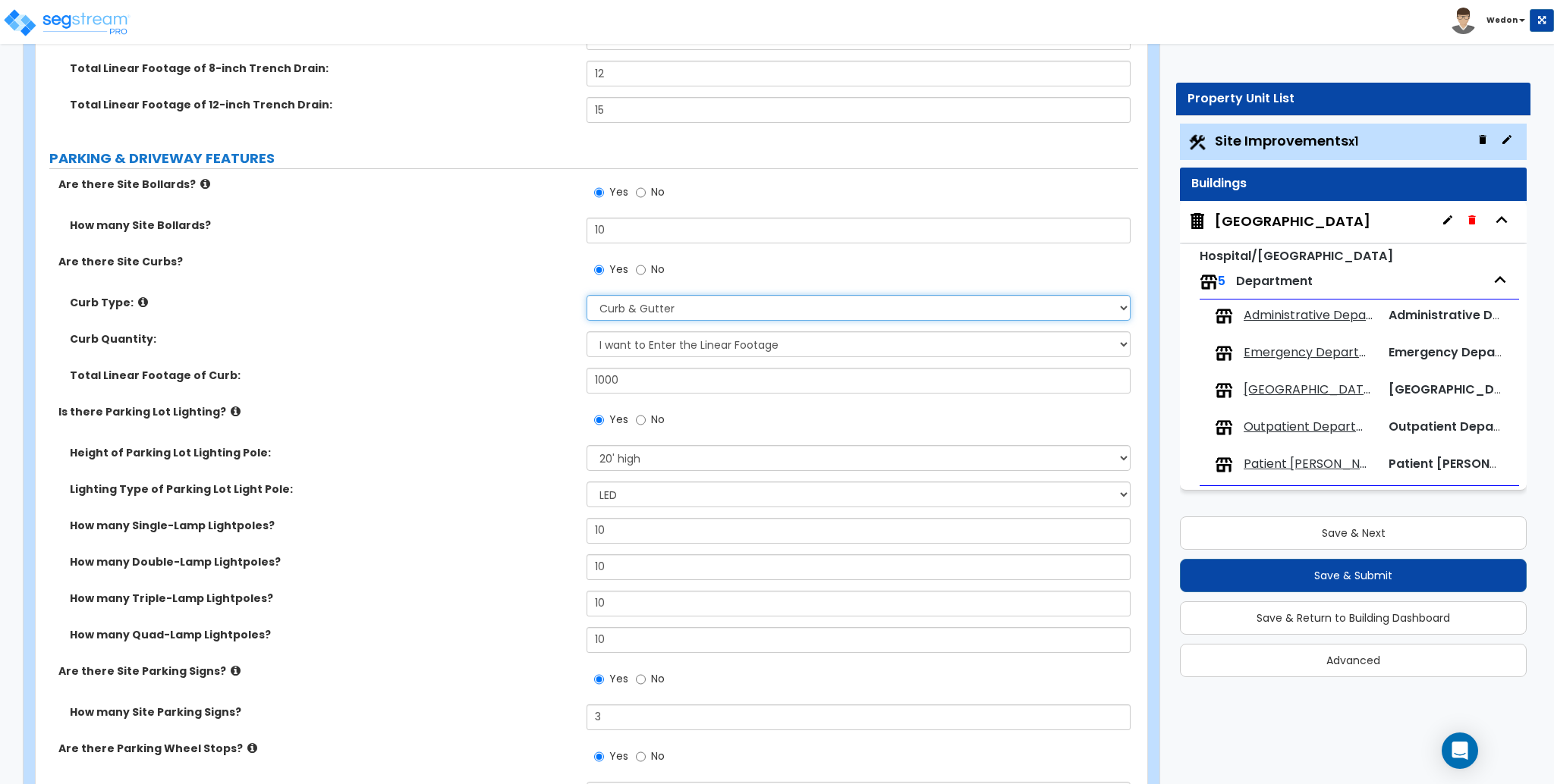
click at [724, 304] on select "Please Choose One Curb (Only) Curb & Gutter Asphalt Berm" at bounding box center [858, 308] width 543 height 26
click at [730, 307] on select "Please Choose One Curb (Only) Curb & Gutter Asphalt Berm" at bounding box center [858, 308] width 543 height 26
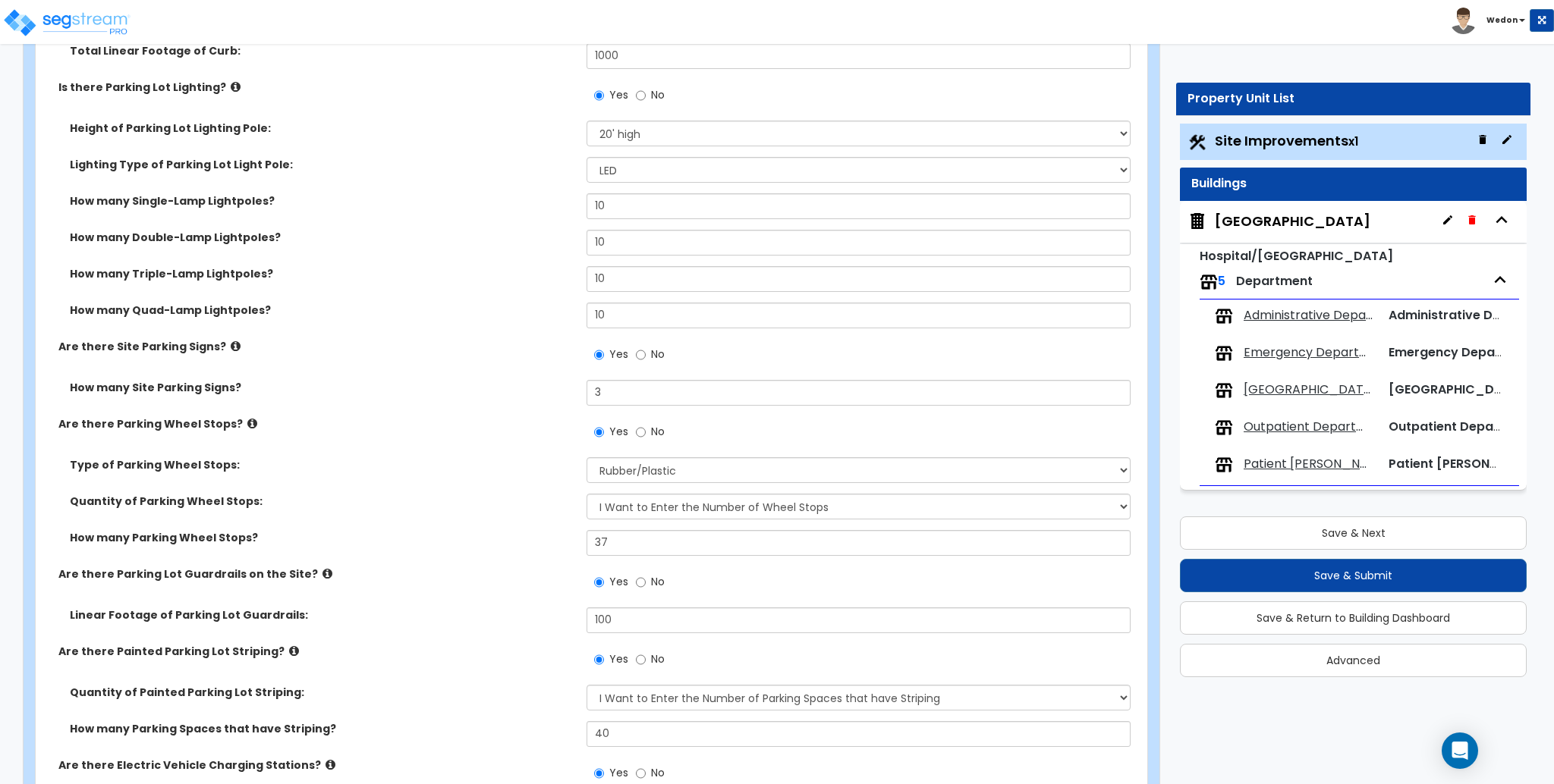
click at [483, 339] on label "Are there Site Parking Signs?" at bounding box center [316, 346] width 517 height 15
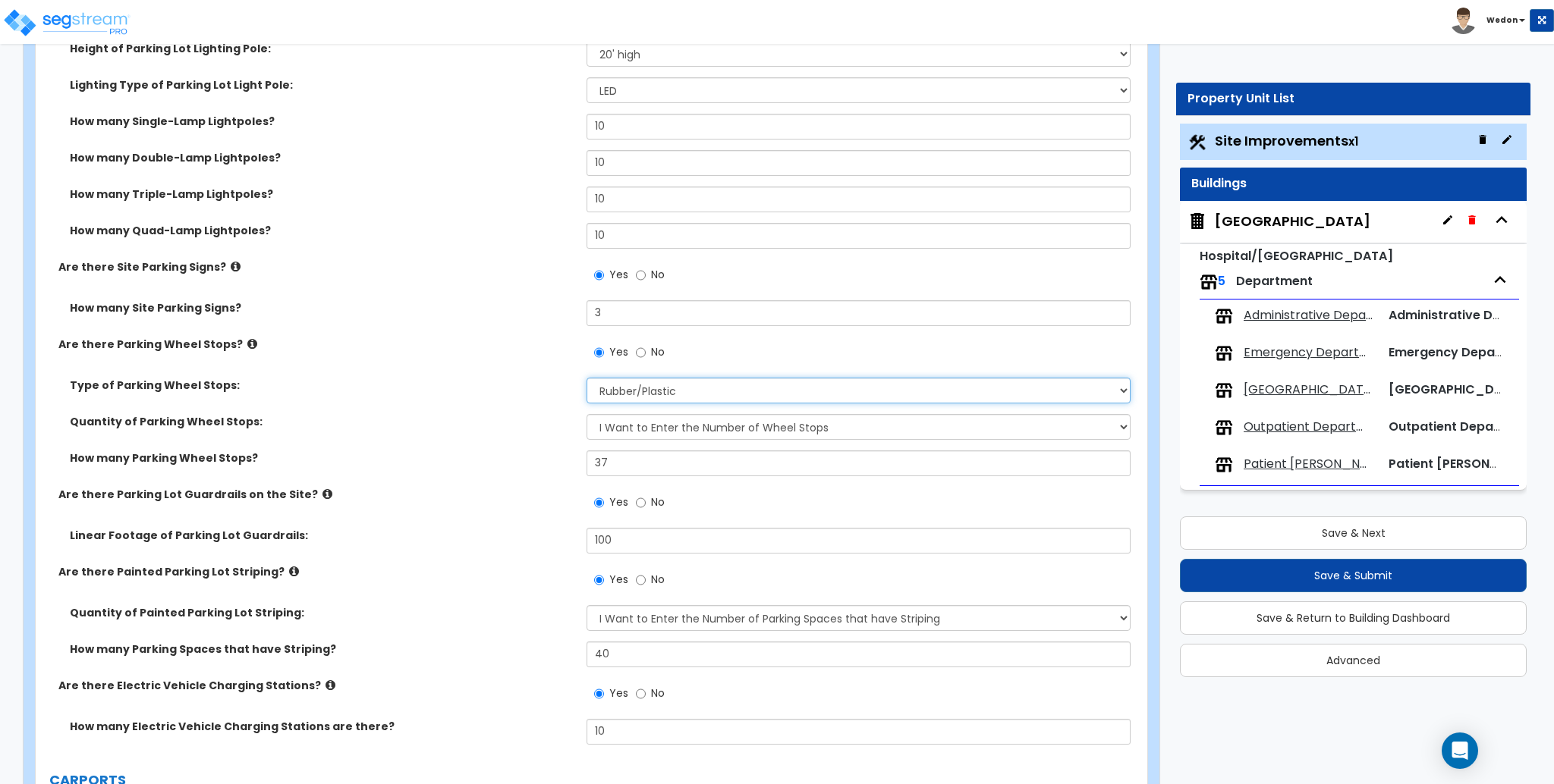
click at [709, 390] on select "Concrete Rubber/Plastic" at bounding box center [858, 391] width 543 height 26
click at [705, 431] on select "I Don’t Know - Please Estimate for me I Want to Enter the Number of Wheel Stops" at bounding box center [858, 427] width 543 height 26
click at [531, 448] on div "Quantity of Parking Wheel Stops: I Don’t Know - Please Estimate for me I Want t…" at bounding box center [587, 432] width 1103 height 36
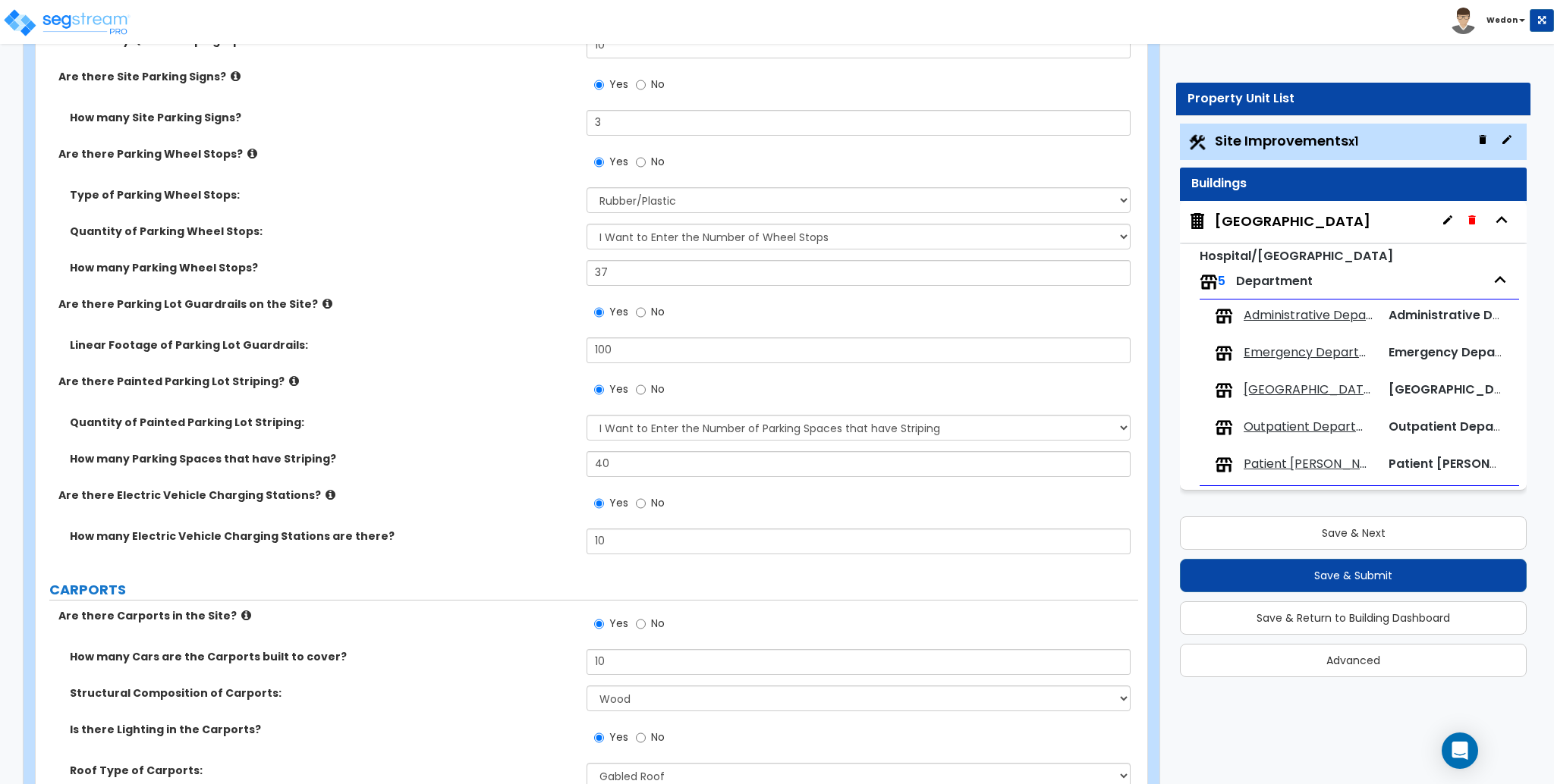
scroll to position [1618, 0]
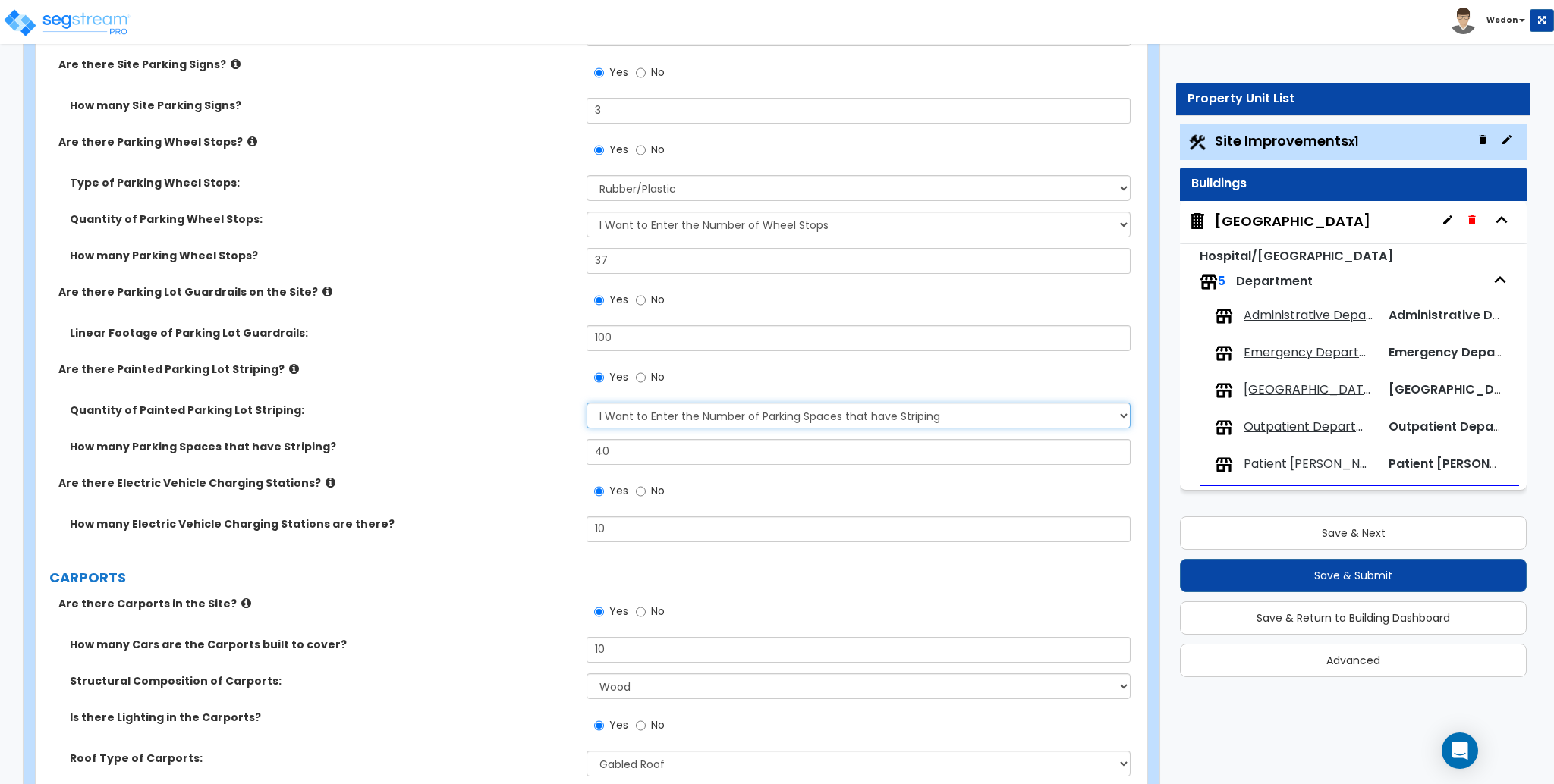
click at [730, 415] on select "I Don't Know - Please Estimate for me I Want to Enter the Number of Parking Spa…" at bounding box center [858, 415] width 543 height 26
click at [1024, 416] on select "I Don't Know - Please Estimate for me I Want to Enter the Number of Parking Spa…" at bounding box center [858, 415] width 543 height 26
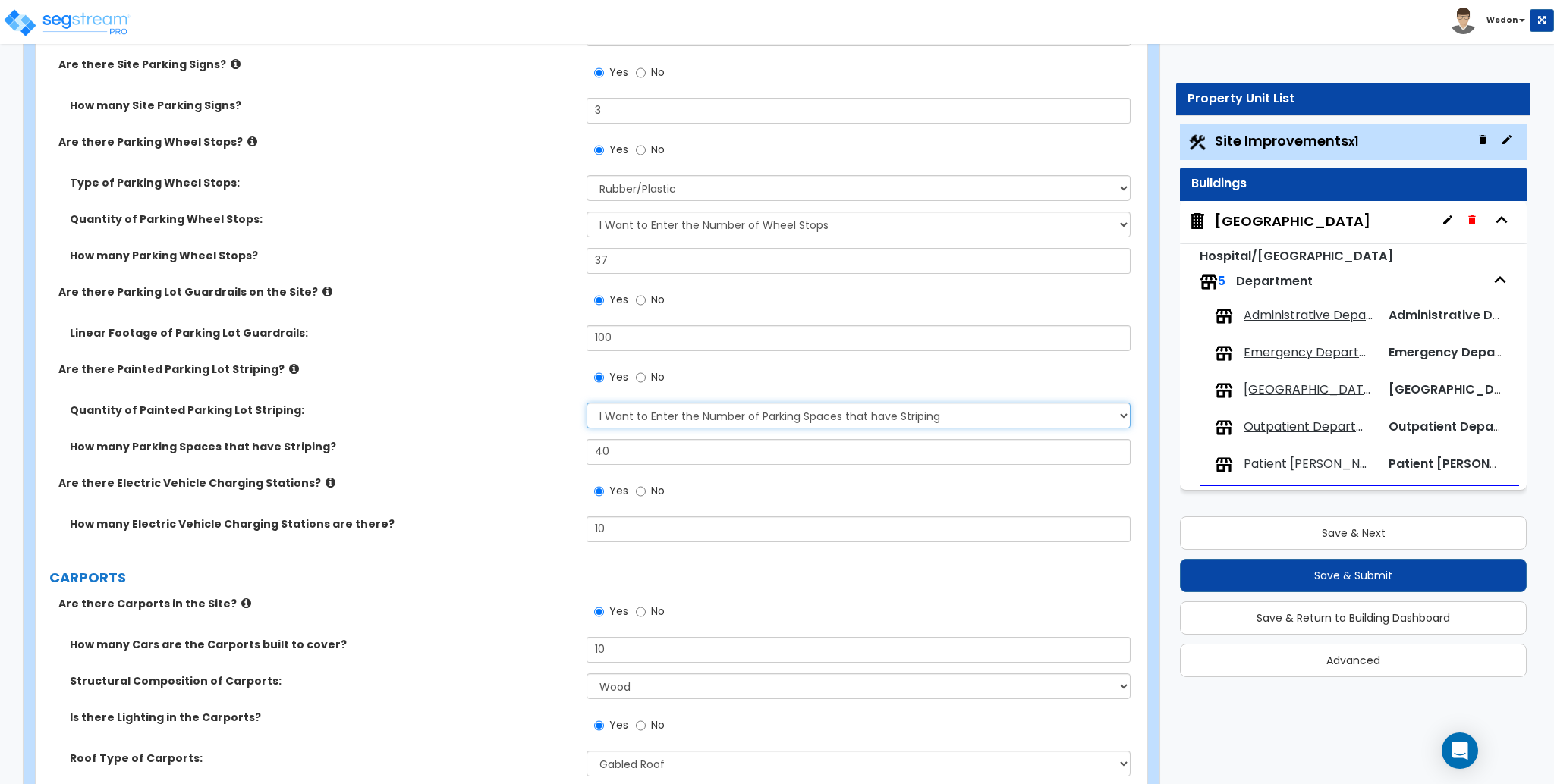
click at [1024, 416] on select "I Don't Know - Please Estimate for me I Want to Enter the Number of Parking Spa…" at bounding box center [858, 415] width 543 height 26
click at [394, 395] on div "Are there Painted Parking Lot Striping? Yes No" at bounding box center [587, 383] width 1103 height 41
